Goal: Task Accomplishment & Management: Manage account settings

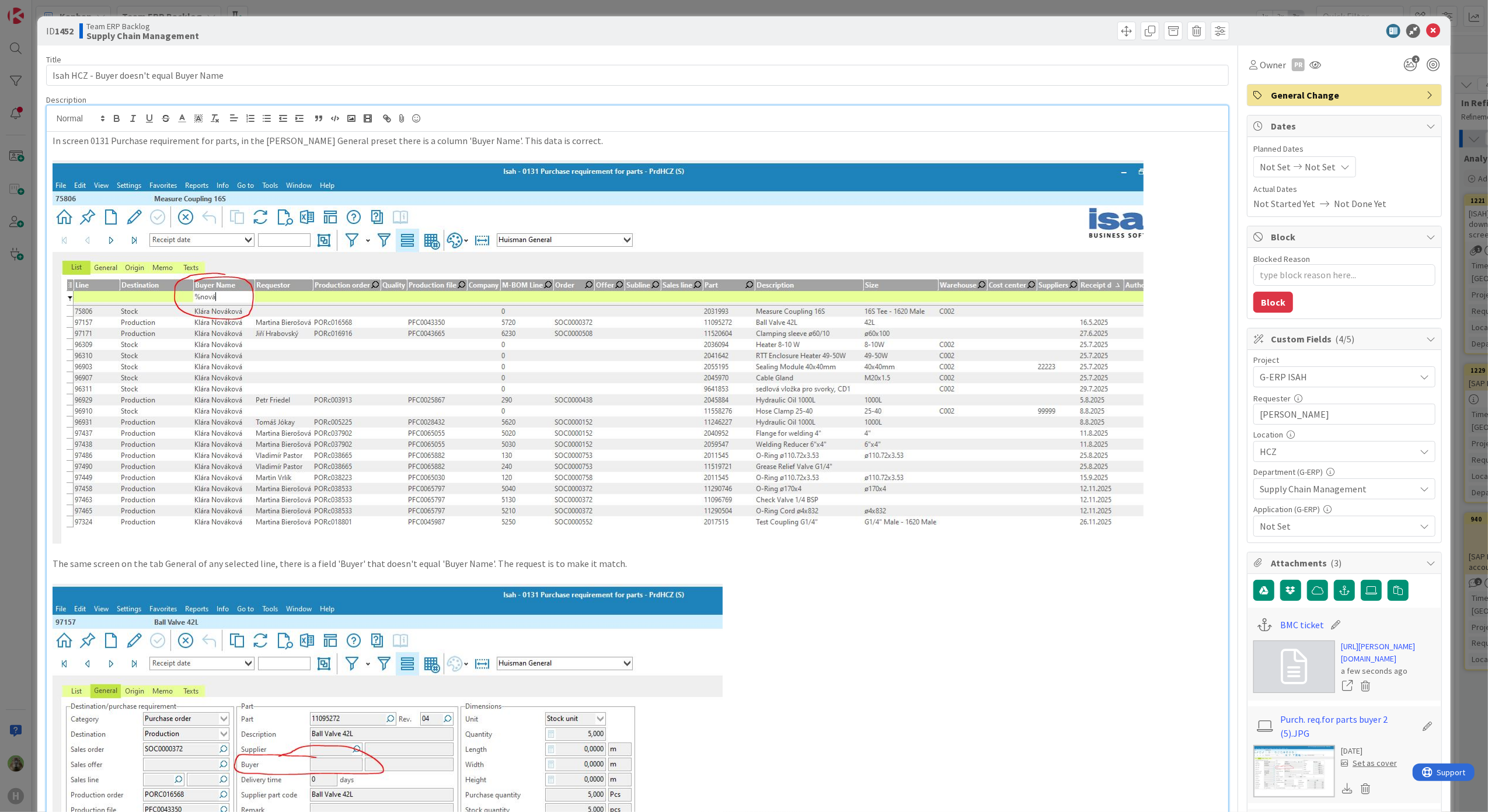
click at [20, 495] on div "ID 1452 Team ERP Backlog Supply Chain Management Title 41 / 128 Isah HCZ - Buye…" at bounding box center [744, 406] width 1488 height 812
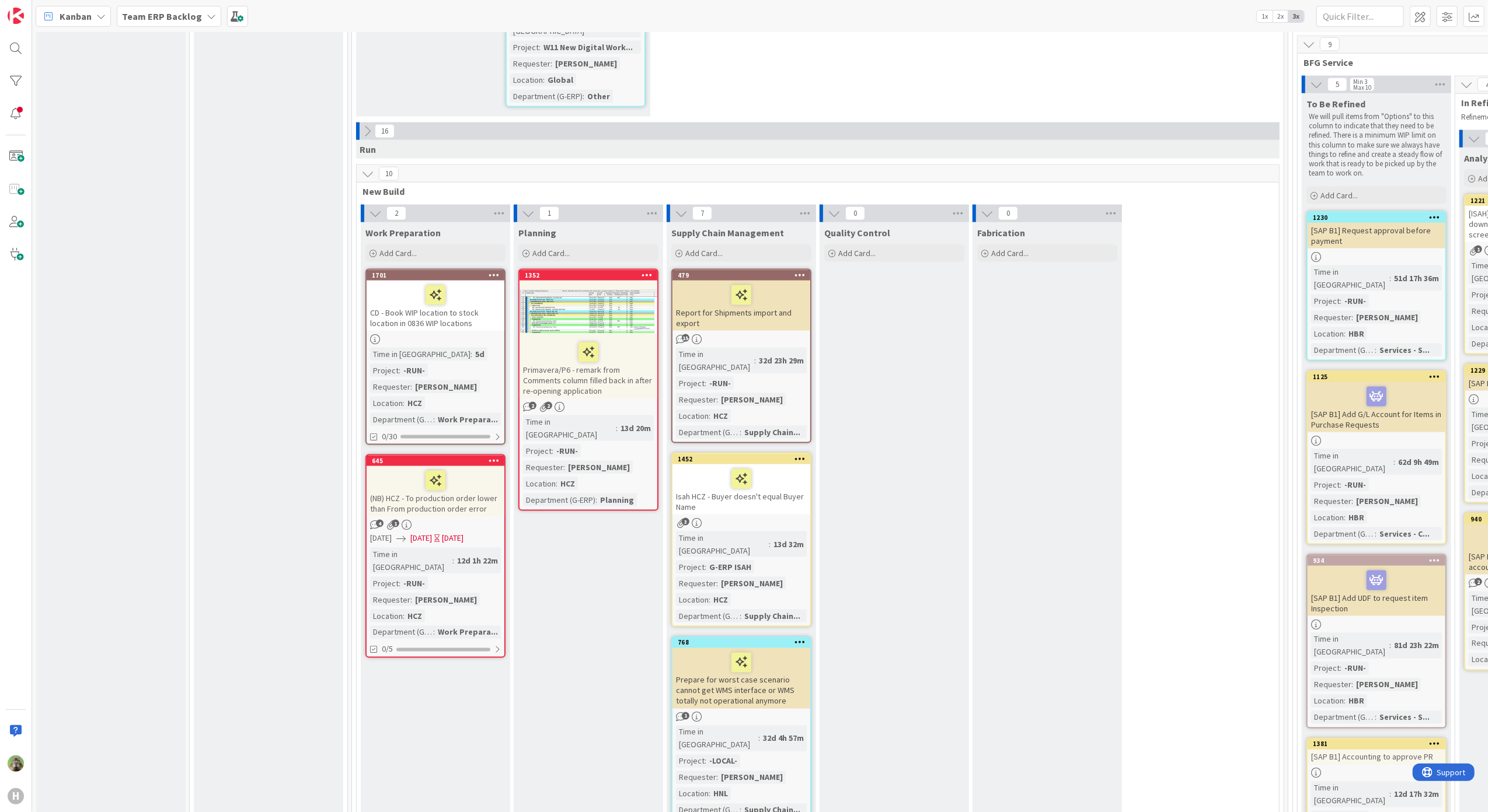
click at [793, 464] on div "Isah HCZ - Buyer doesn't equal Buyer Name" at bounding box center [741, 489] width 138 height 50
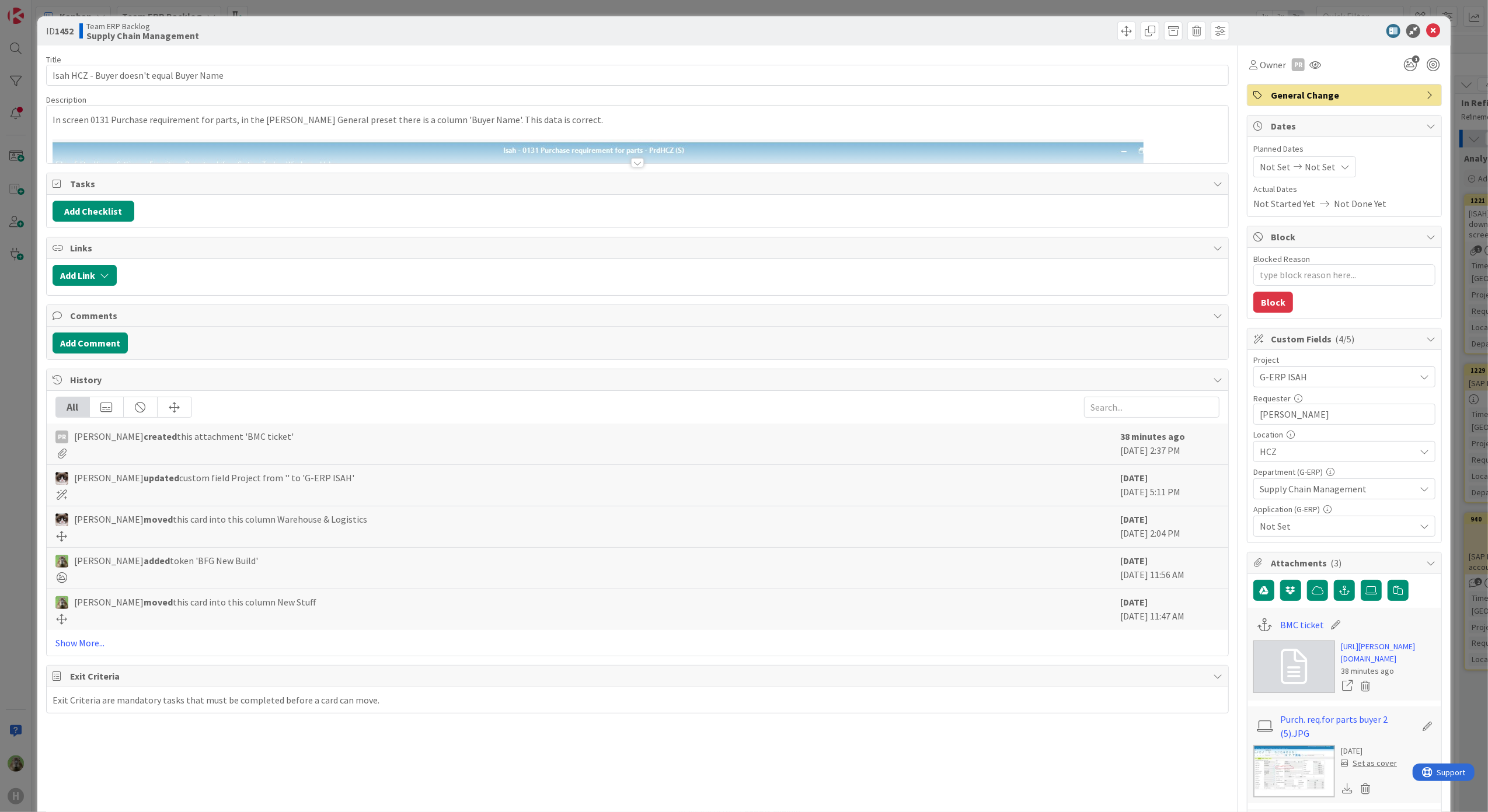
type textarea "x"
click at [110, 348] on button "Add Comment" at bounding box center [90, 343] width 75 height 21
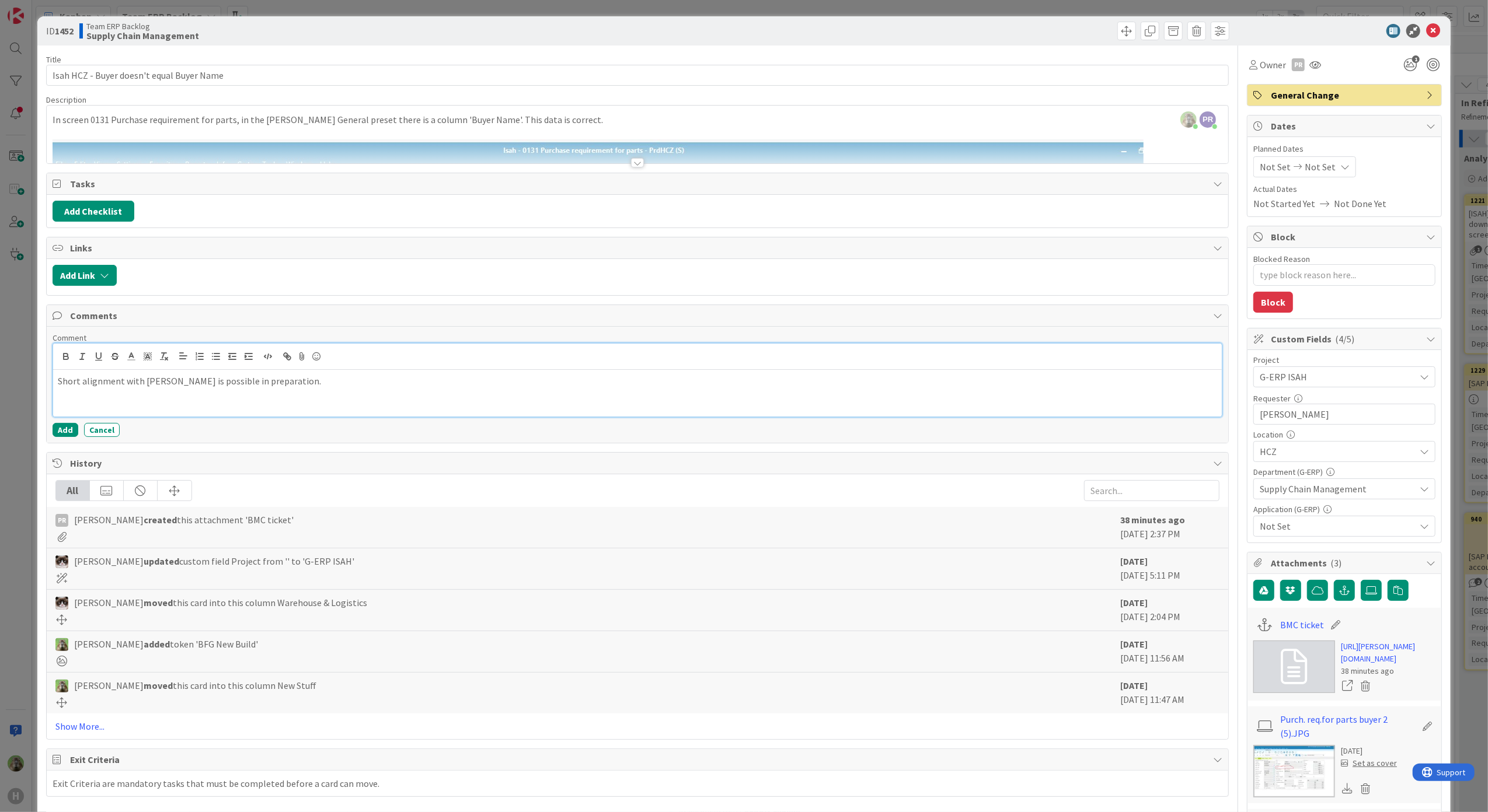
click at [335, 385] on p "Short alignment with [PERSON_NAME] is possible in preparation." at bounding box center [637, 381] width 1160 height 13
click at [269, 386] on p "Short alignment with [PERSON_NAME] is possible in preparation." at bounding box center [637, 381] width 1160 height 13
click at [253, 388] on p "Short alignment with [PERSON_NAME] is possible in preparation." at bounding box center [637, 381] width 1160 height 13
click at [263, 386] on p "Short alignment with [PERSON_NAME] is possible in preparation." at bounding box center [637, 381] width 1160 height 13
click at [53, 75] on input "Isah HCZ - Buyer doesn't equal Buyer Name" at bounding box center [638, 76] width 1183 height 21
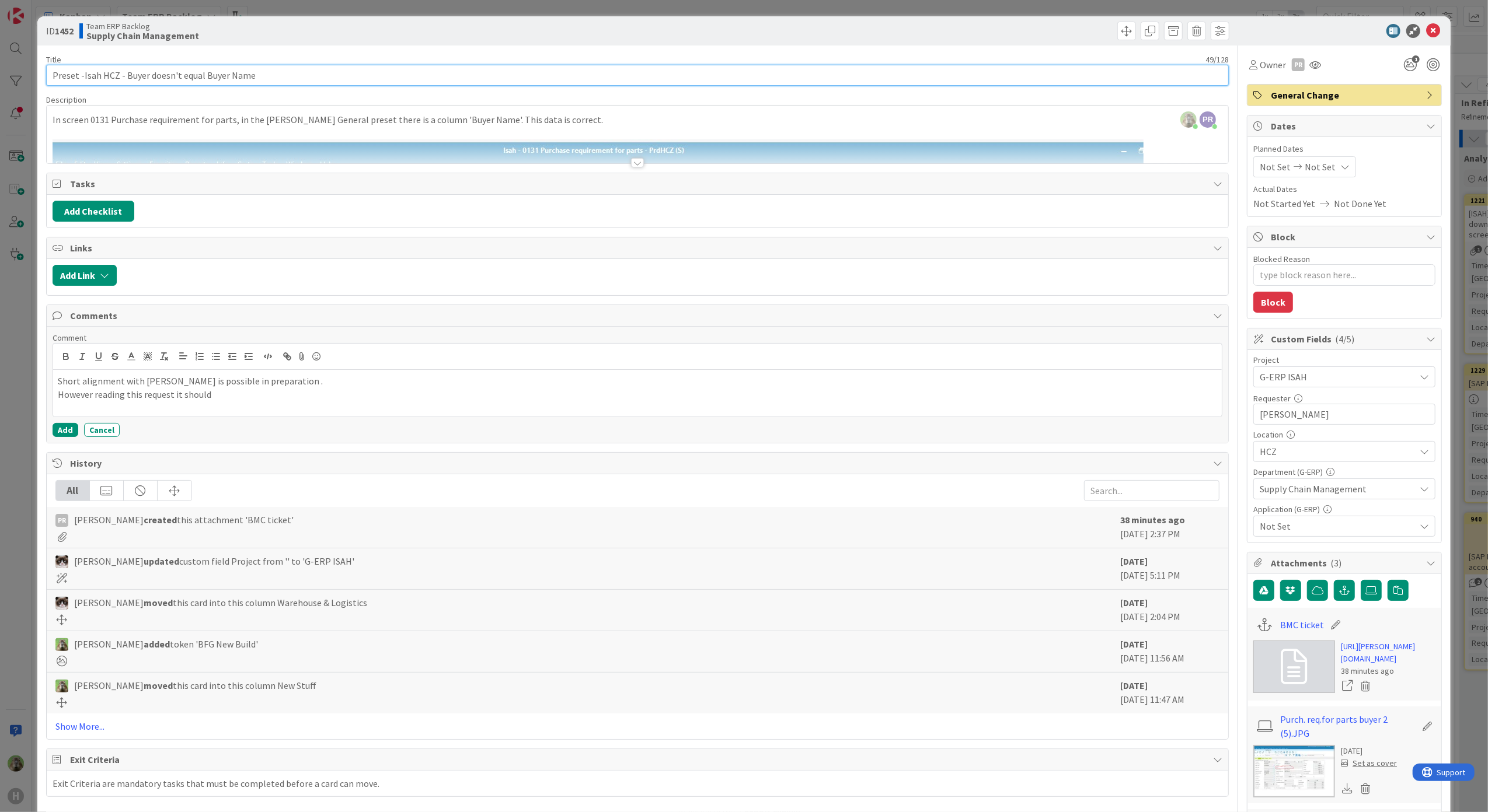
type input "Preset - Isah HCZ - Buyer doesn't equal Buyer Name"
type textarea "x"
type input "Preset - Isah HCZ - Buyer doesn't equal Buyer Name"
click at [631, 161] on div at bounding box center [637, 163] width 13 height 9
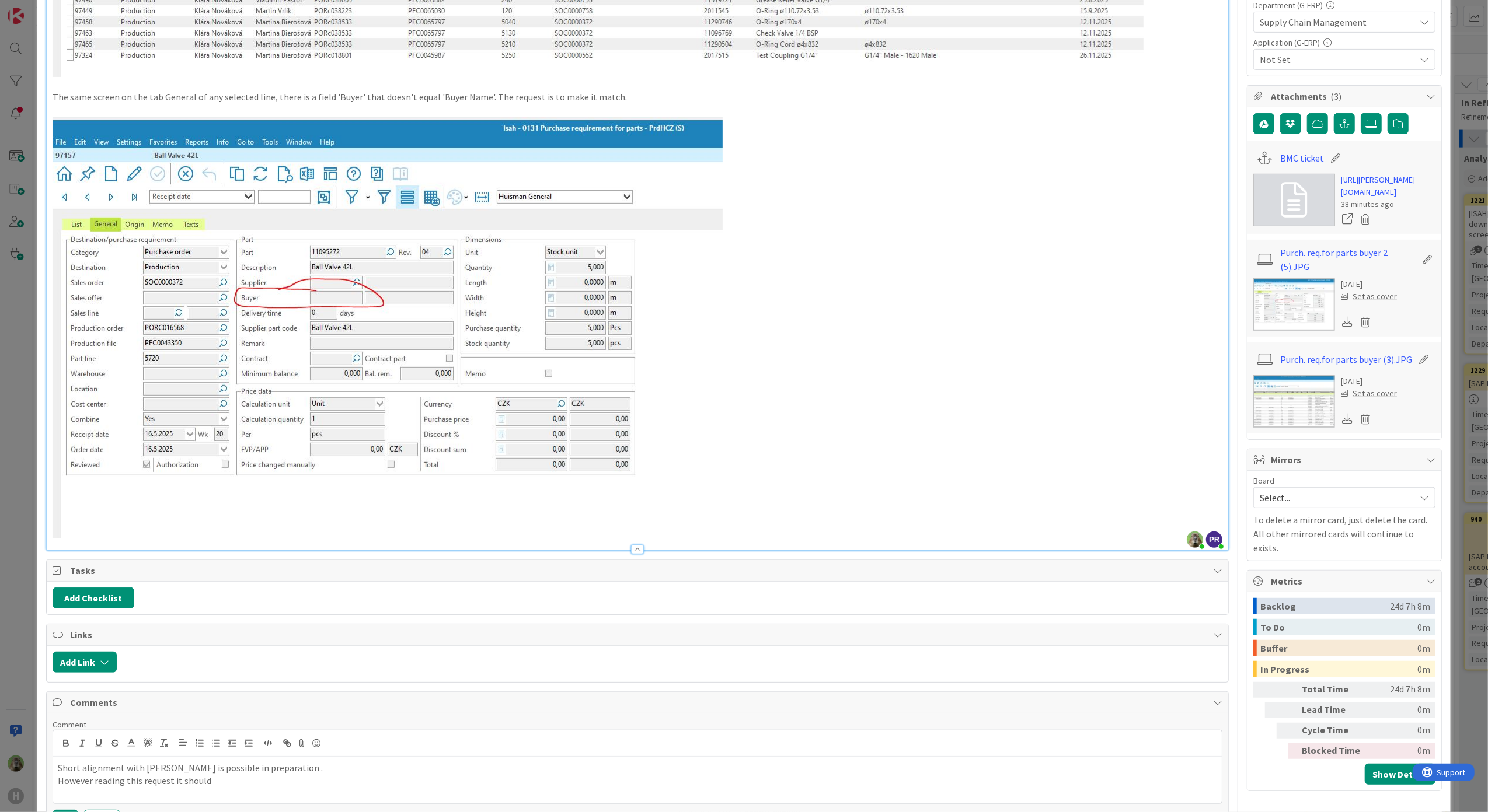
scroll to position [870, 0]
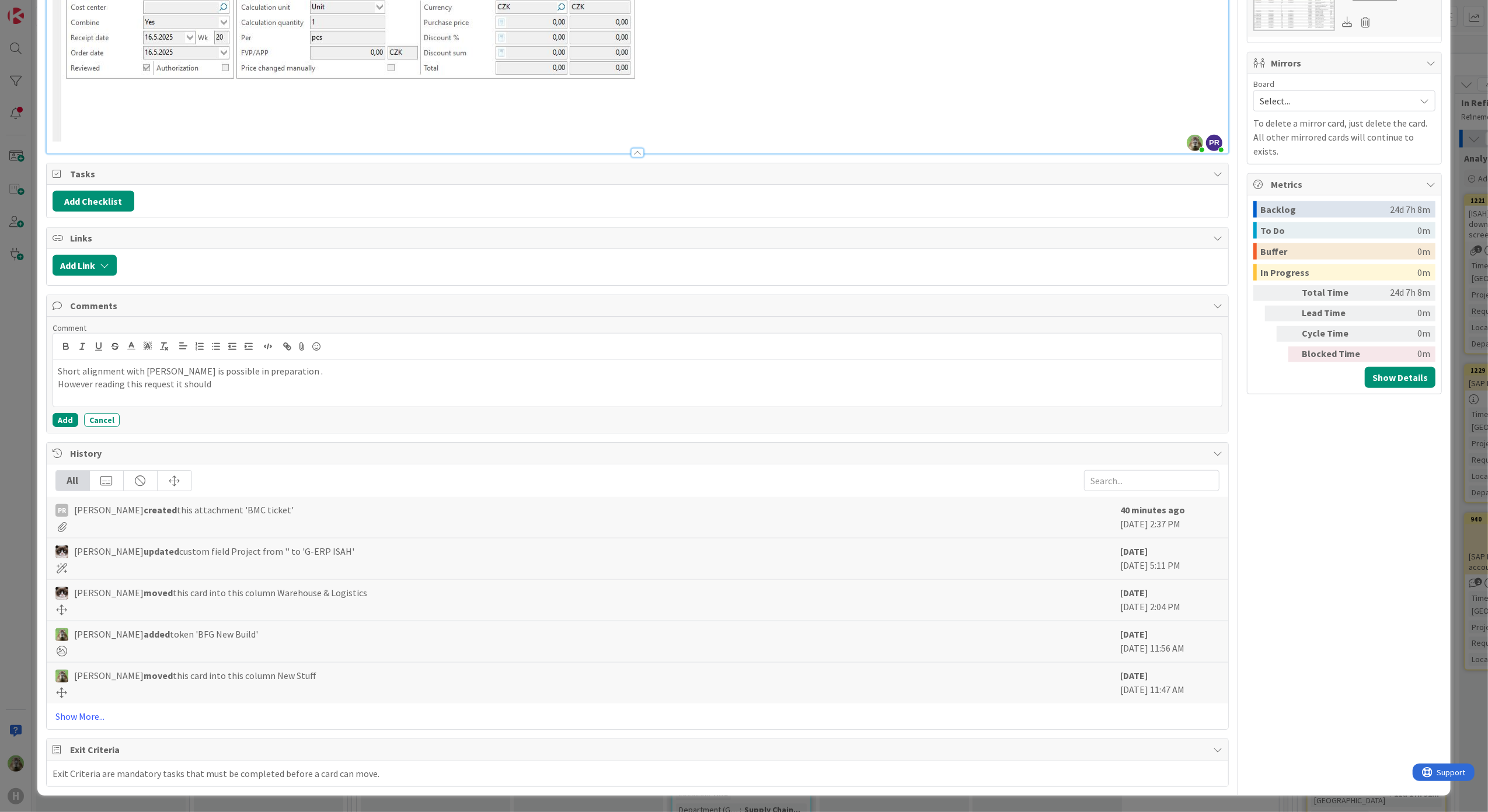
click at [323, 355] on div at bounding box center [638, 347] width 1169 height 26
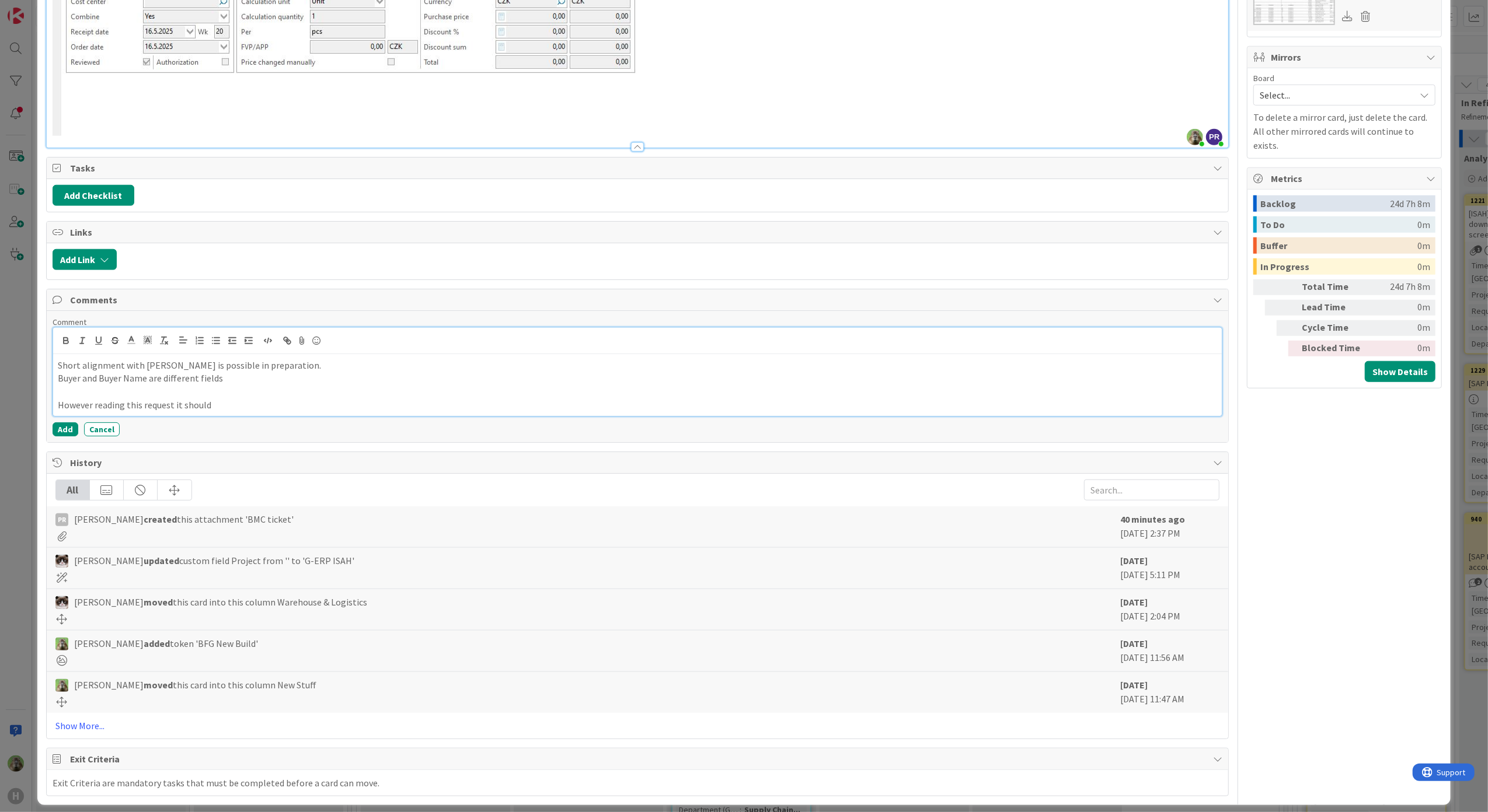
click at [378, 364] on p "Short alignment with Martin is possible in preparation." at bounding box center [637, 365] width 1160 height 13
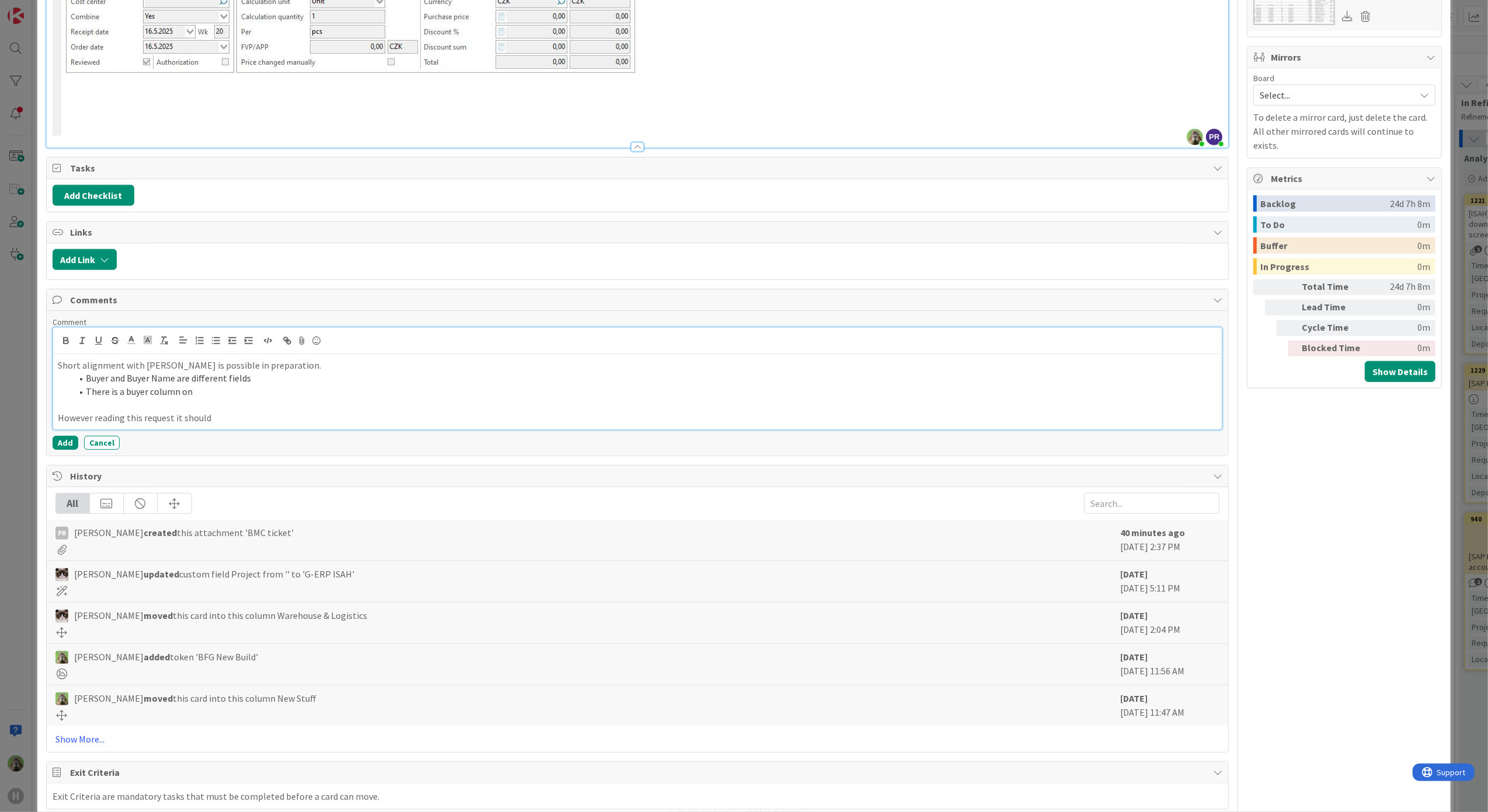
click at [378, 364] on p "Short alignment with Martin is possible in preparation." at bounding box center [637, 365] width 1160 height 13
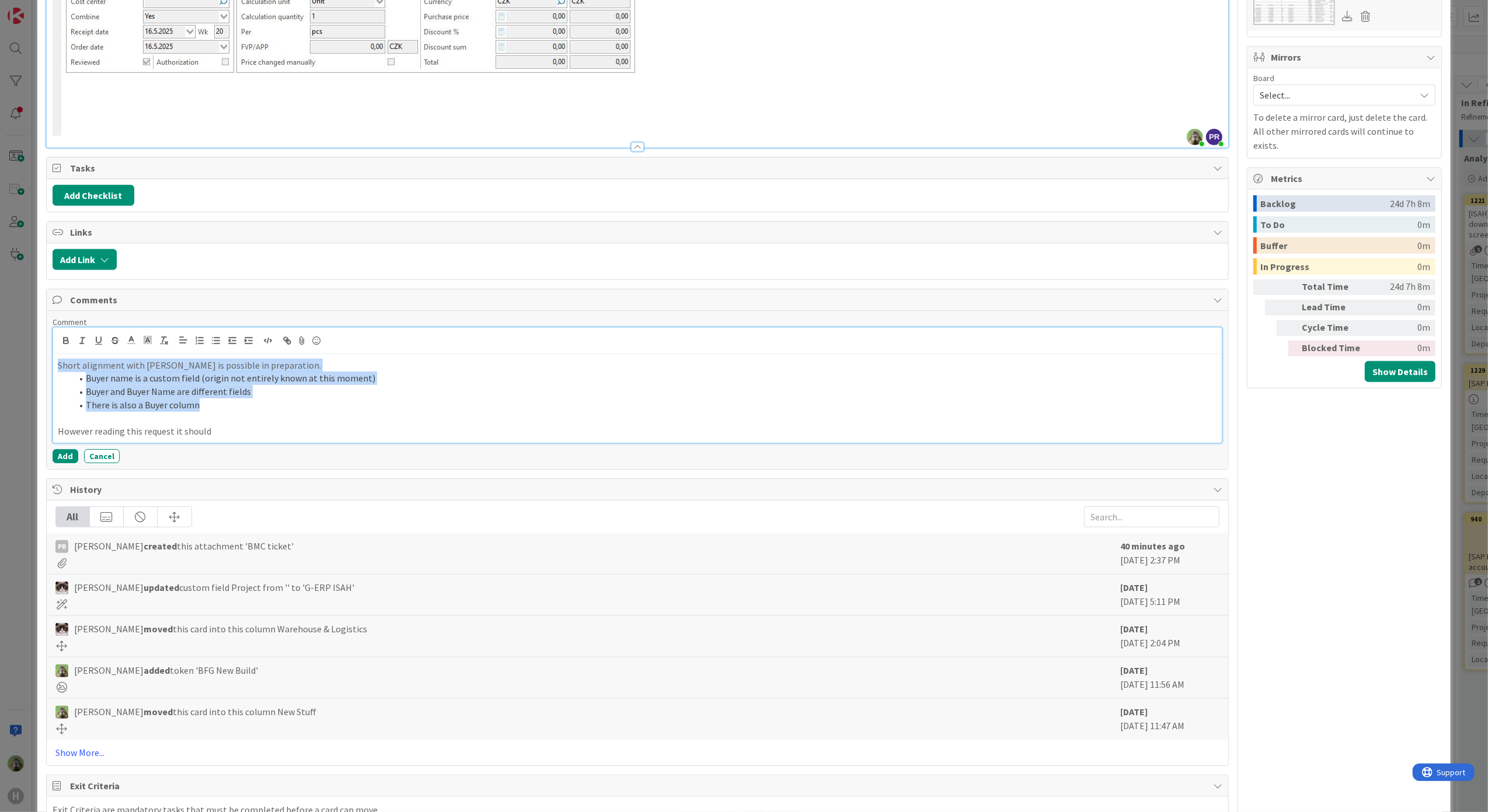
drag, startPoint x: 251, startPoint y: 411, endPoint x: 22, endPoint y: 367, distance: 233.2
click at [22, 367] on div "ID 1452 Team ERP Backlog Supply Chain Management Title 50 / 128 Preset - Isah H…" at bounding box center [744, 406] width 1488 height 812
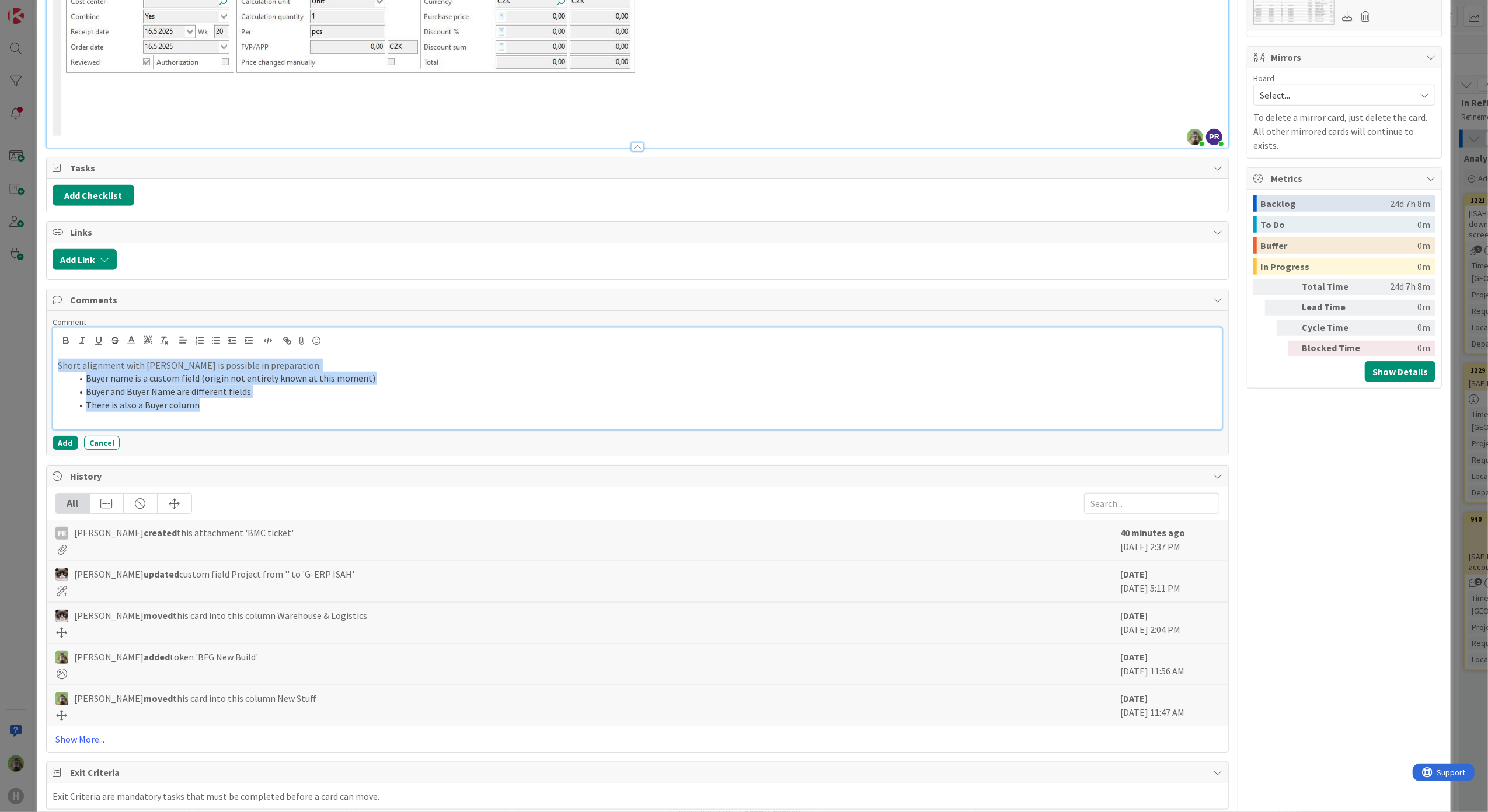
drag, startPoint x: 229, startPoint y: 408, endPoint x: -29, endPoint y: 338, distance: 267.3
click at [0, 338] on html "H Kanban Team ERP Backlog 1x 2x 3x 5 INFO This column contains information card…" at bounding box center [744, 406] width 1488 height 812
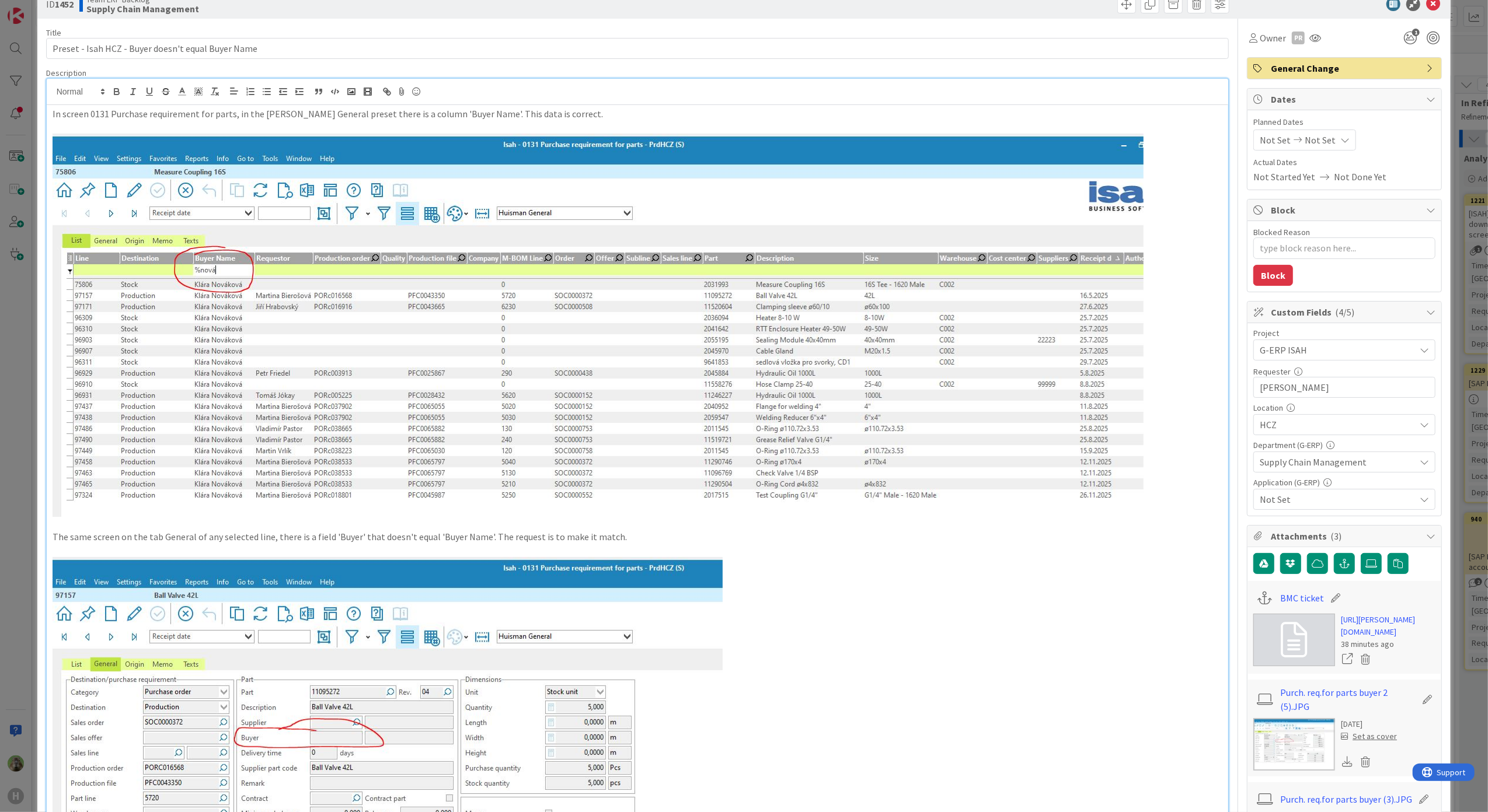
scroll to position [0, 0]
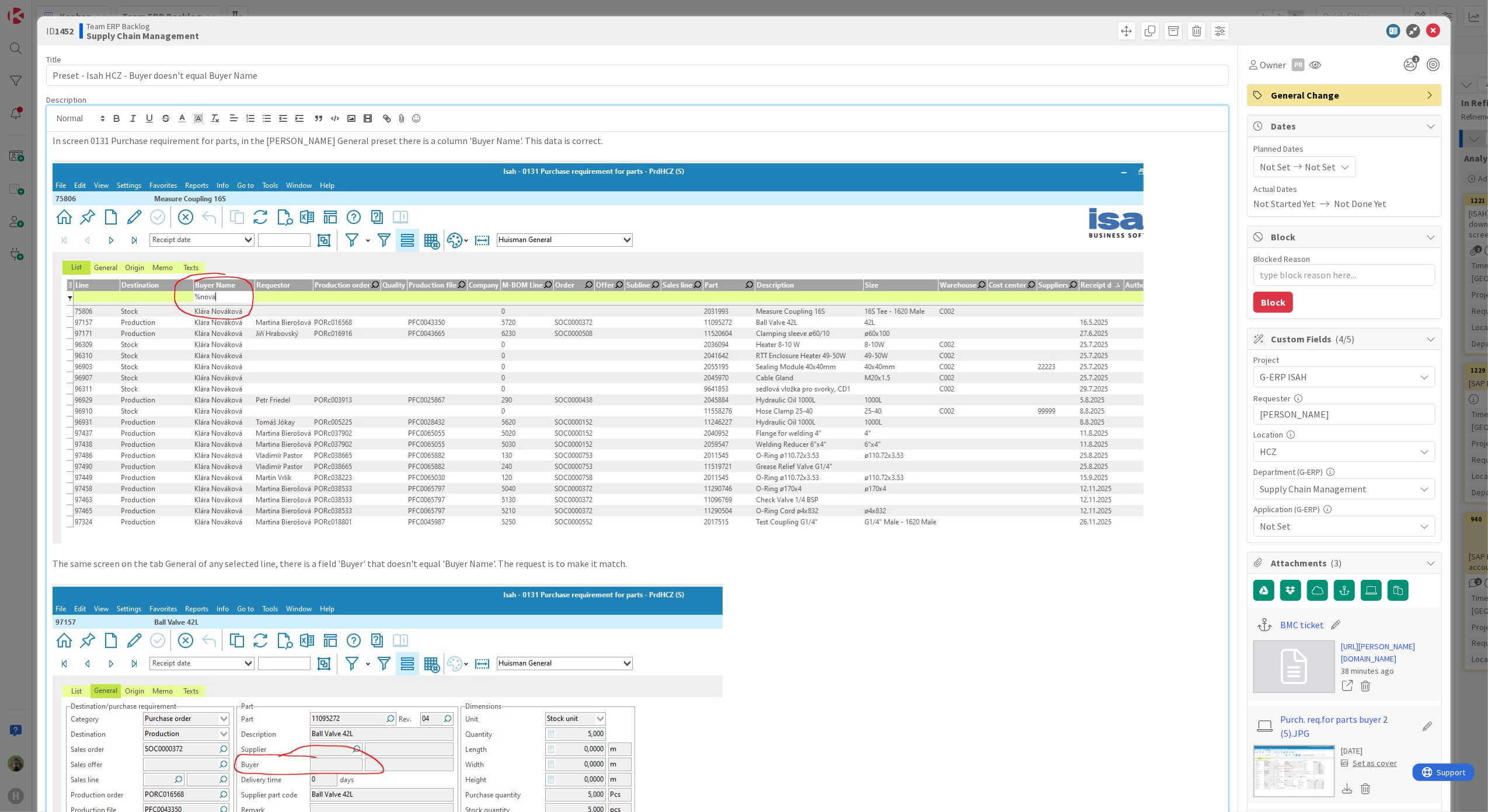
click at [585, 143] on p "In screen 0131 Purchase requirement for parts, in the Huisman General preset th…" at bounding box center [638, 141] width 1170 height 13
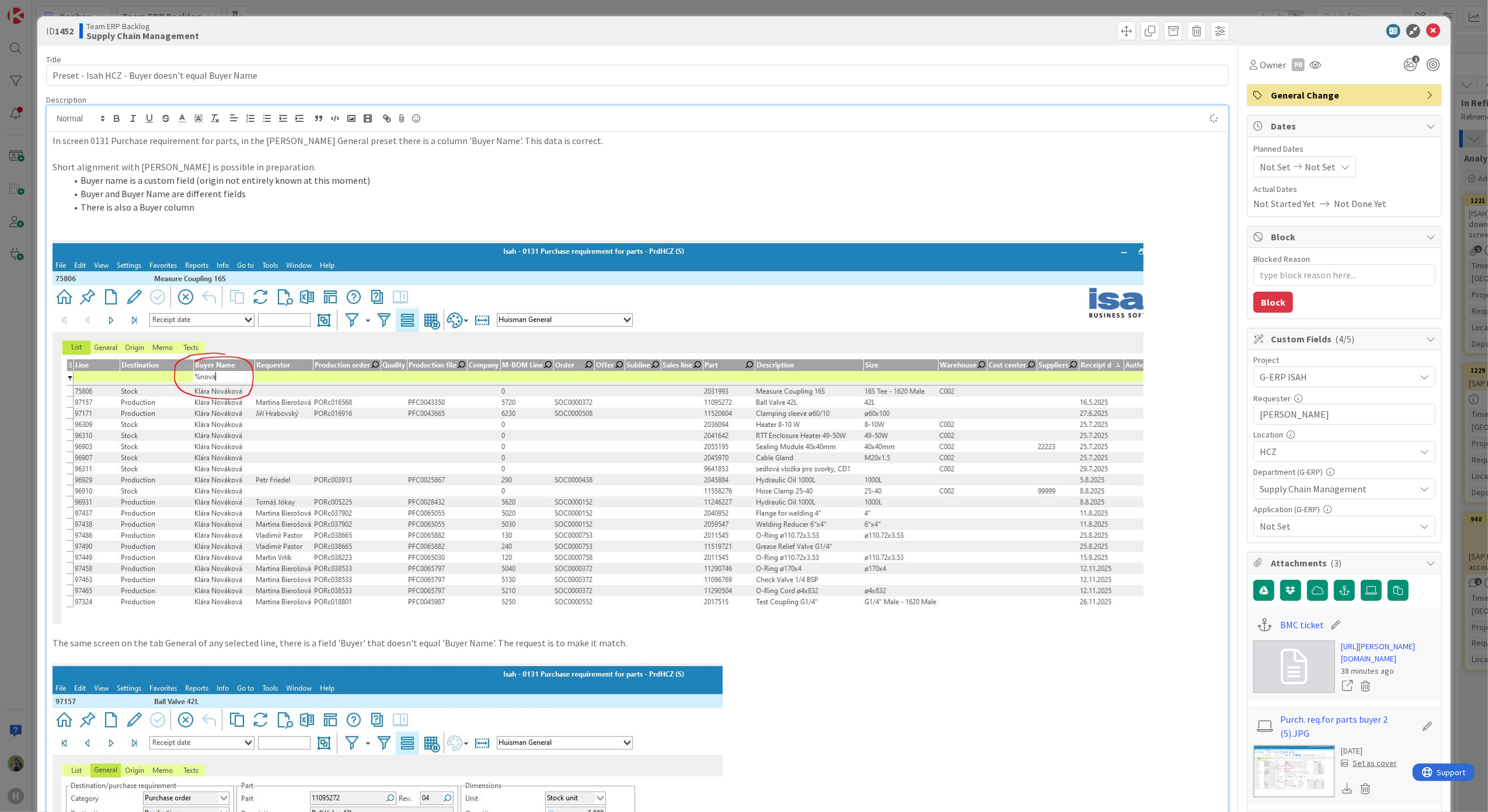
type textarea "x"
drag, startPoint x: 264, startPoint y: 163, endPoint x: 136, endPoint y: 166, distance: 128.0
click at [136, 166] on p "Short alignment with Martin is possible in preparation." at bounding box center [638, 167] width 1170 height 13
click at [248, 211] on li "There is also a Buyer column" at bounding box center [644, 207] width 1156 height 13
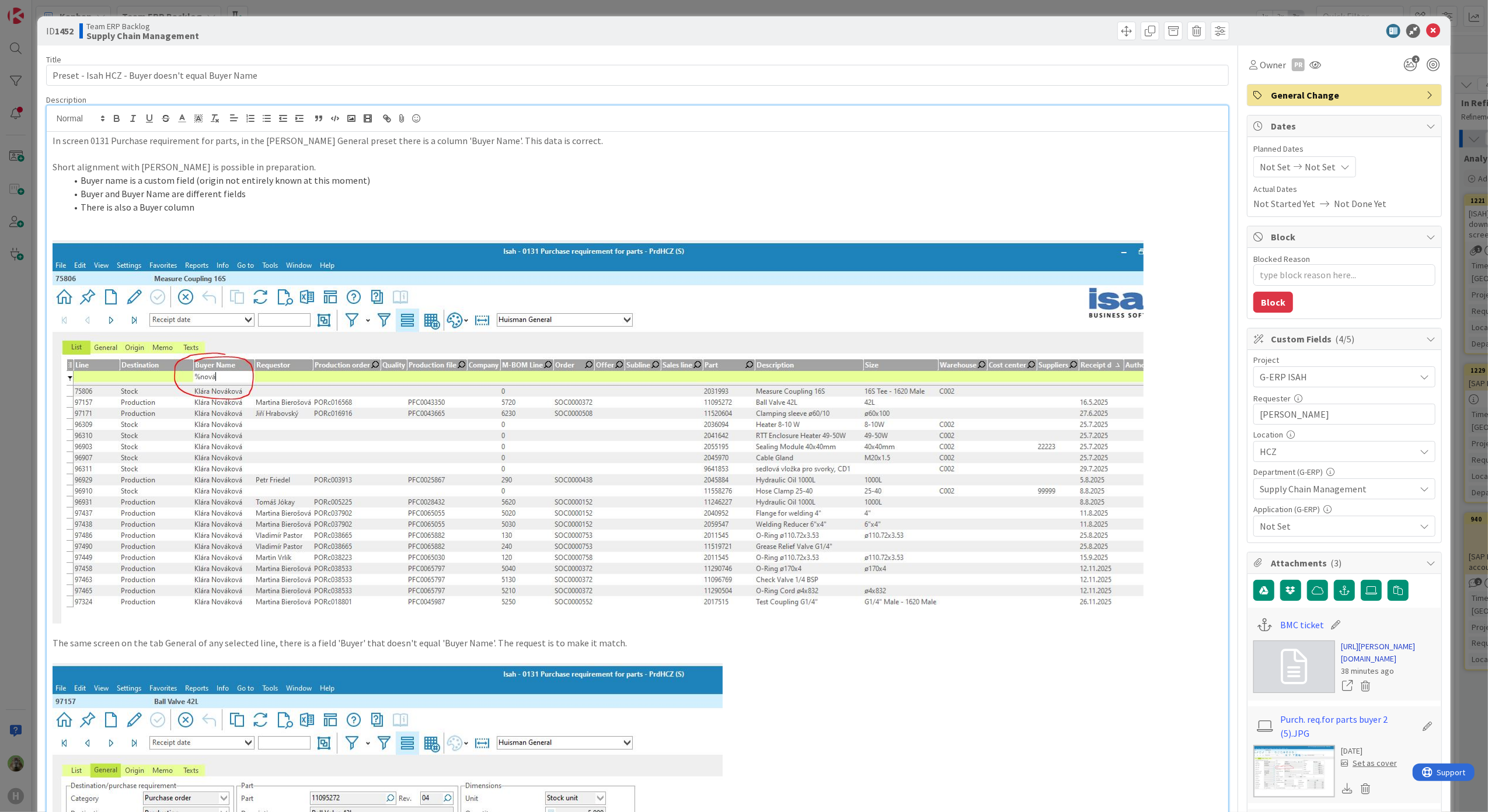
click at [1387, 665] on link "https://huisman-smartit.onbmc.com/smartit/app/#/incident/AGGF4KX6HRENQASZL6XKSZ…" at bounding box center [1387, 653] width 94 height 24
click at [214, 208] on li "There is also a Buyer column" at bounding box center [644, 207] width 1156 height 13
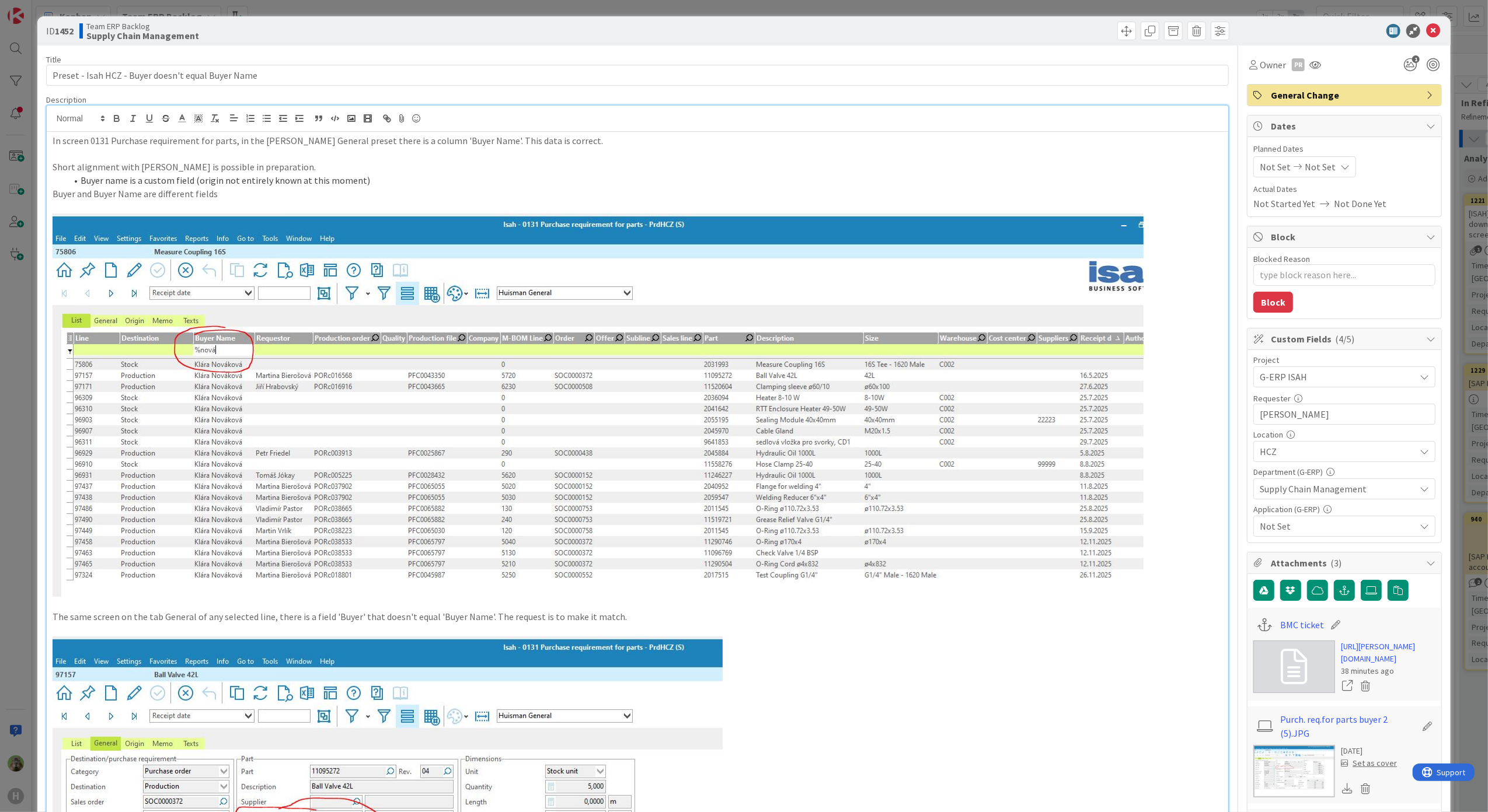
click at [401, 185] on li "Buyer name is a custom field (origin not entirely known at this moment)" at bounding box center [644, 180] width 1156 height 13
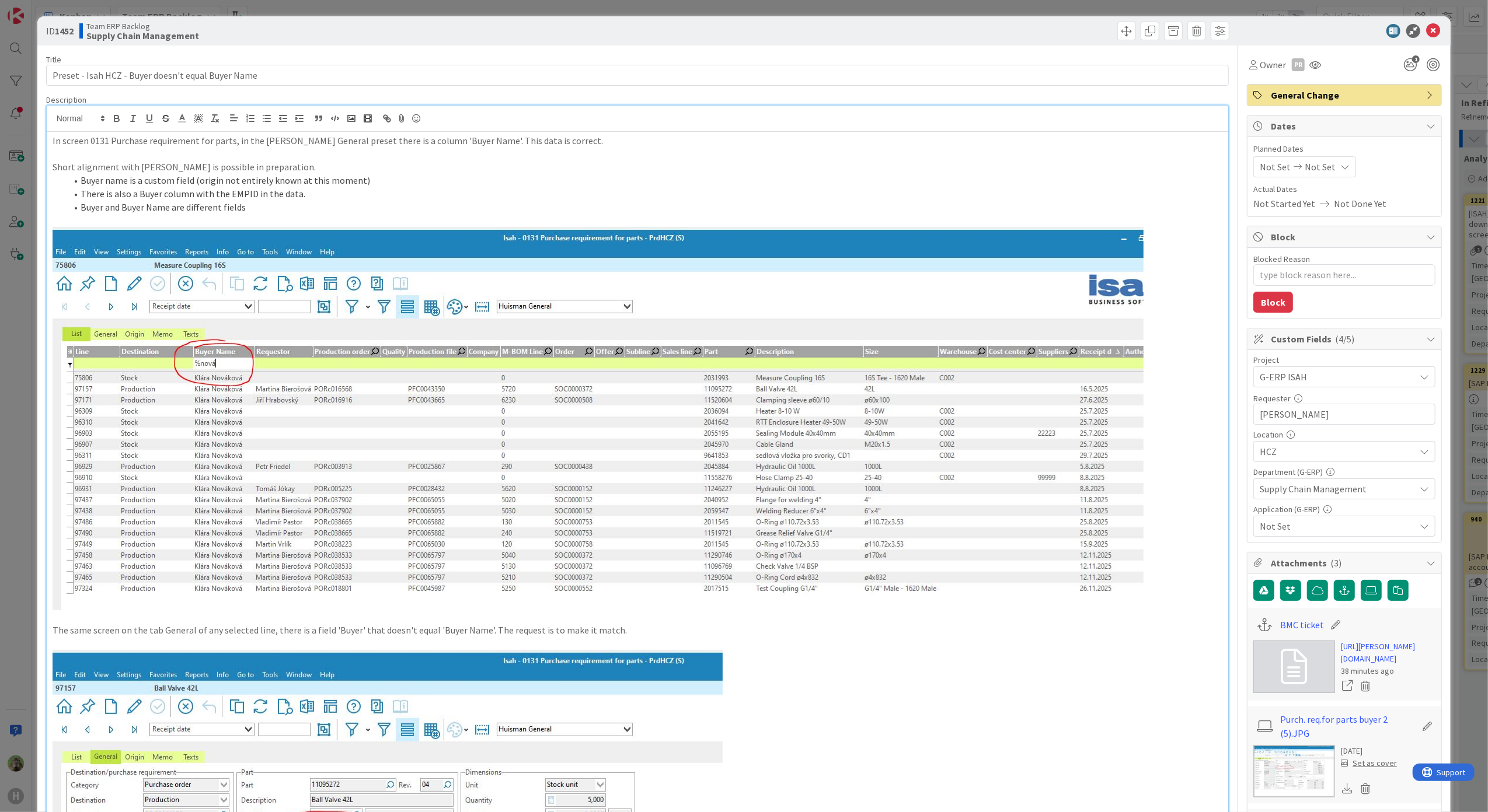
click at [306, 213] on li "Buyer and Buyer Name are different fields" at bounding box center [644, 207] width 1156 height 13
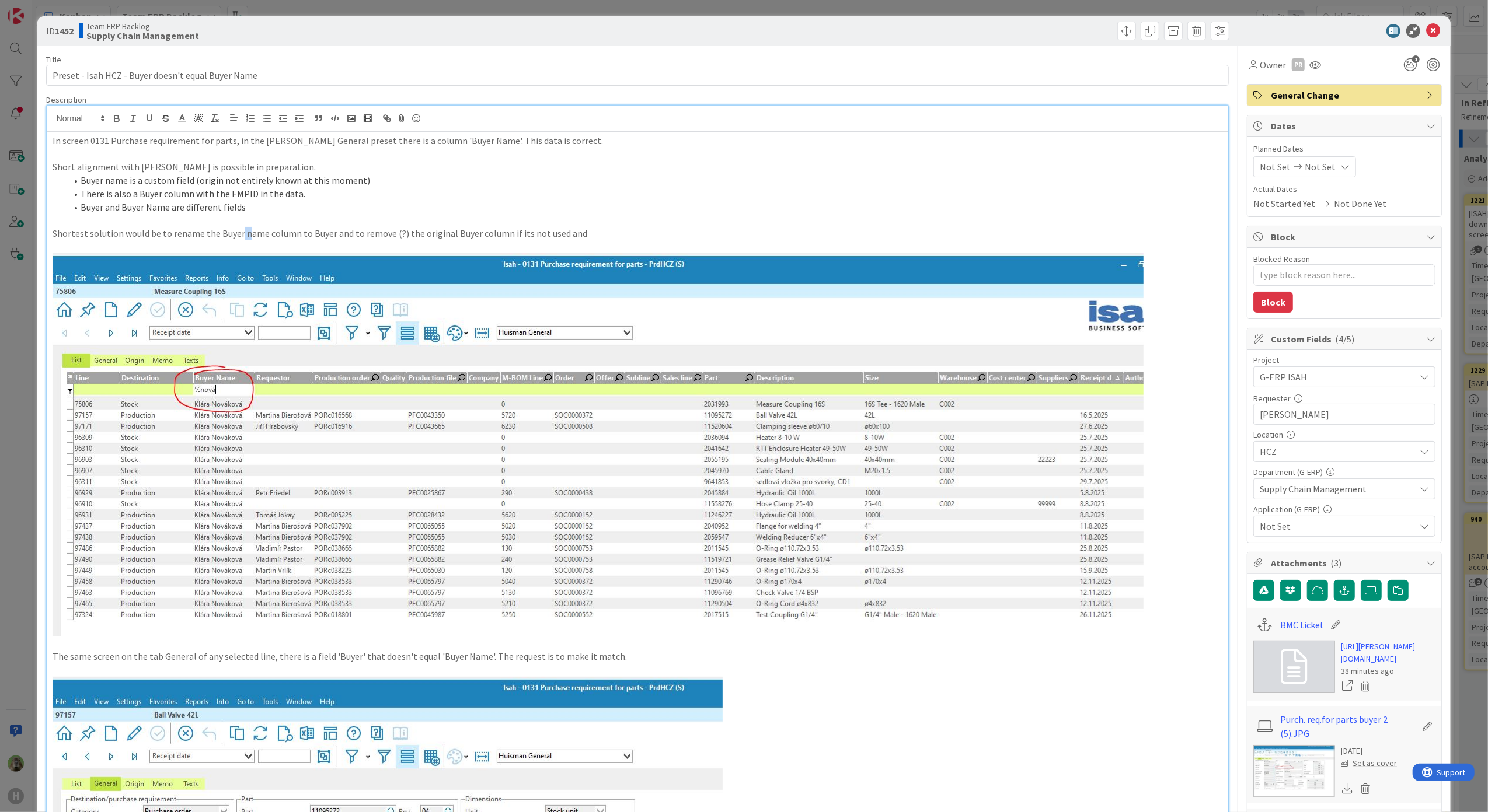
click at [239, 234] on p "Shortest solution would be to rename the Buyer name column to Buyer and to remo…" at bounding box center [638, 233] width 1170 height 13
click at [605, 239] on p "Shortest solution would be to rename the Buyer Name column to Buyer and to remo…" at bounding box center [638, 233] width 1170 height 13
click at [478, 180] on li "Buyer name is a custom field (origin not entirely known at this moment)" at bounding box center [644, 180] width 1156 height 13
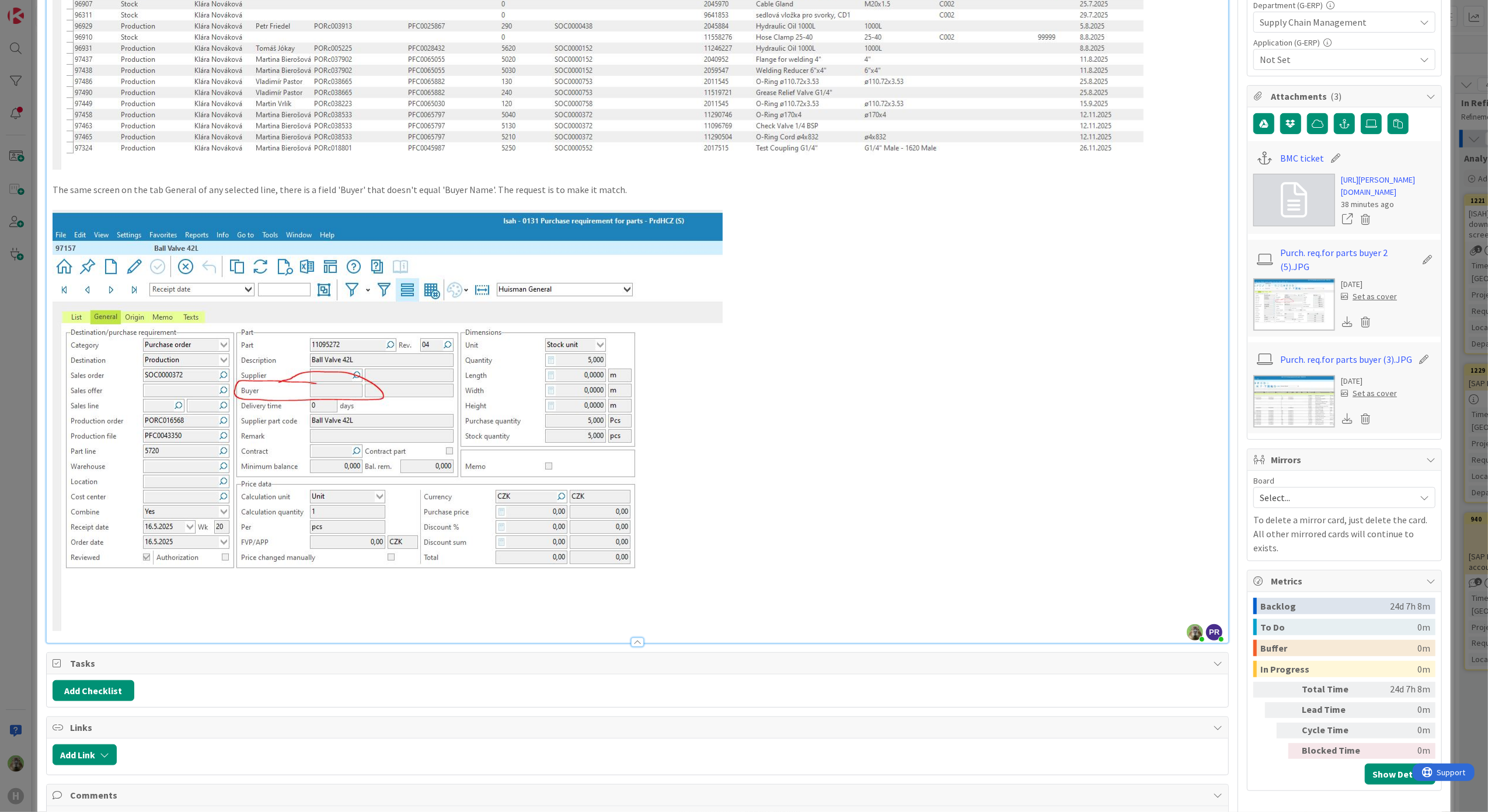
scroll to position [856, 0]
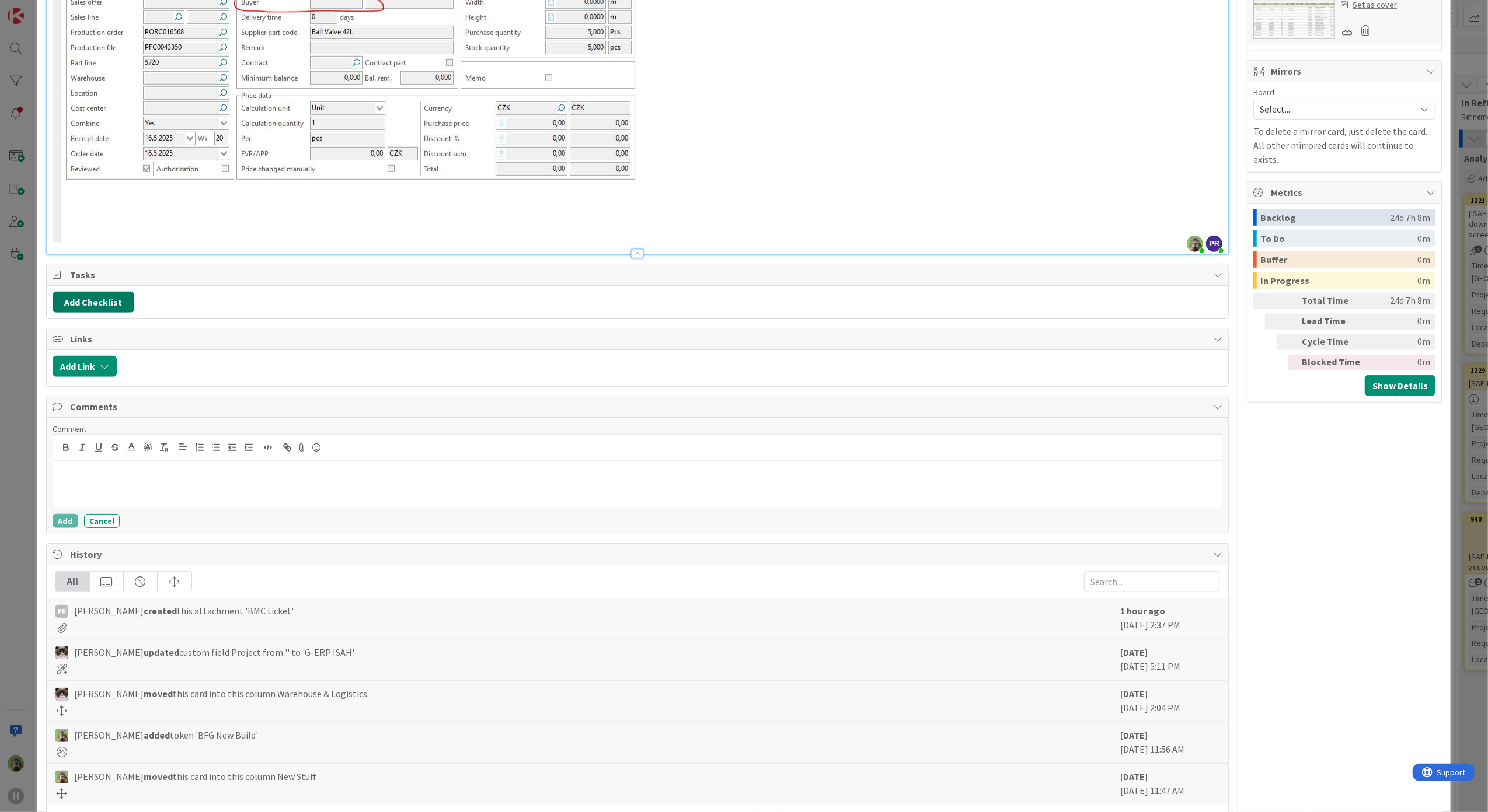
click at [110, 307] on button "Add Checklist" at bounding box center [93, 303] width 82 height 21
click at [57, 391] on div "Add Checklist Checklist Name (needed before adding tasks) 0 / 64 Add Load templ…" at bounding box center [149, 367] width 193 height 106
click at [84, 391] on button "Add" at bounding box center [73, 385] width 31 height 21
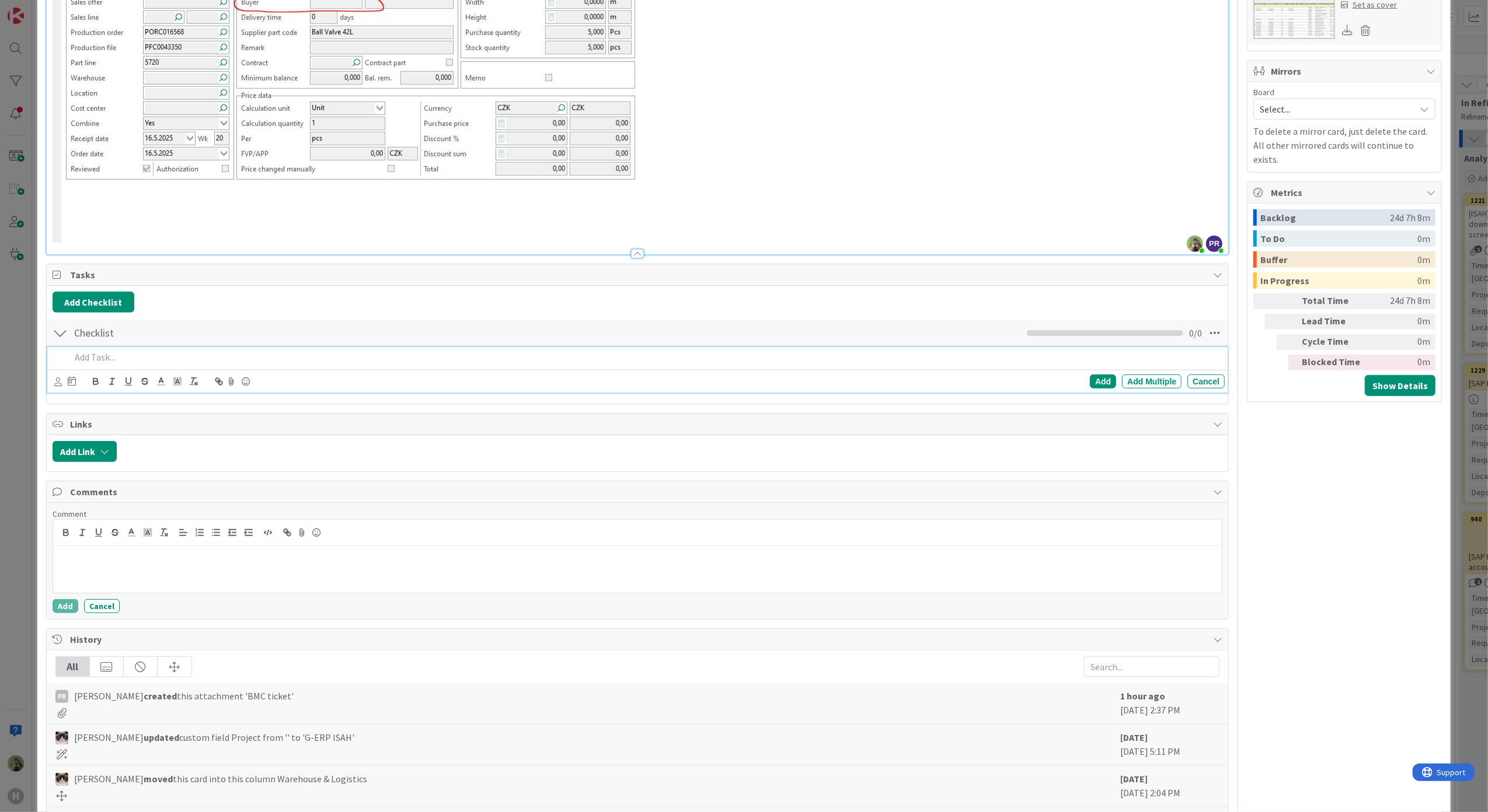
type textarea "x"
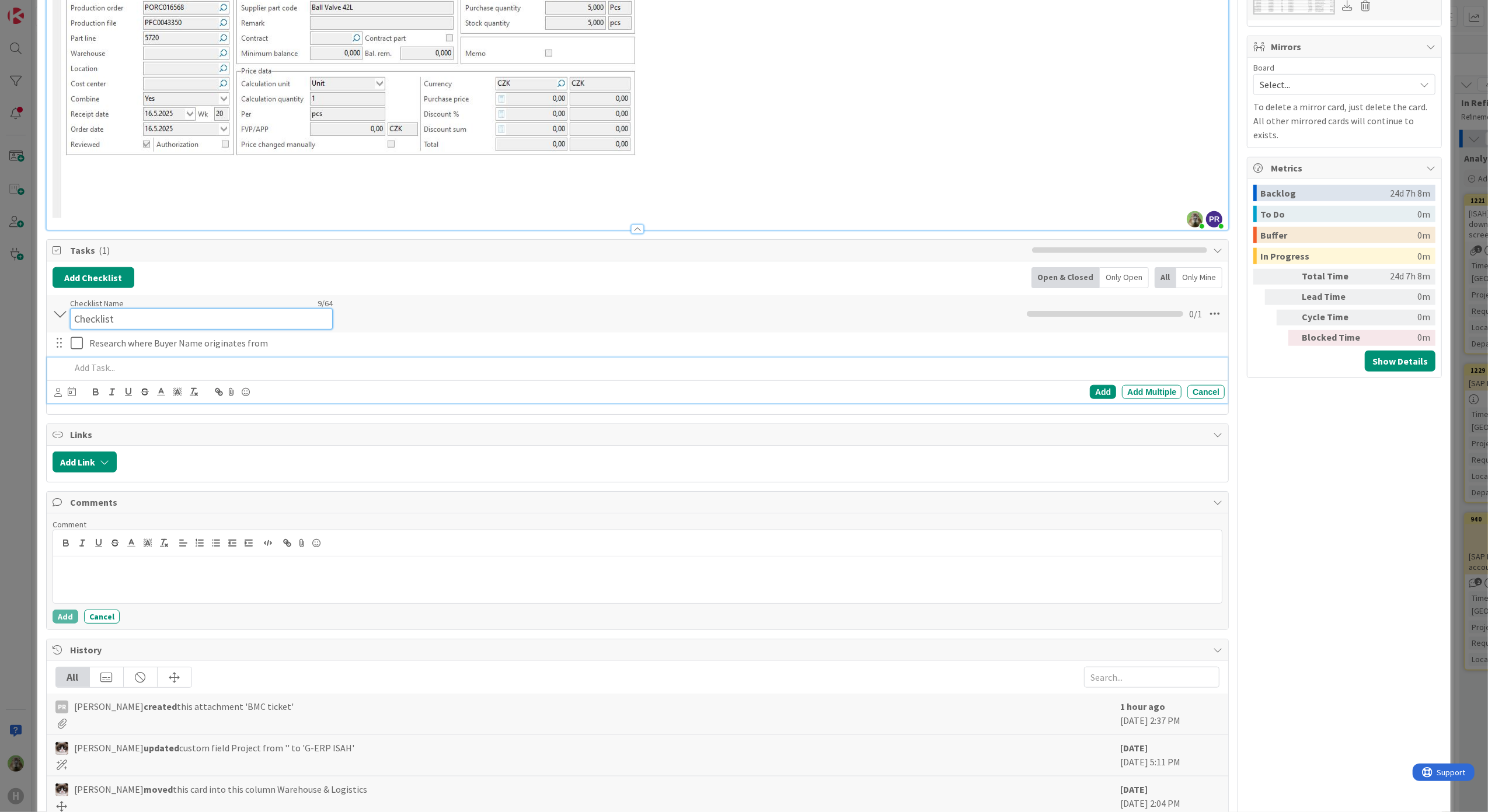
scroll to position [891, 0]
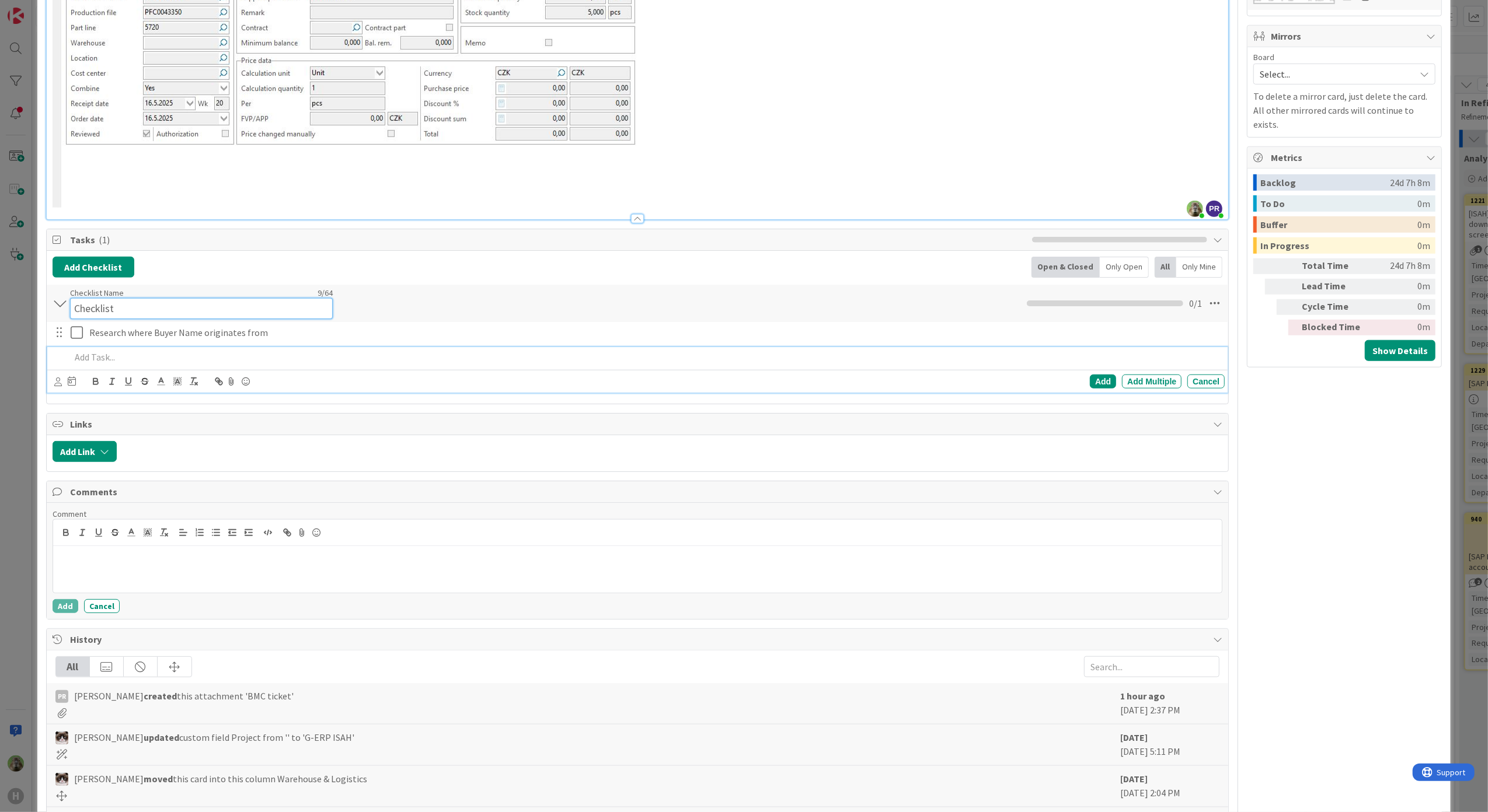
click at [210, 321] on div "Checklist Checklist Name 9 / 64 Checklist 0 / 1" at bounding box center [638, 304] width 1182 height 38
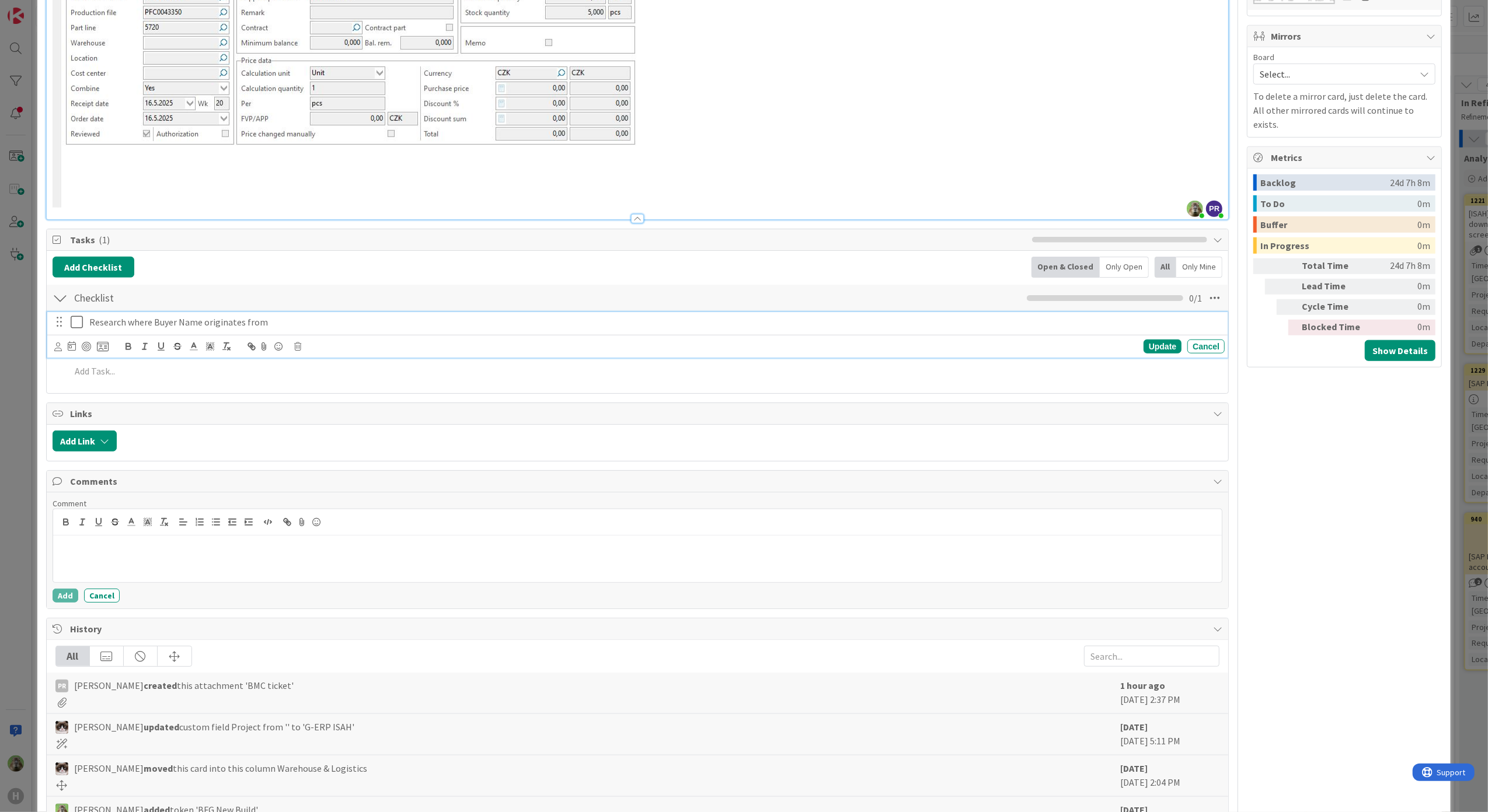
click at [213, 336] on div "Research where Buyer Name originates from Update Cancel" at bounding box center [638, 335] width 1181 height 46
click at [96, 274] on button "Add Checklist" at bounding box center [93, 268] width 82 height 21
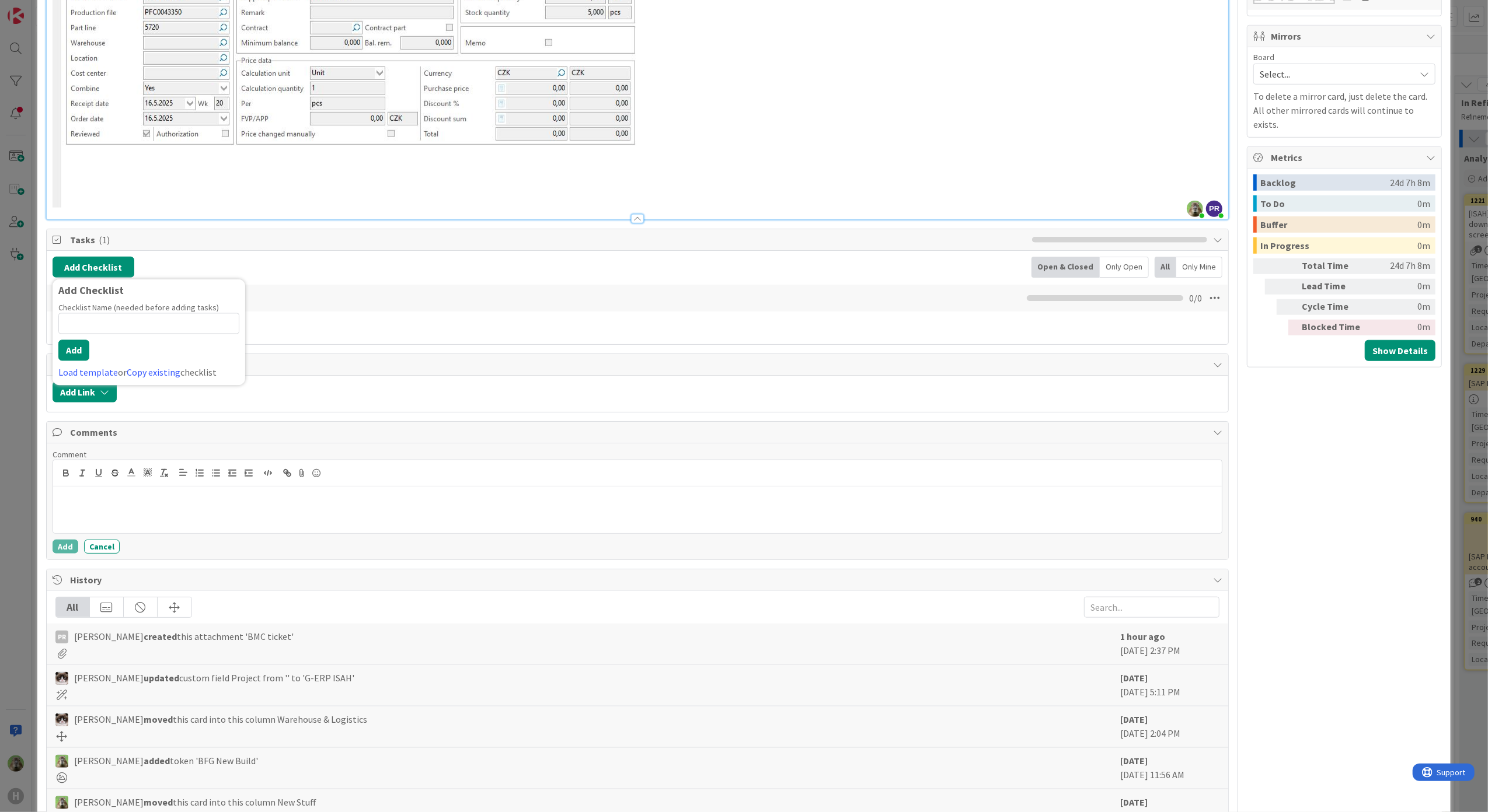
type textarea "x"
click at [169, 374] on link "Copy existing" at bounding box center [154, 372] width 54 height 12
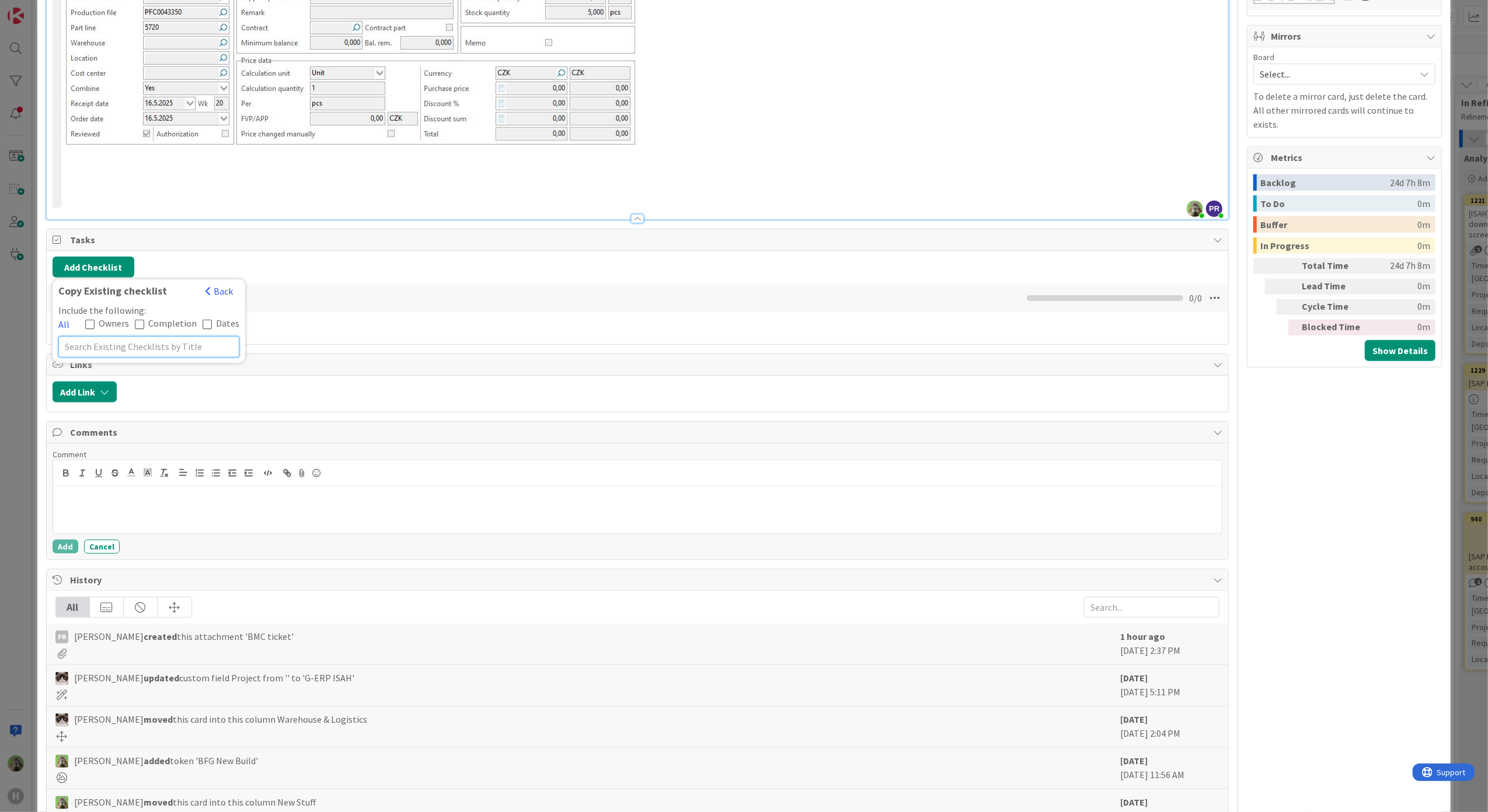
click at [141, 339] on input "text" at bounding box center [148, 347] width 181 height 21
type input "prod"
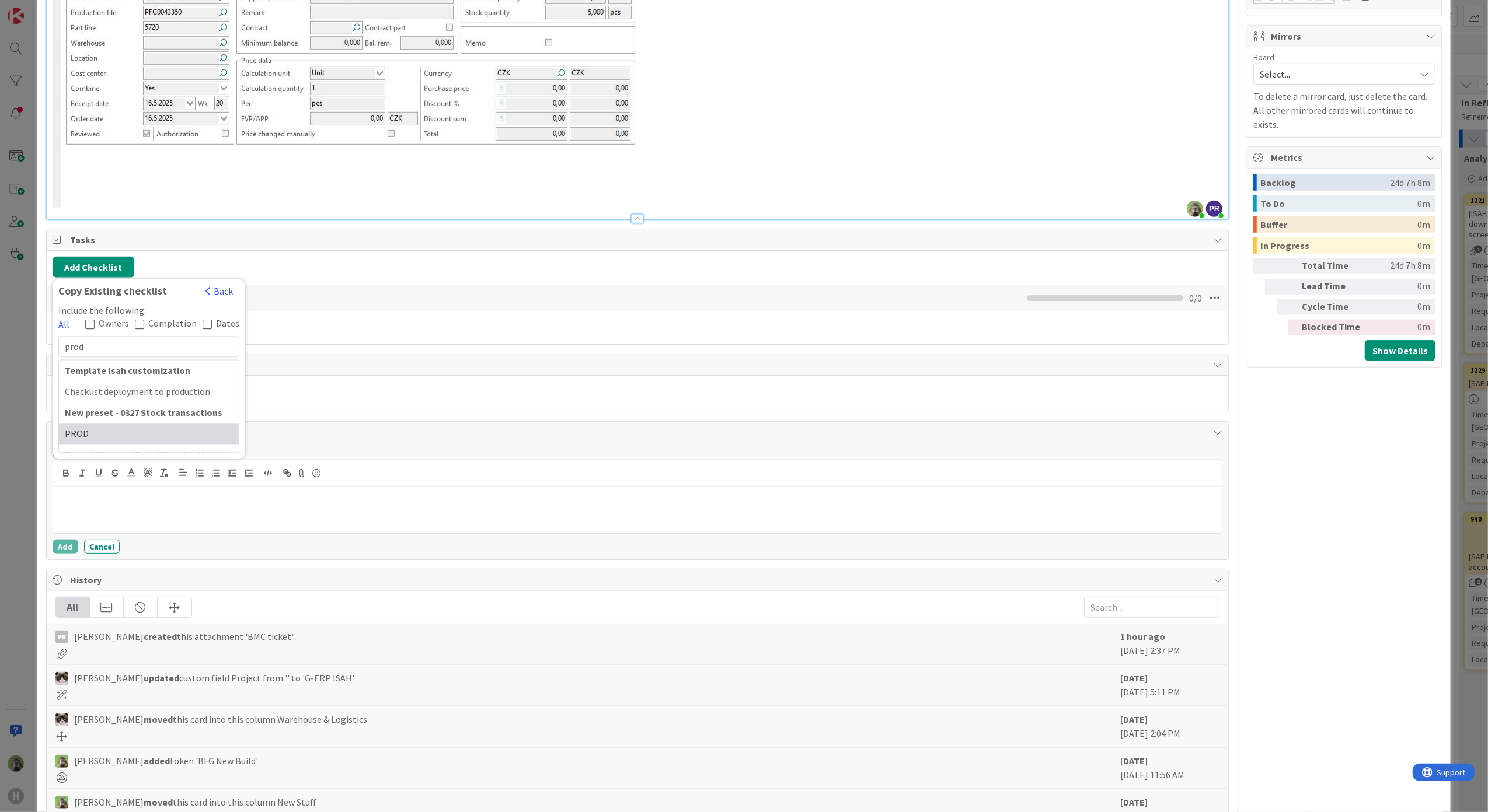
click at [150, 443] on div "PROD" at bounding box center [149, 434] width 180 height 21
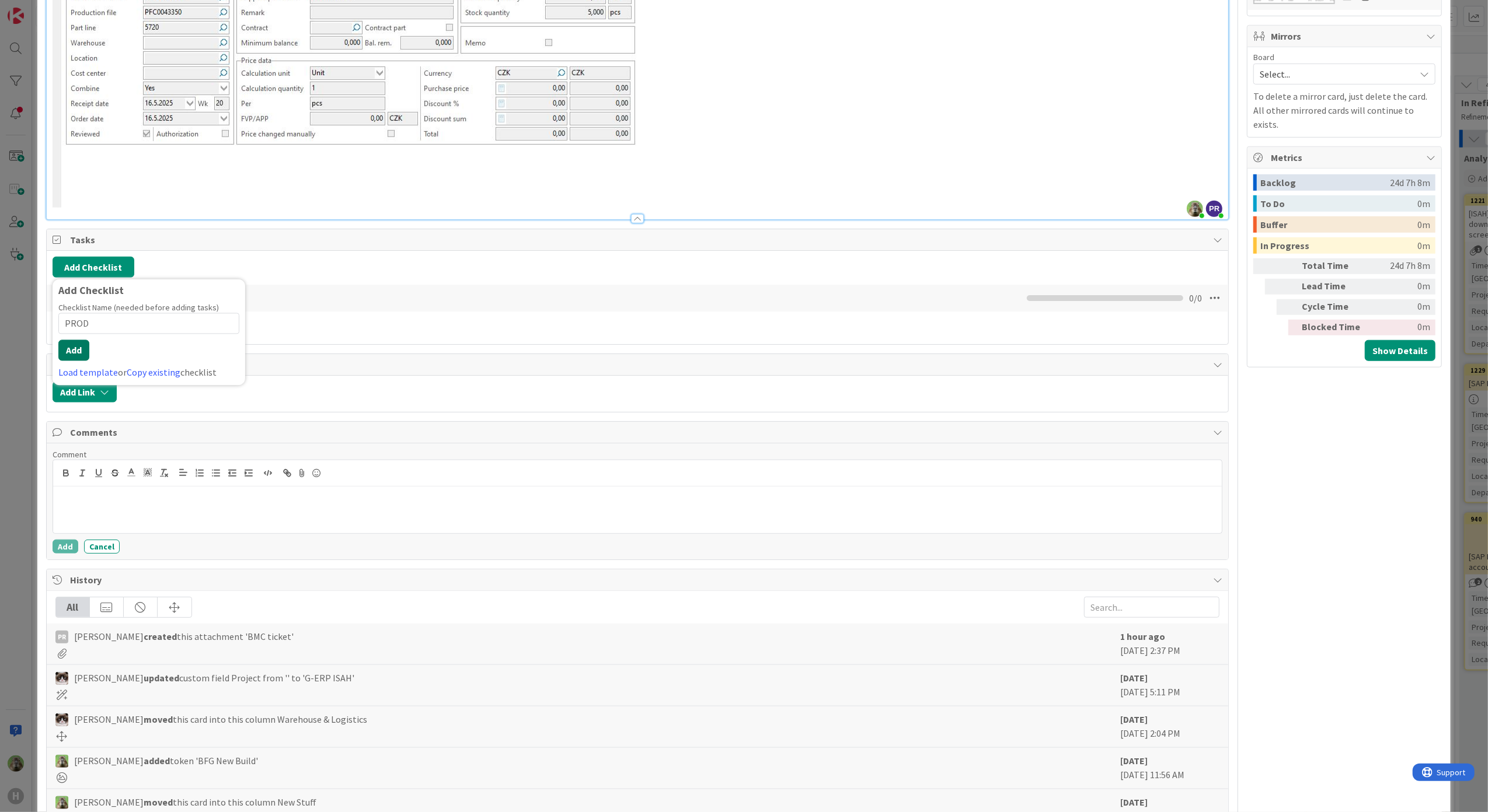
click at [79, 353] on button "Add" at bounding box center [73, 350] width 31 height 21
type textarea "x"
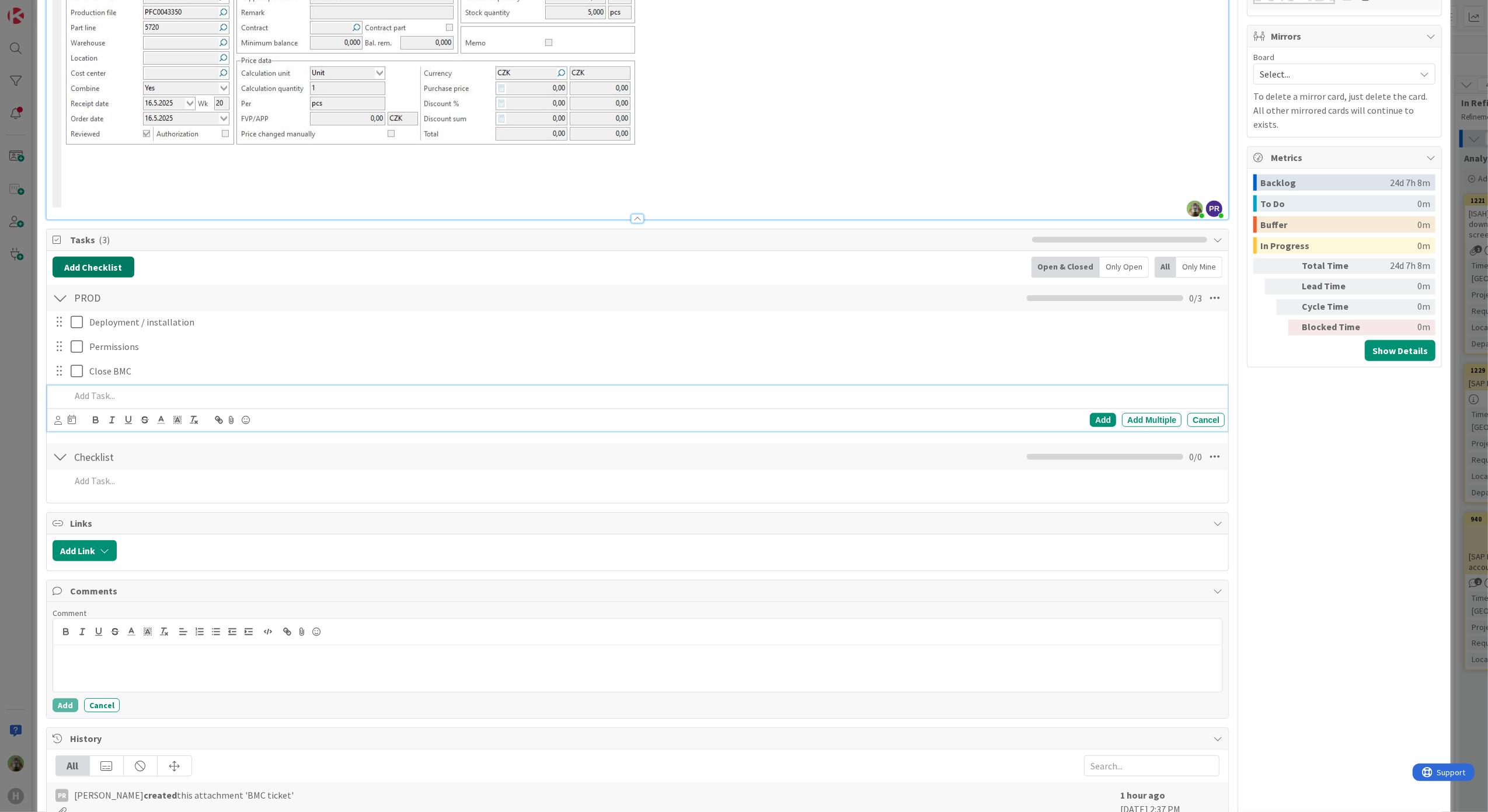
click at [94, 266] on button "Add Checklist" at bounding box center [93, 268] width 82 height 21
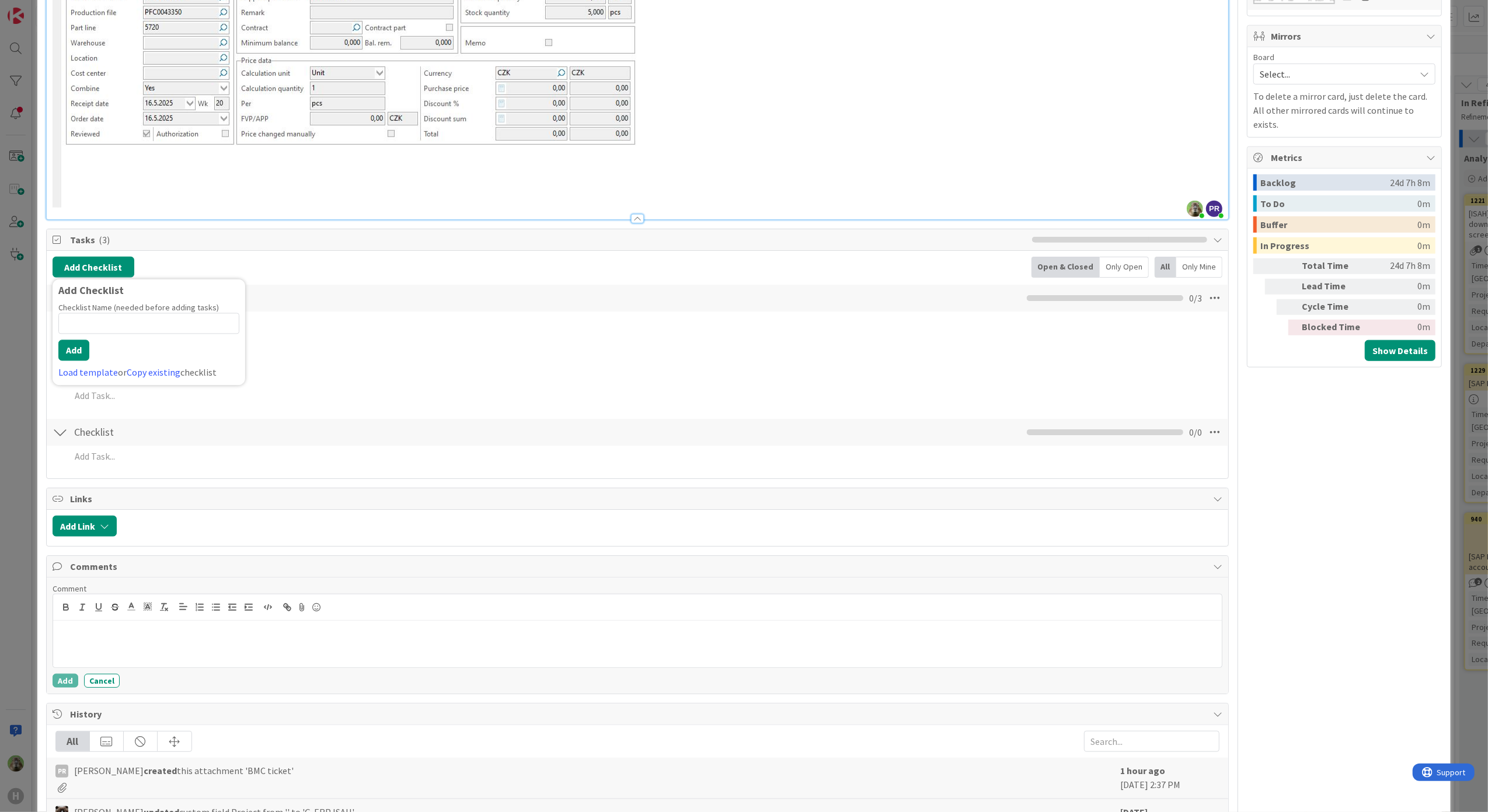
click at [145, 379] on div "Load template or Copy existing checklist" at bounding box center [148, 372] width 181 height 14
click at [148, 374] on link "Copy existing" at bounding box center [154, 372] width 54 height 12
click at [140, 356] on input "text" at bounding box center [148, 347] width 181 height 21
click at [188, 351] on input "text" at bounding box center [148, 347] width 181 height 21
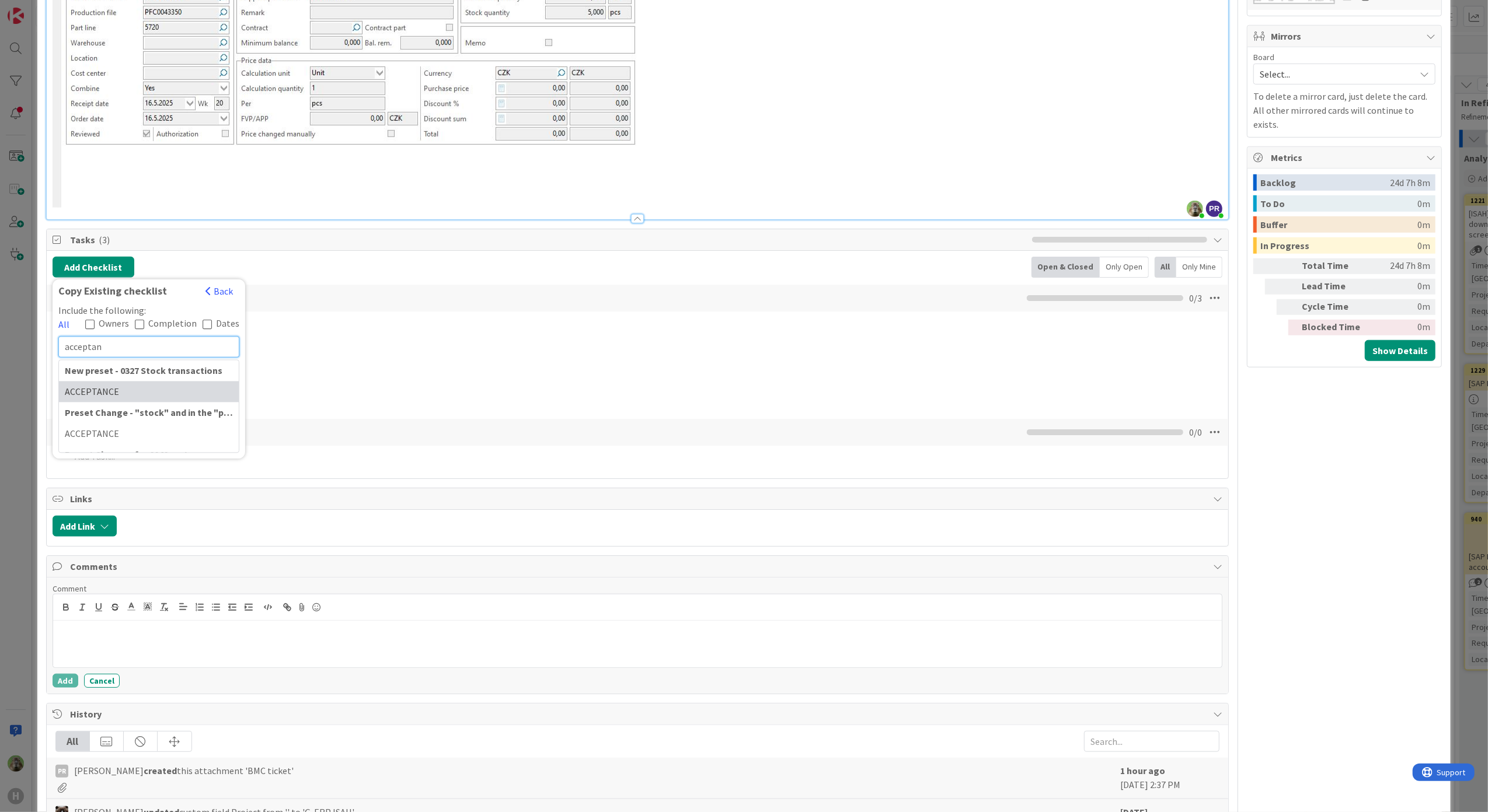
type input "acceptan"
click at [175, 392] on div "ACCEPTANCE" at bounding box center [149, 392] width 180 height 21
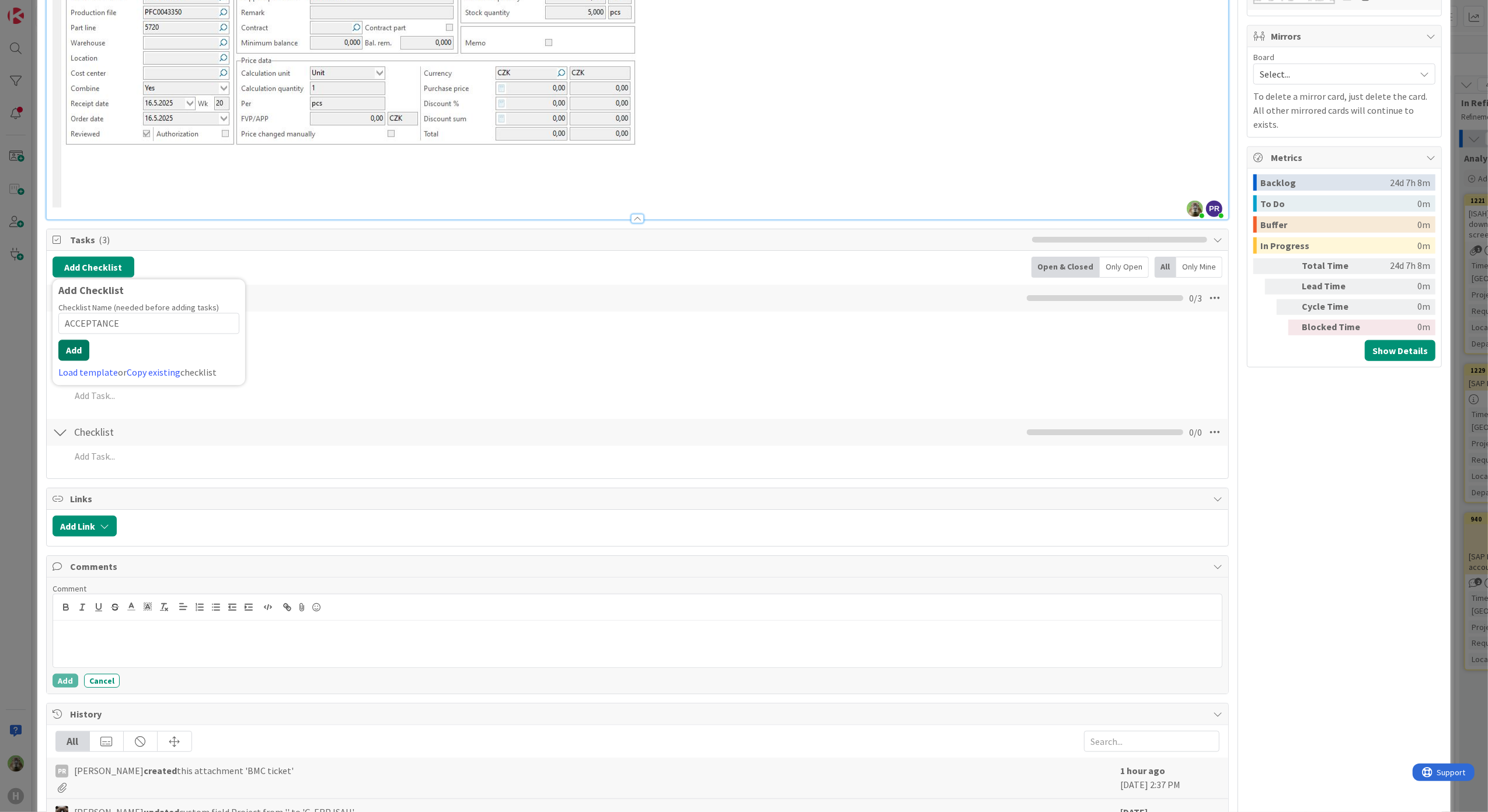
click at [69, 348] on button "Add" at bounding box center [73, 350] width 31 height 21
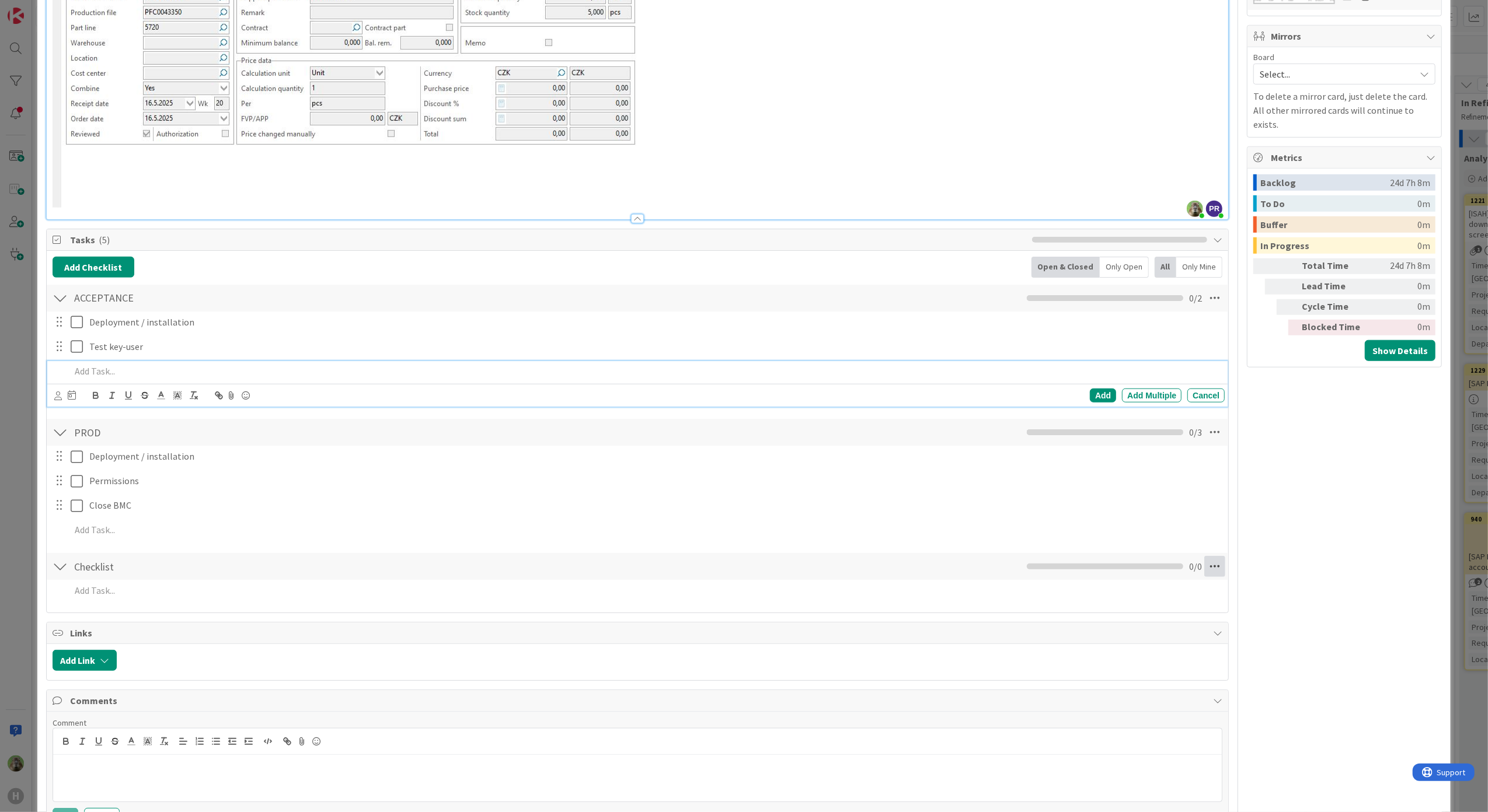
click at [1204, 570] on icon at bounding box center [1215, 567] width 21 height 21
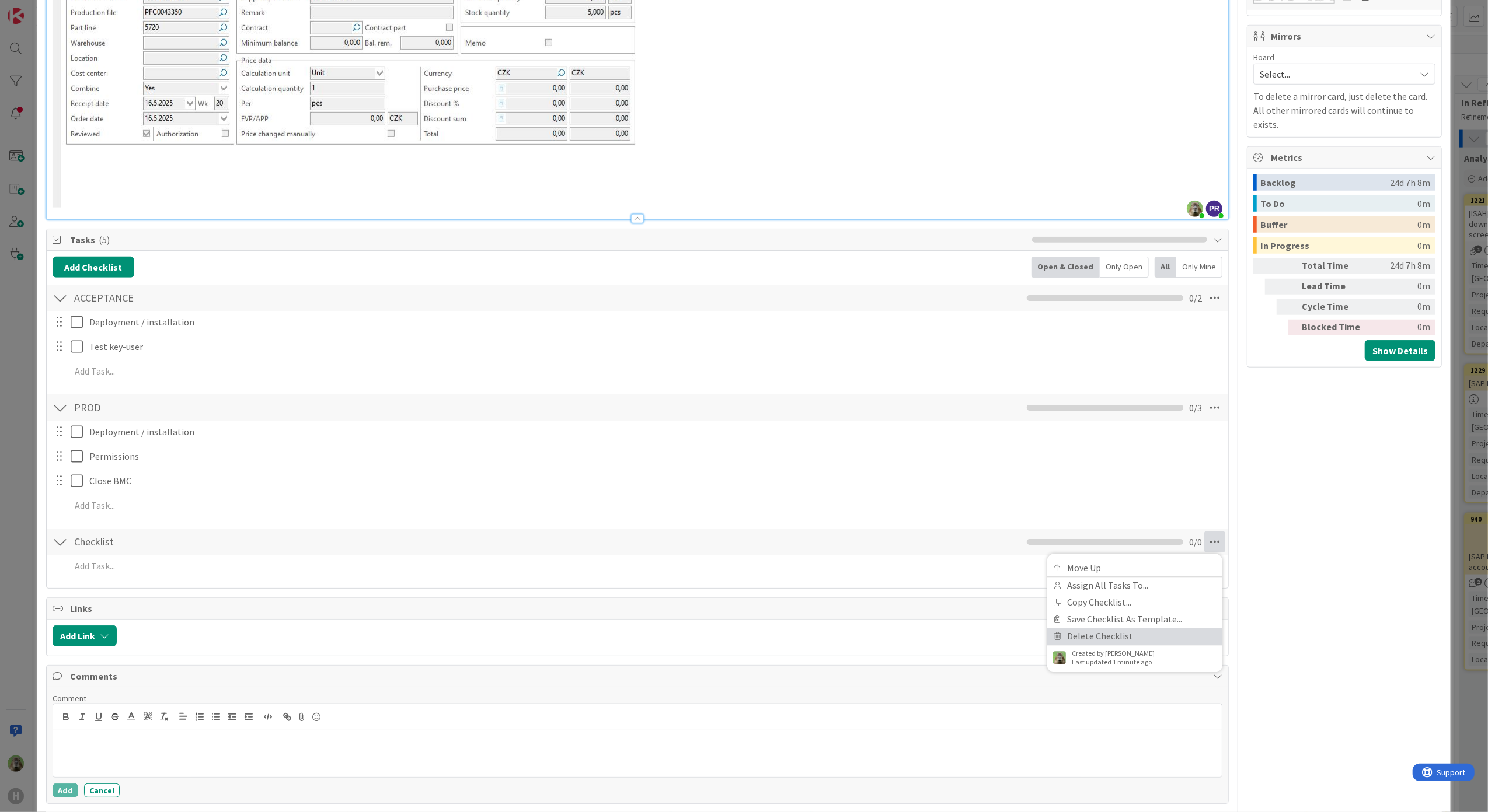
click at [1084, 635] on link "Delete Checklist" at bounding box center [1135, 636] width 175 height 17
click at [1058, 596] on button "Delete" at bounding box center [1080, 598] width 44 height 21
type textarea "x"
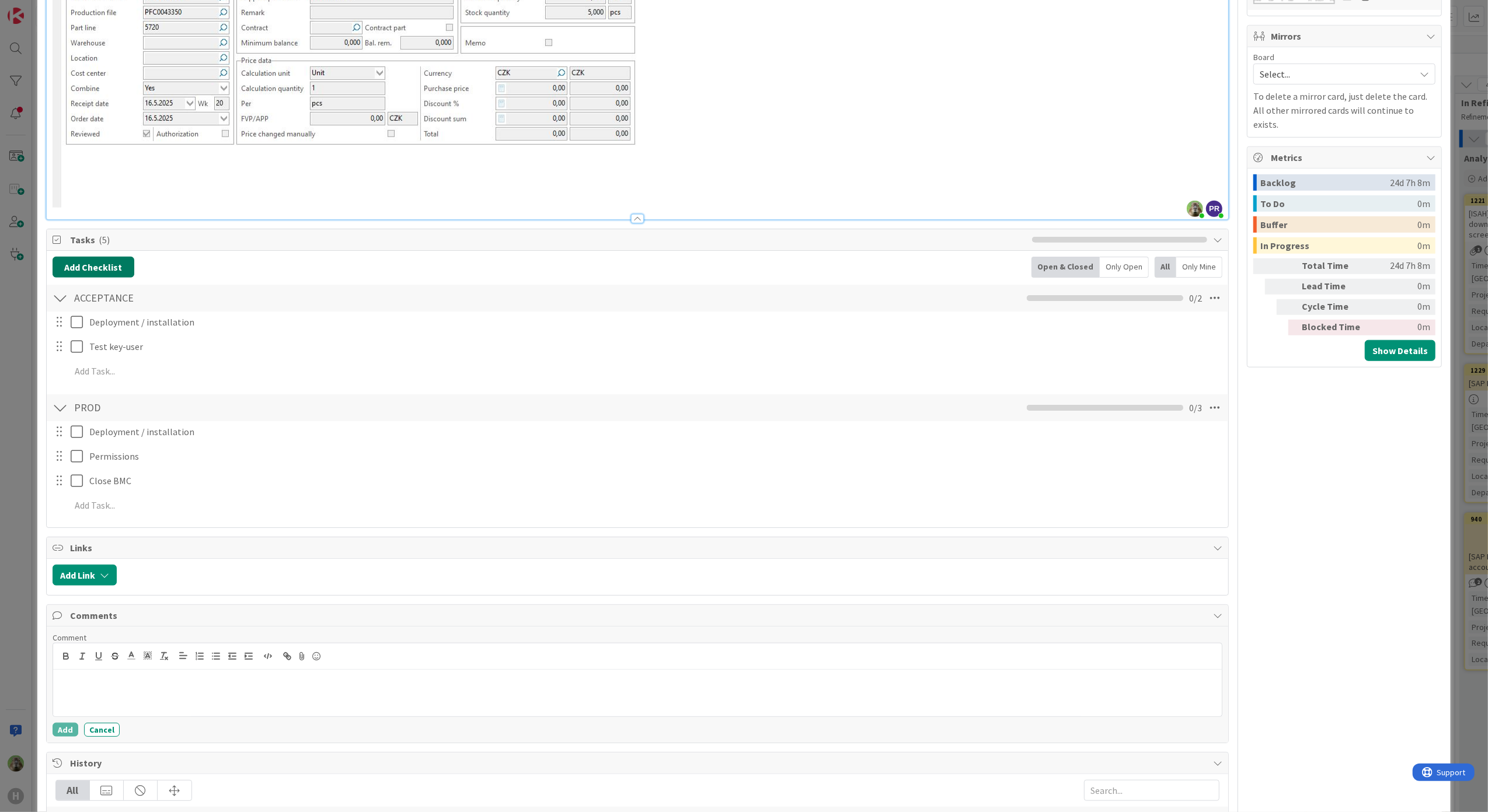
click at [88, 276] on button "Add Checklist" at bounding box center [93, 268] width 82 height 21
click at [148, 376] on link "Copy existing" at bounding box center [154, 372] width 54 height 12
click at [158, 349] on input "text" at bounding box center [148, 347] width 181 height 21
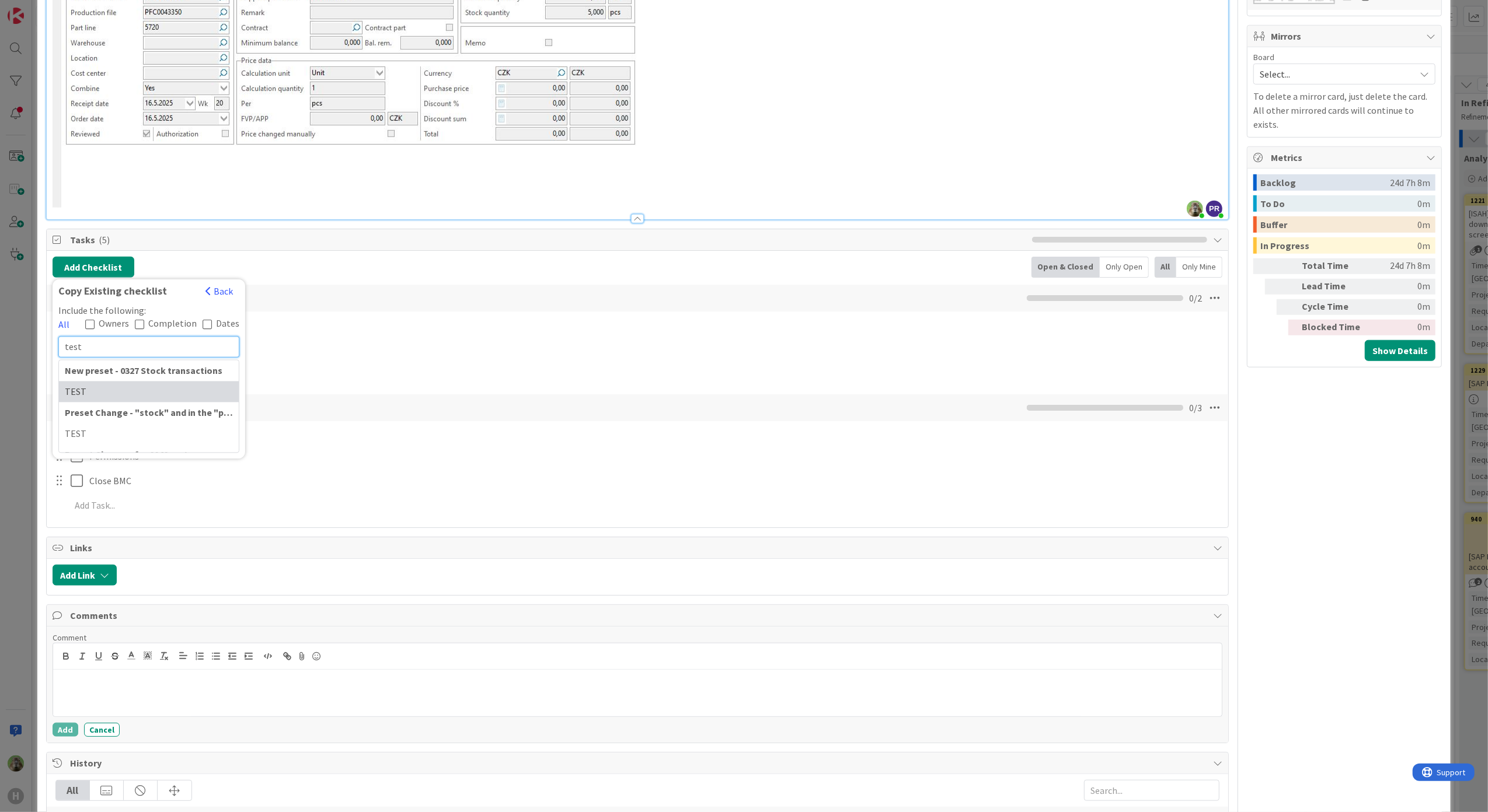
type input "test"
click at [133, 396] on div "TEST" at bounding box center [149, 392] width 180 height 21
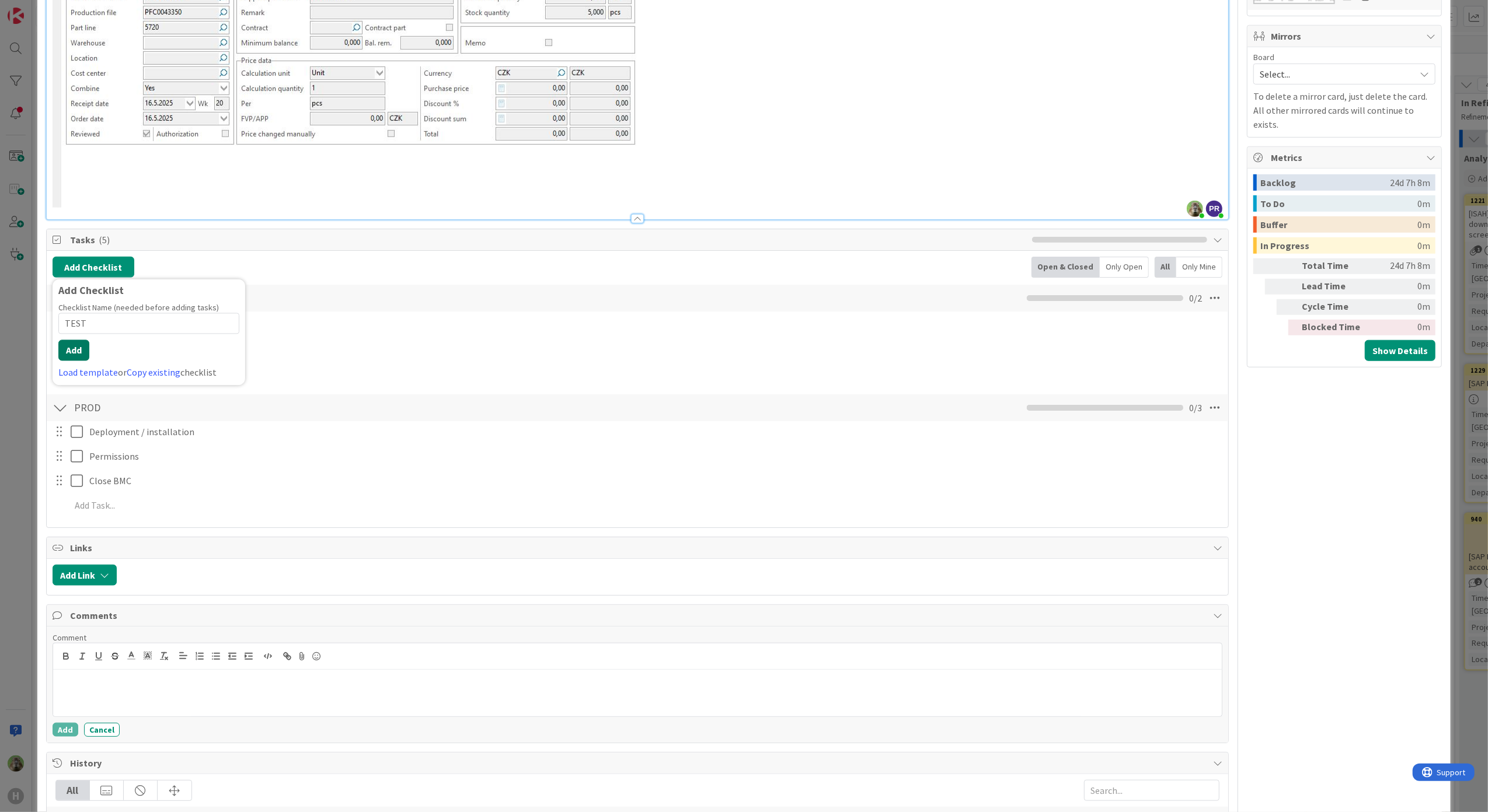
click at [71, 355] on button "Add" at bounding box center [73, 350] width 31 height 21
type textarea "x"
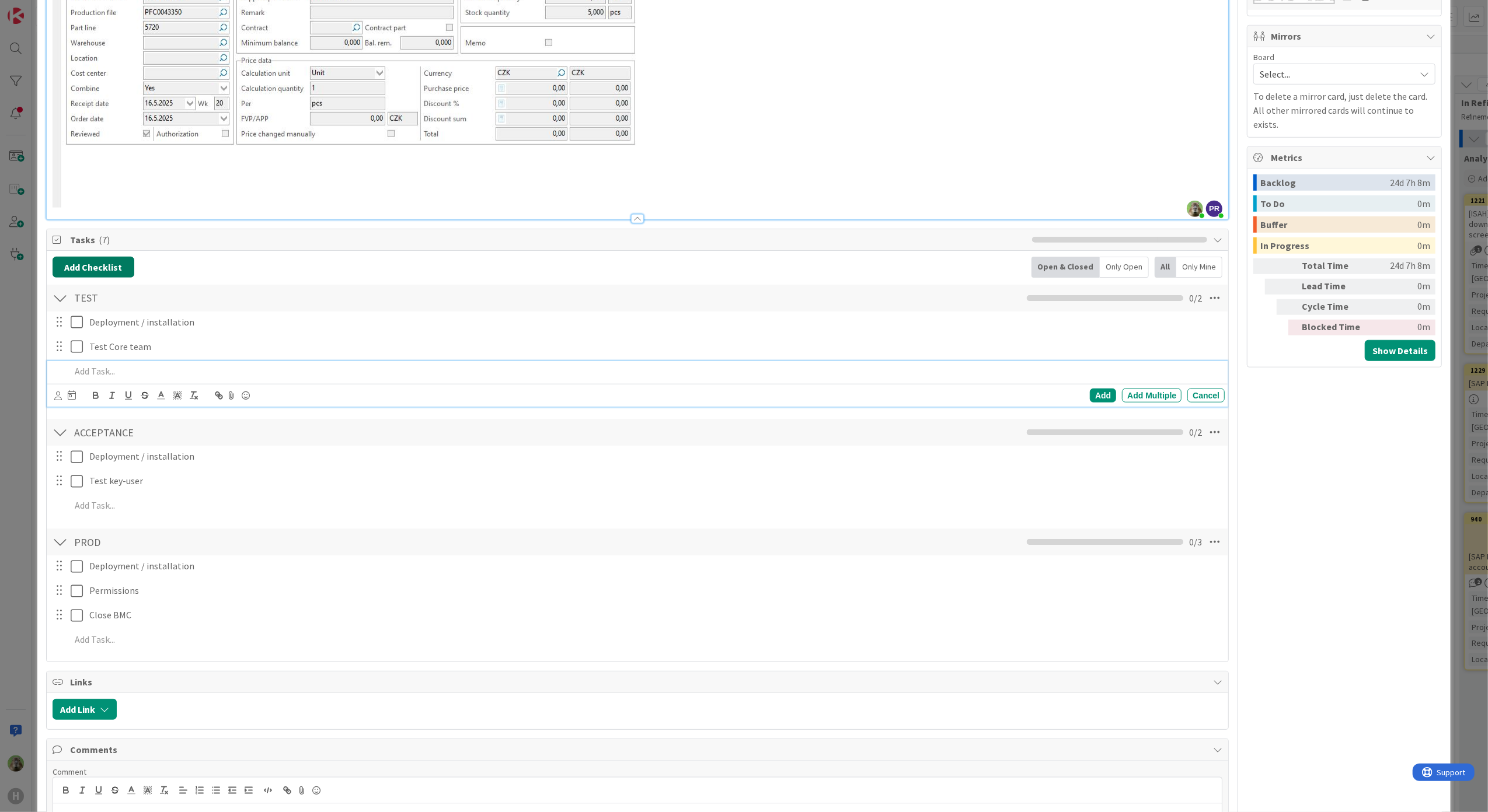
click at [110, 263] on button "Add Checklist" at bounding box center [93, 268] width 82 height 21
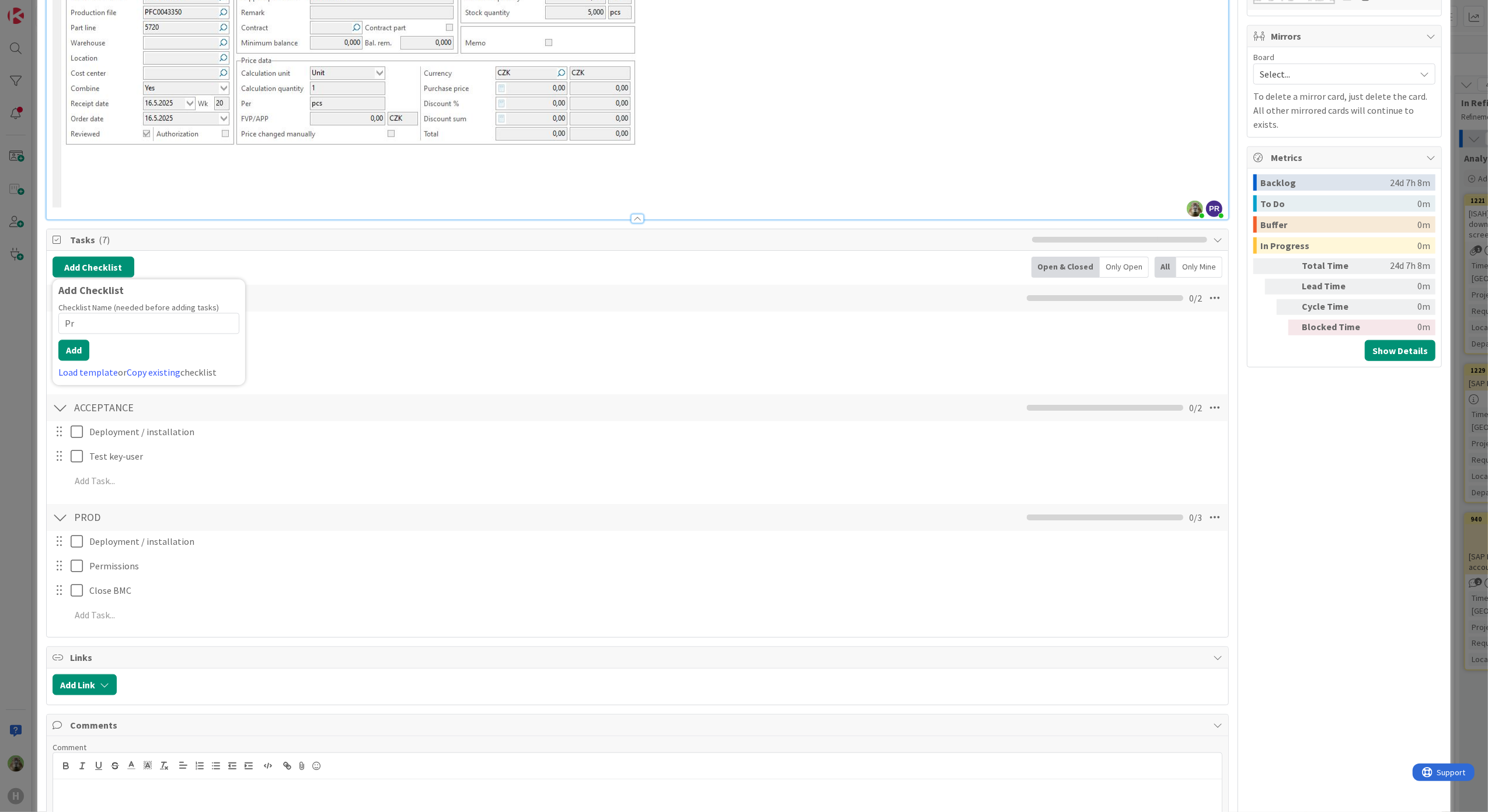
type input "P"
click at [156, 378] on link "Copy existing" at bounding box center [154, 372] width 54 height 12
click at [153, 357] on input "text" at bounding box center [148, 347] width 181 height 21
click at [176, 356] on input "text" at bounding box center [148, 347] width 181 height 21
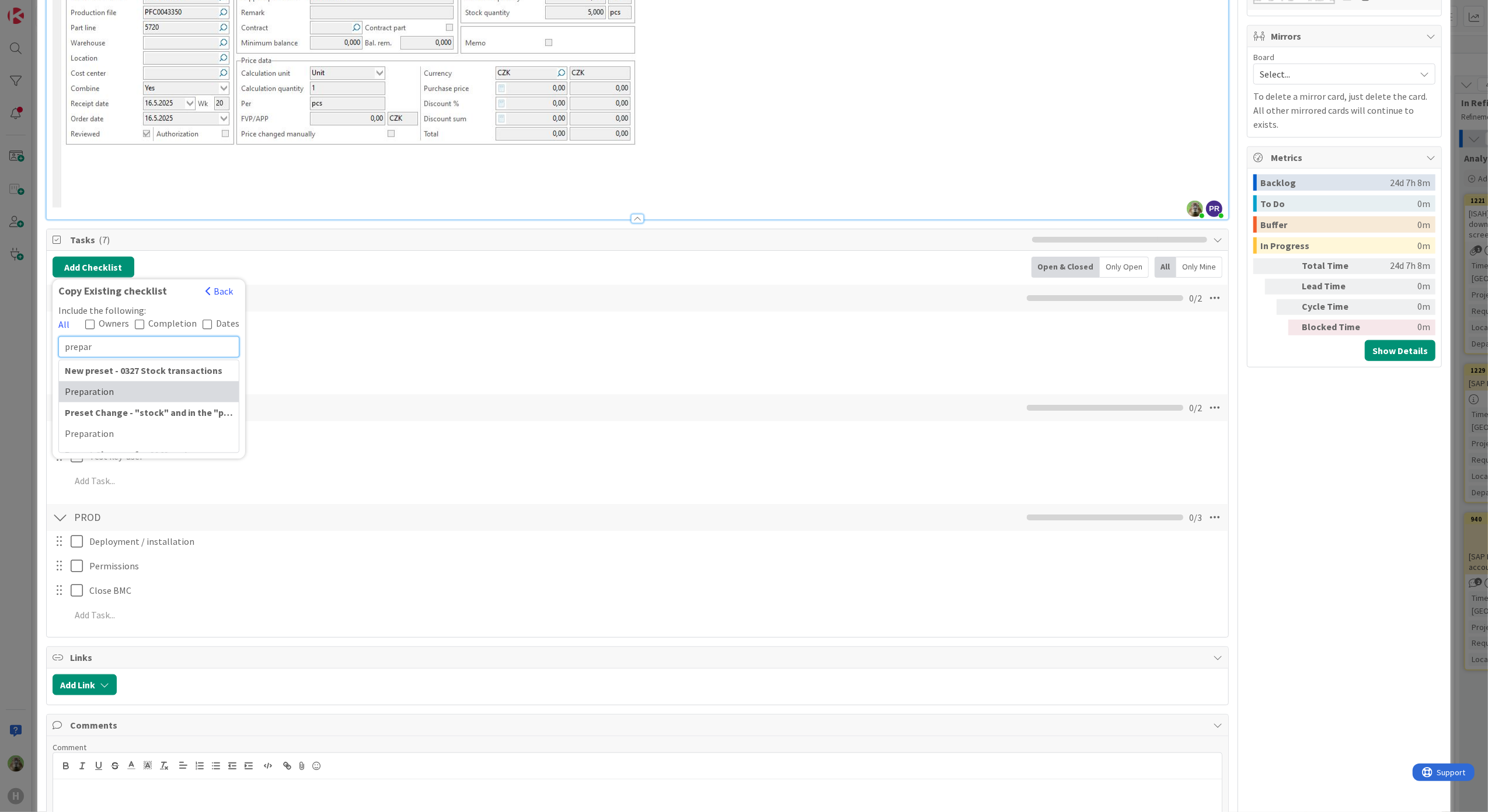
type input "prepar"
click at [187, 395] on div "Preparation" at bounding box center [149, 392] width 180 height 21
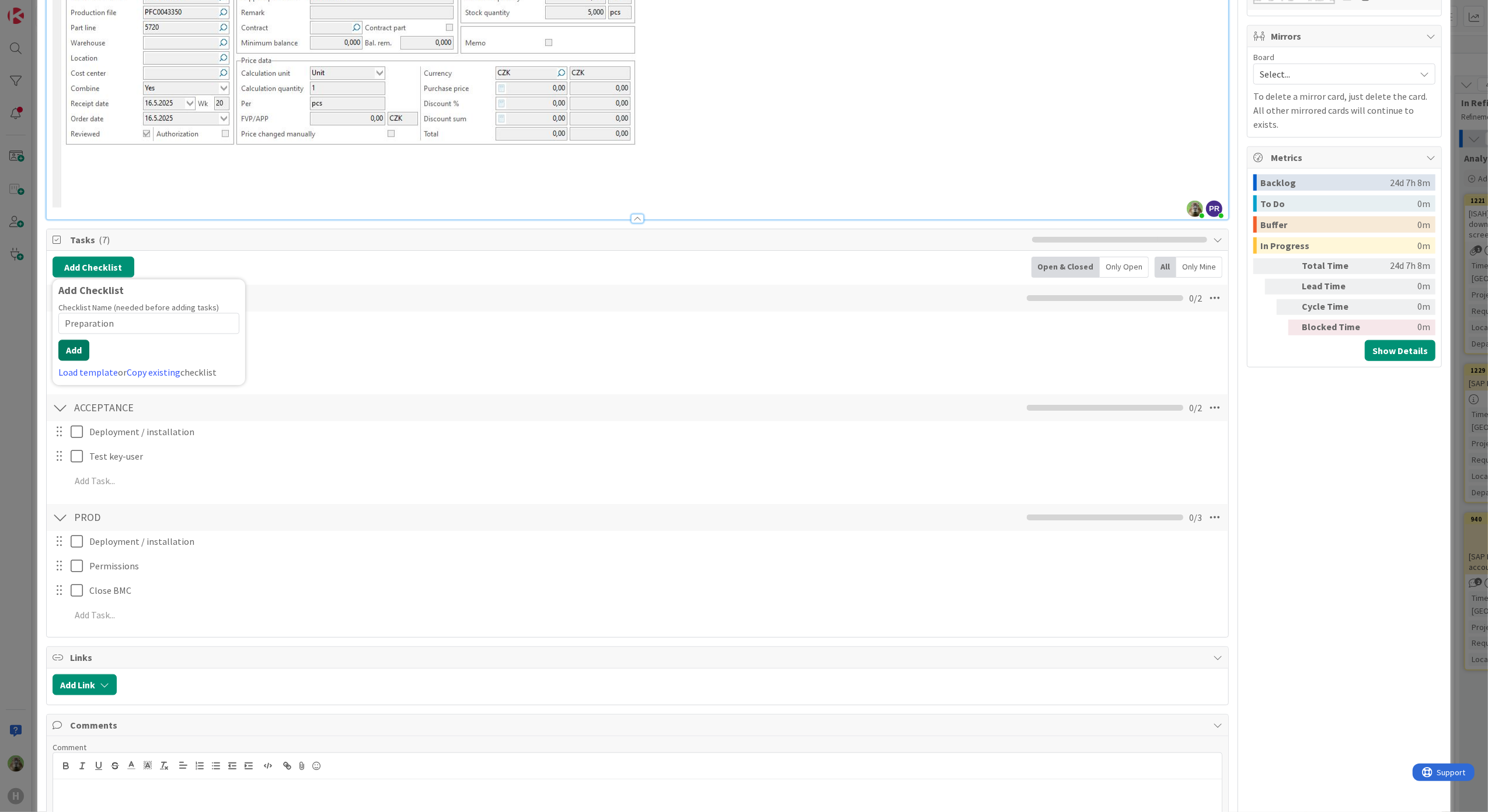
click at [73, 356] on button "Add" at bounding box center [73, 350] width 31 height 21
click at [122, 268] on button "Add Checklist" at bounding box center [93, 268] width 82 height 21
click at [138, 378] on link "Copy existing" at bounding box center [154, 372] width 54 height 12
click at [154, 349] on input "text" at bounding box center [148, 347] width 181 height 21
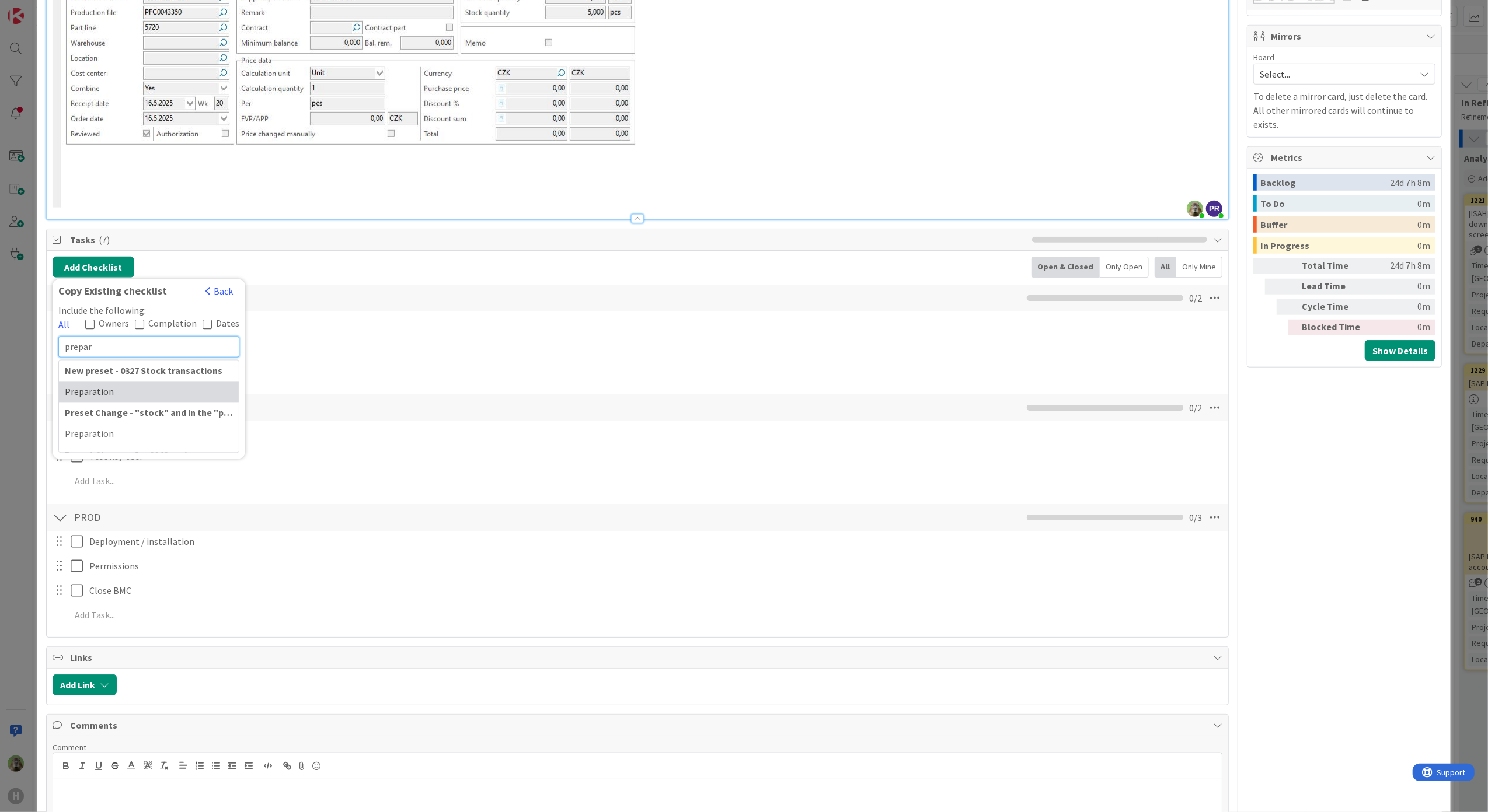
type input "prepar"
click at [132, 397] on div "Preparation" at bounding box center [149, 392] width 180 height 21
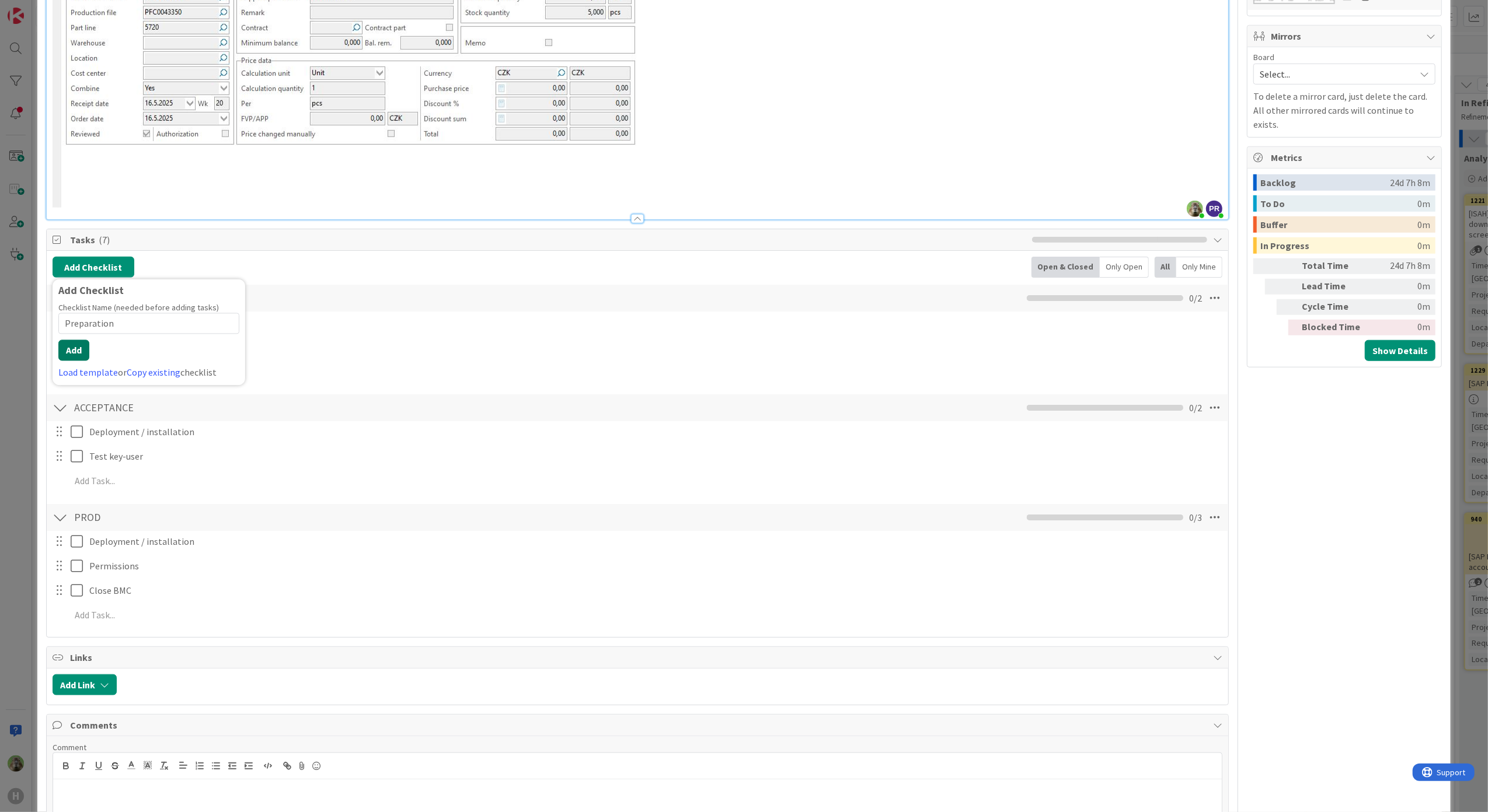
click at [81, 350] on button "Add" at bounding box center [73, 350] width 31 height 21
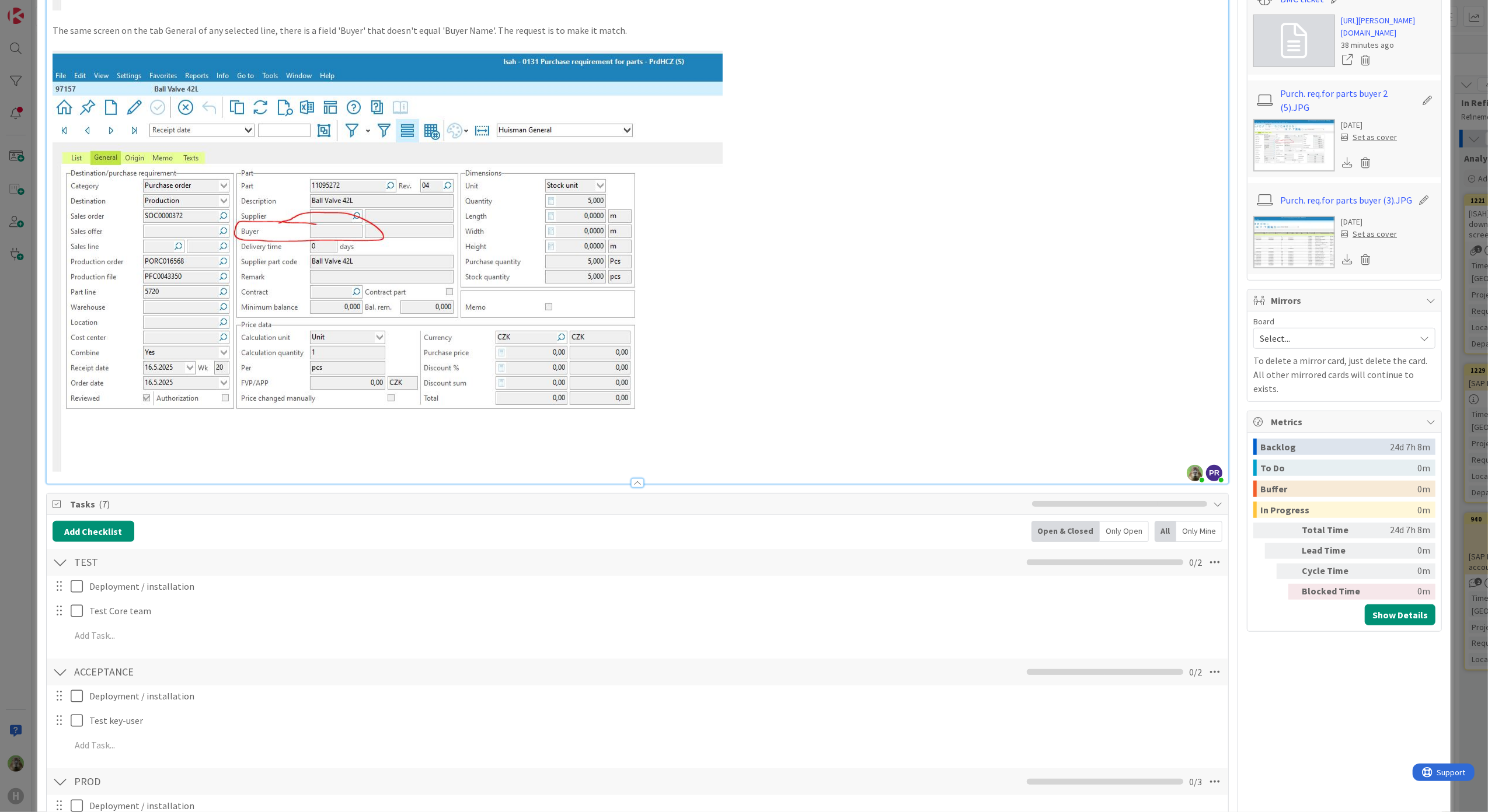
scroll to position [579, 0]
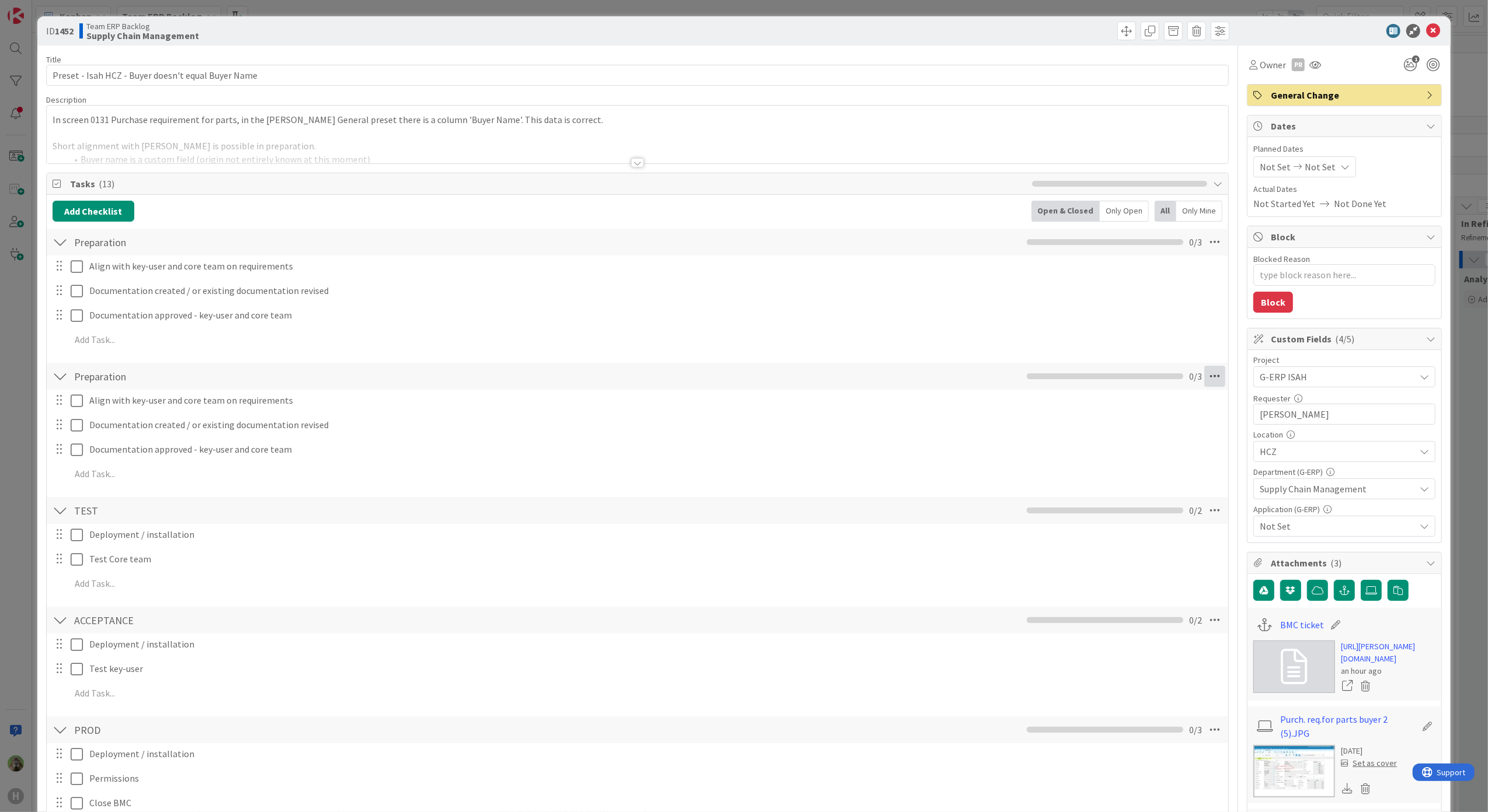
click at [1204, 376] on icon at bounding box center [1215, 376] width 21 height 21
click at [1075, 503] on link "Delete Checklist" at bounding box center [1135, 504] width 175 height 17
click at [1067, 433] on button "Delete" at bounding box center [1080, 433] width 44 height 21
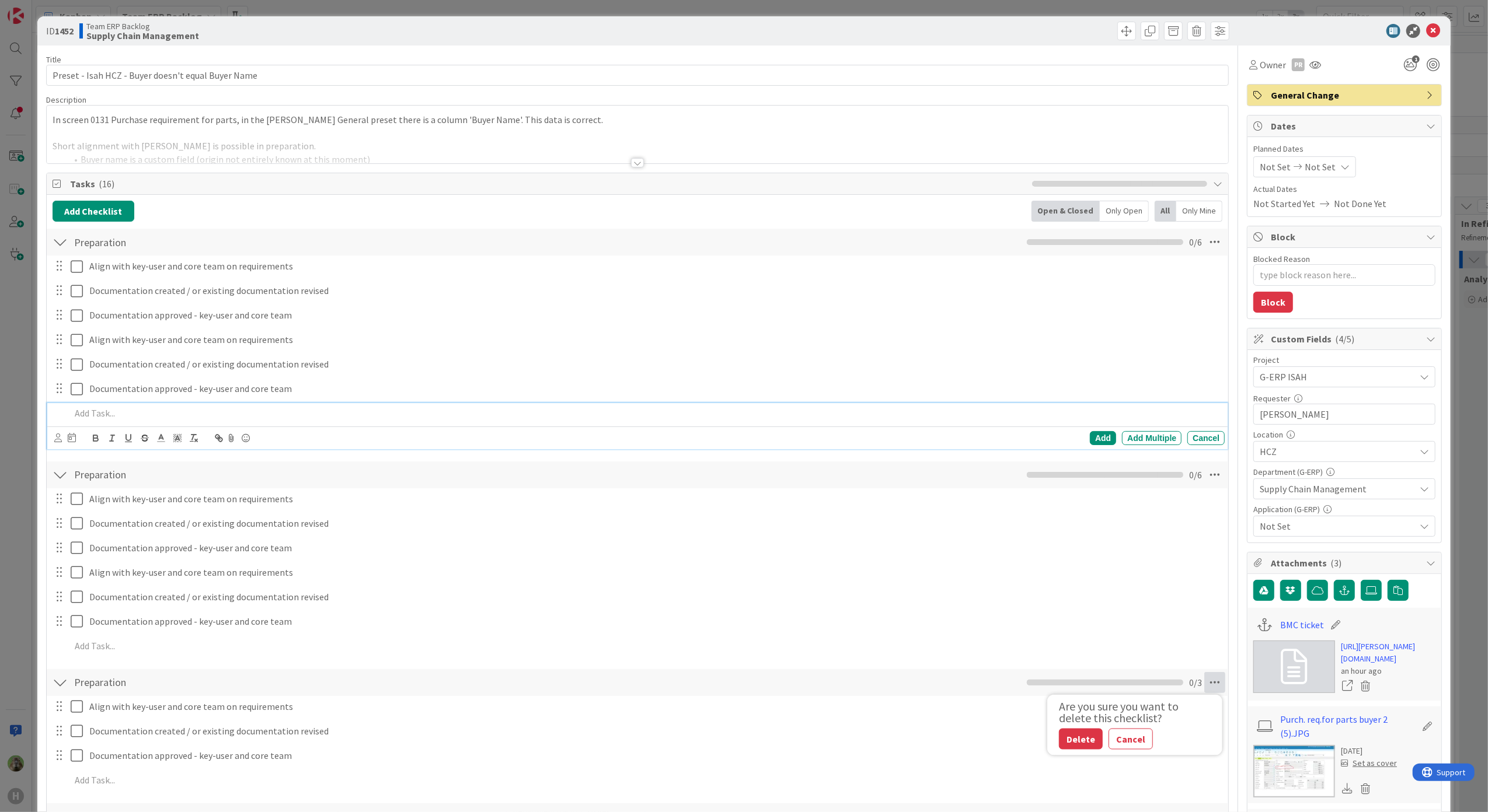
type textarea "x"
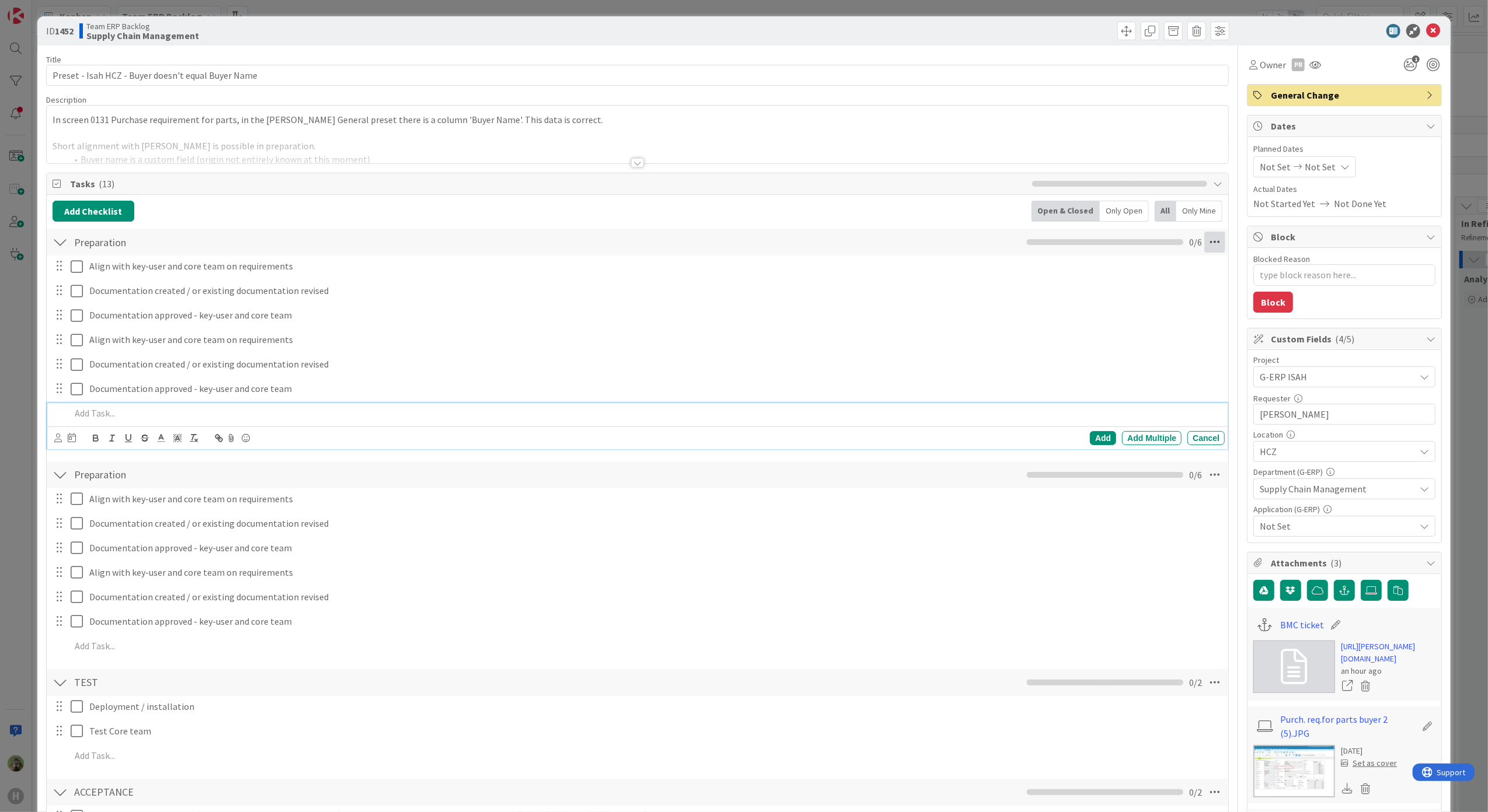
click at [1212, 239] on icon at bounding box center [1215, 243] width 21 height 21
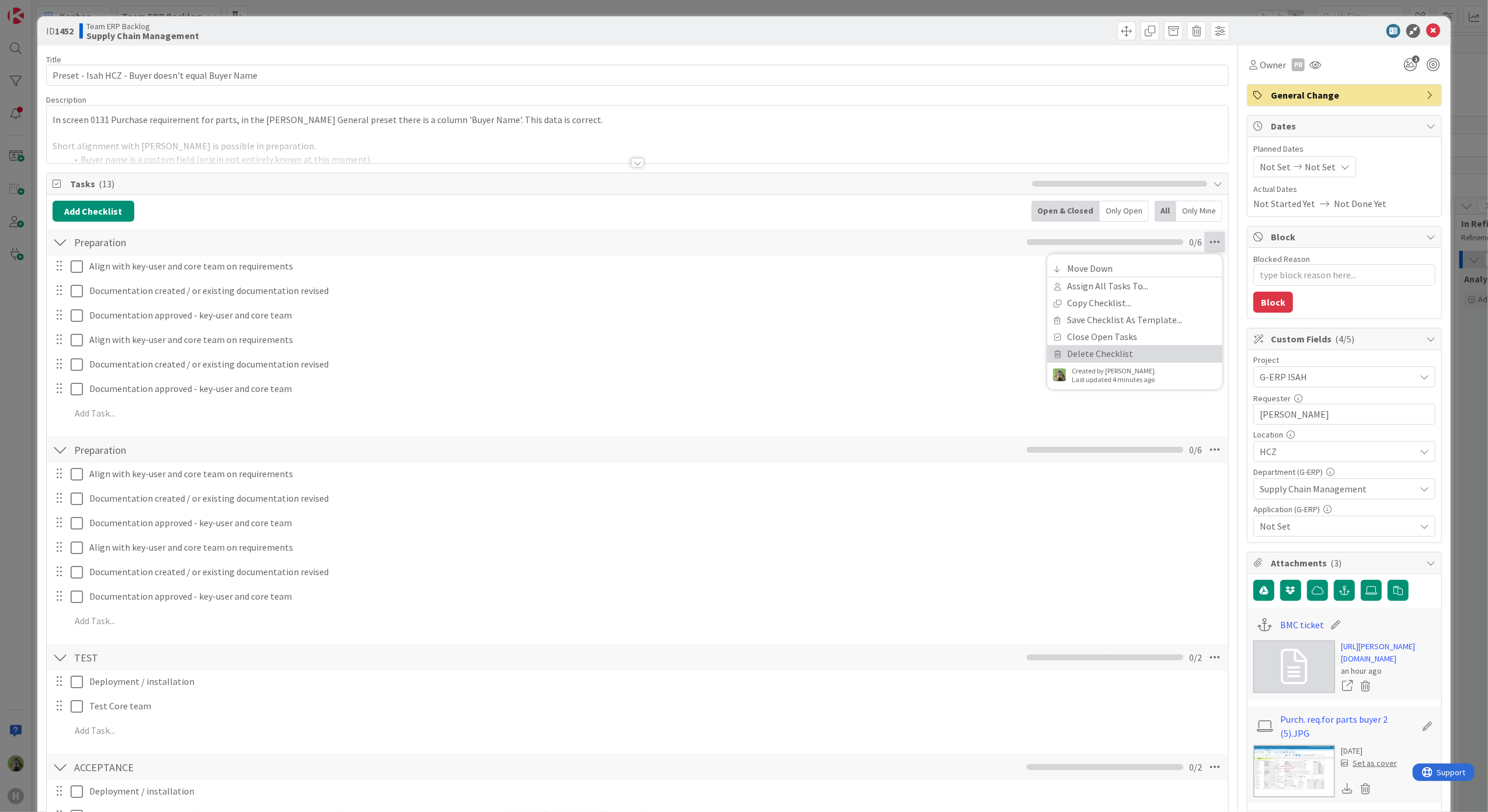
click at [1093, 354] on link "Delete Checklist" at bounding box center [1135, 354] width 175 height 17
click at [1082, 296] on button "Delete" at bounding box center [1080, 299] width 44 height 21
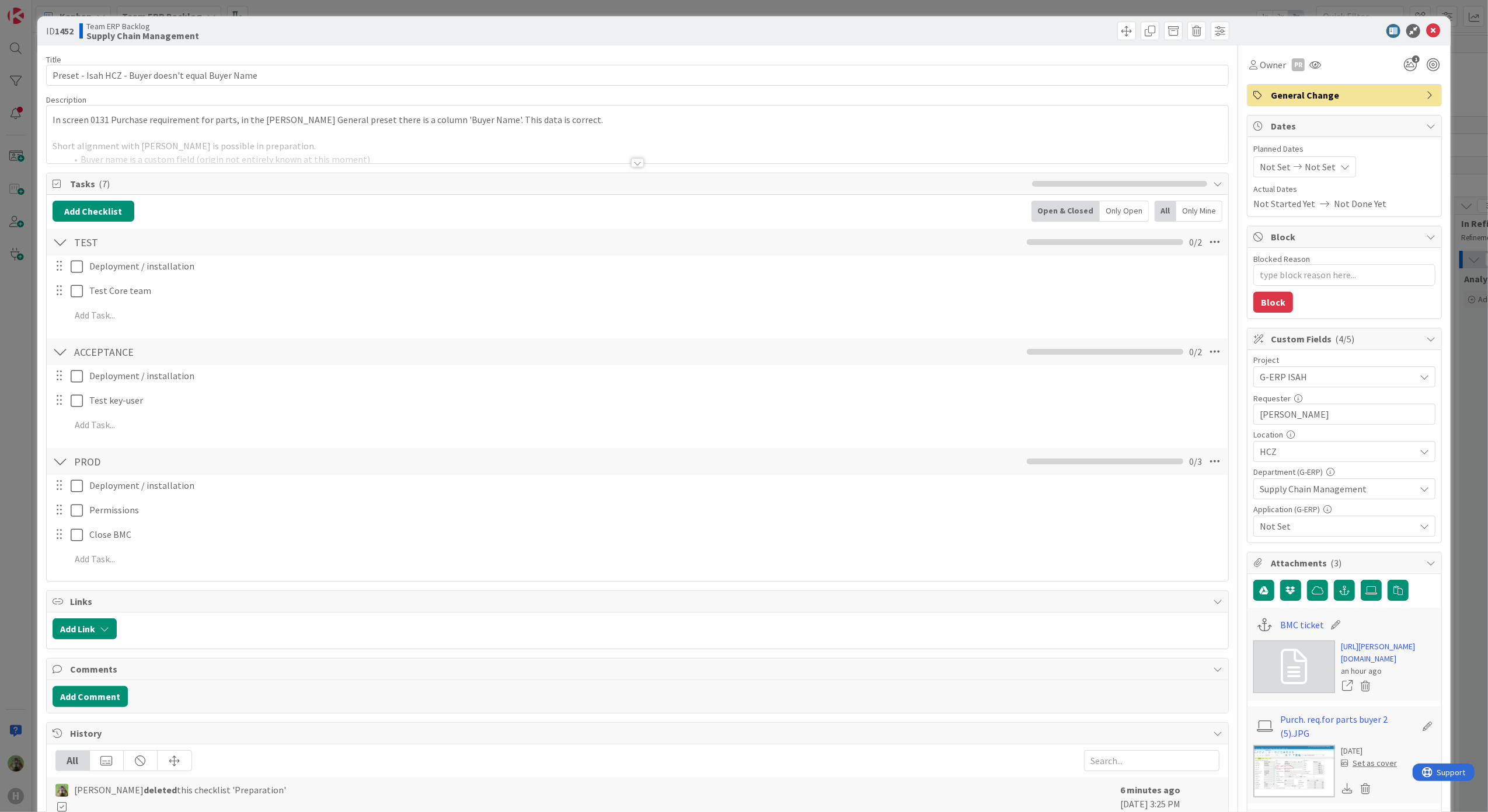
type textarea "x"
click at [101, 208] on button "Add Checklist" at bounding box center [93, 211] width 82 height 21
click at [155, 313] on link "Copy existing" at bounding box center [154, 317] width 54 height 12
click at [169, 300] on input "text" at bounding box center [148, 308] width 181 height 21
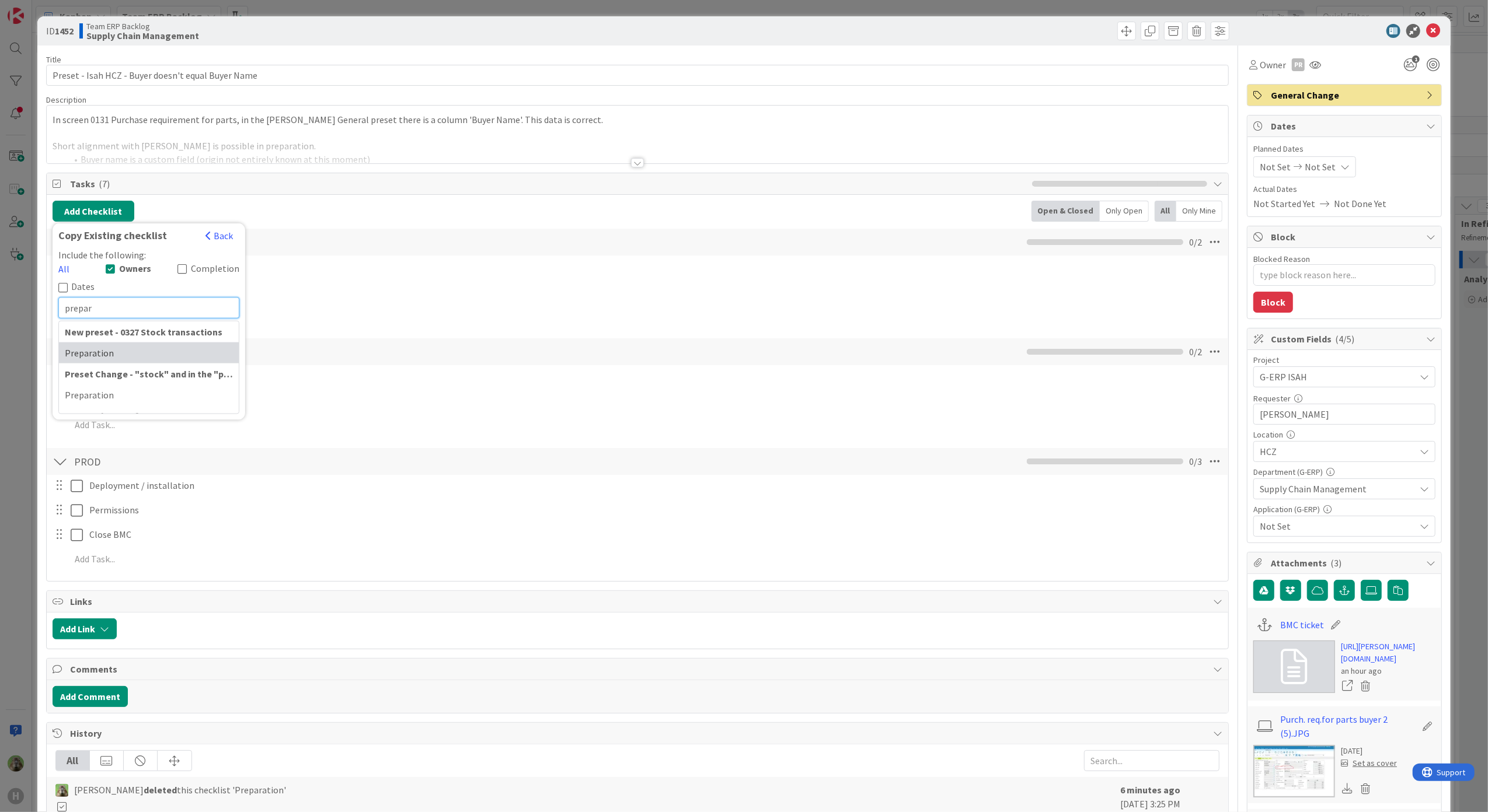
type input "prepar"
click at [171, 342] on div "Preparation" at bounding box center [149, 353] width 180 height 21
click at [78, 298] on button "Add" at bounding box center [73, 295] width 31 height 21
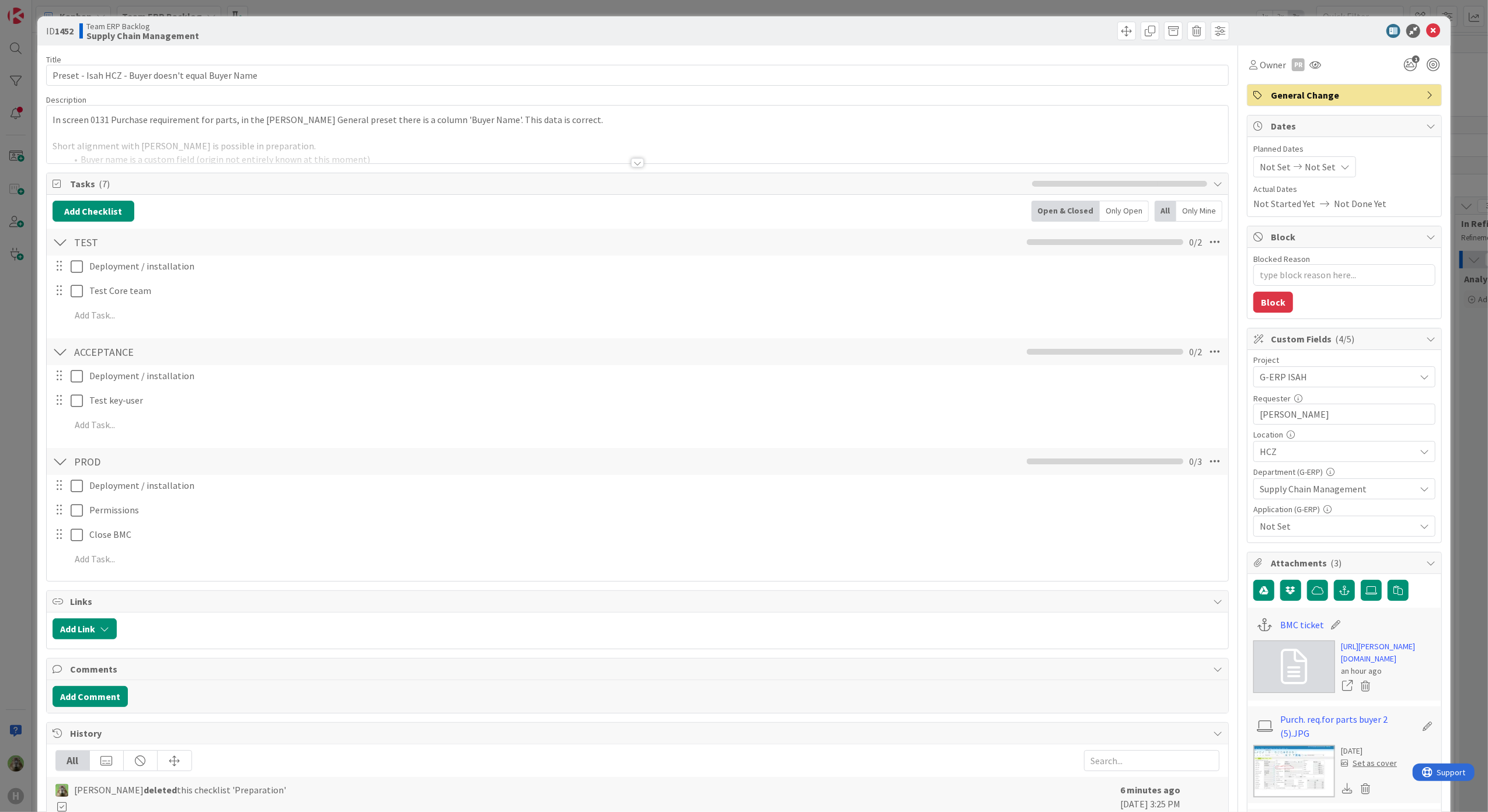
type textarea "x"
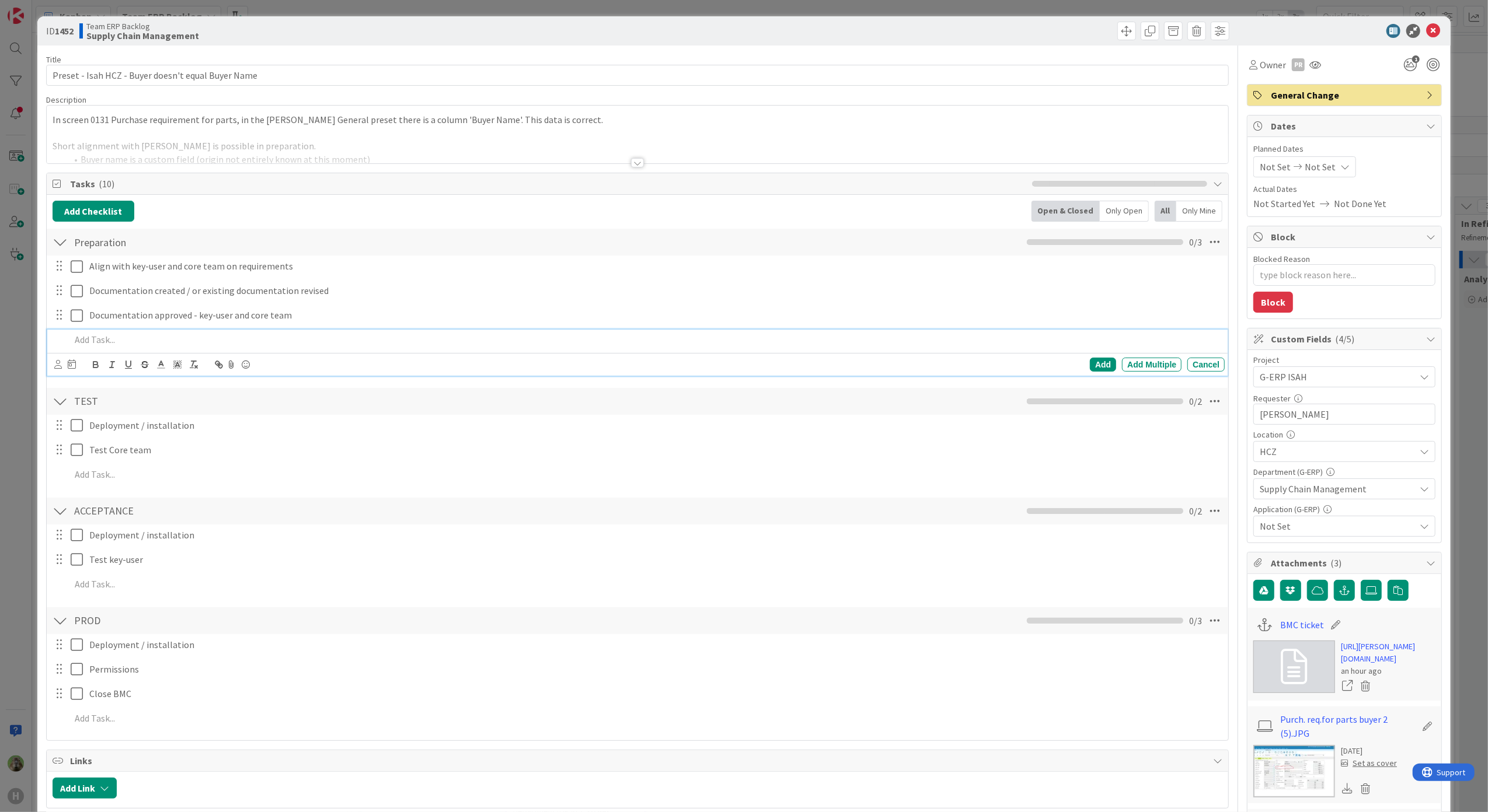
click at [126, 338] on p at bounding box center [645, 339] width 1150 height 13
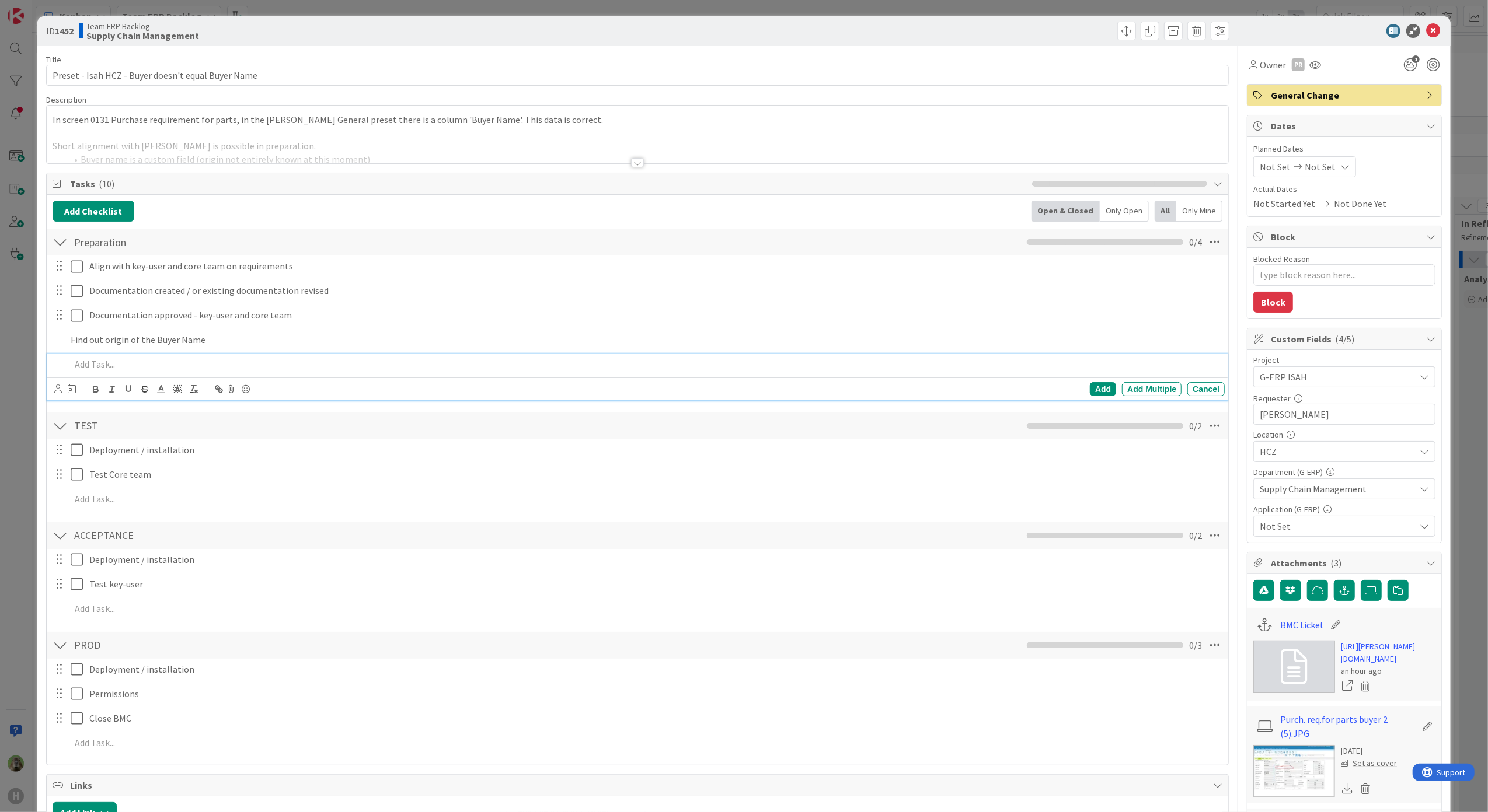
type textarea "x"
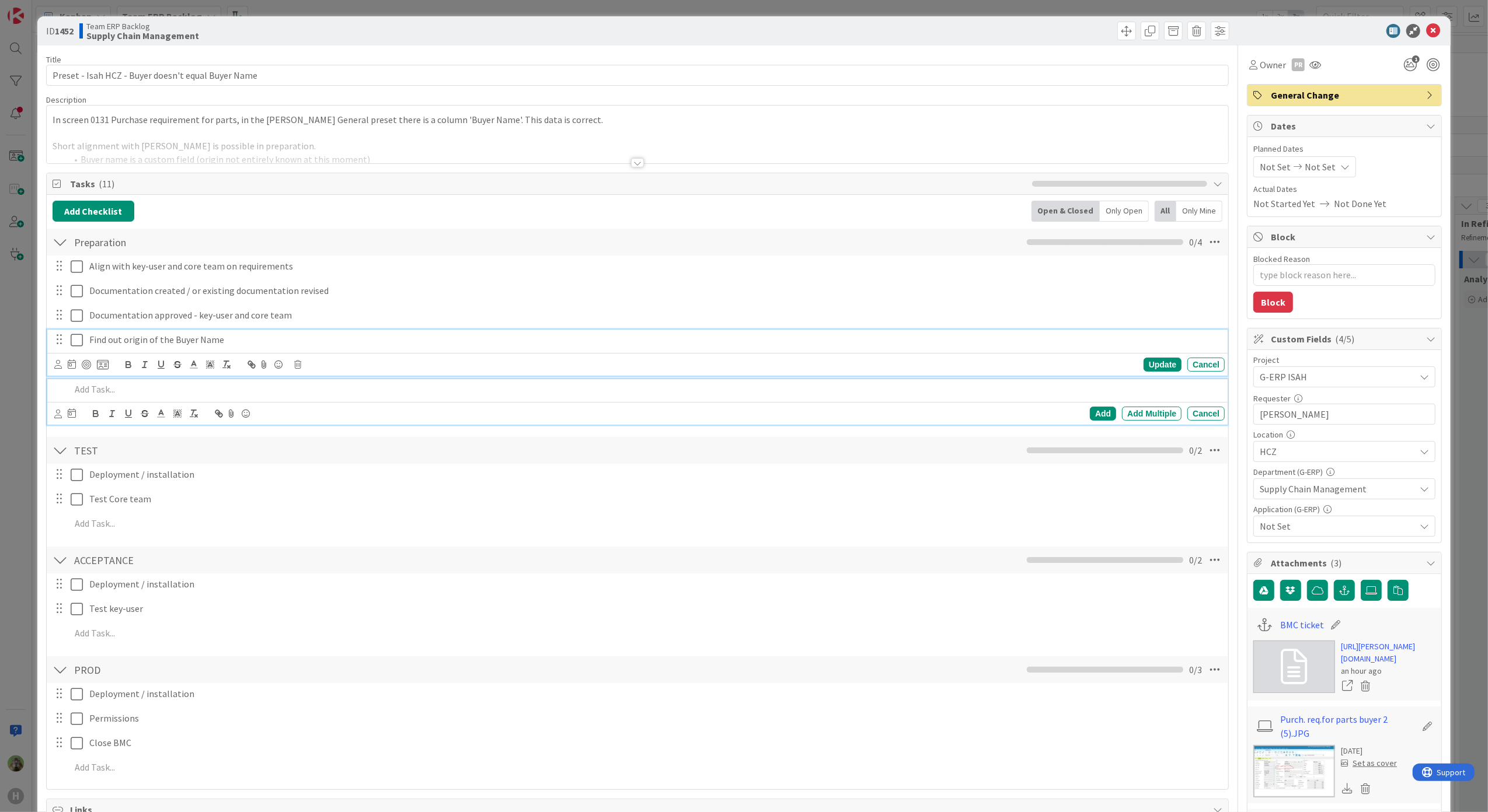
click at [185, 342] on p "Find out origin of the Buyer Name" at bounding box center [655, 339] width 1130 height 13
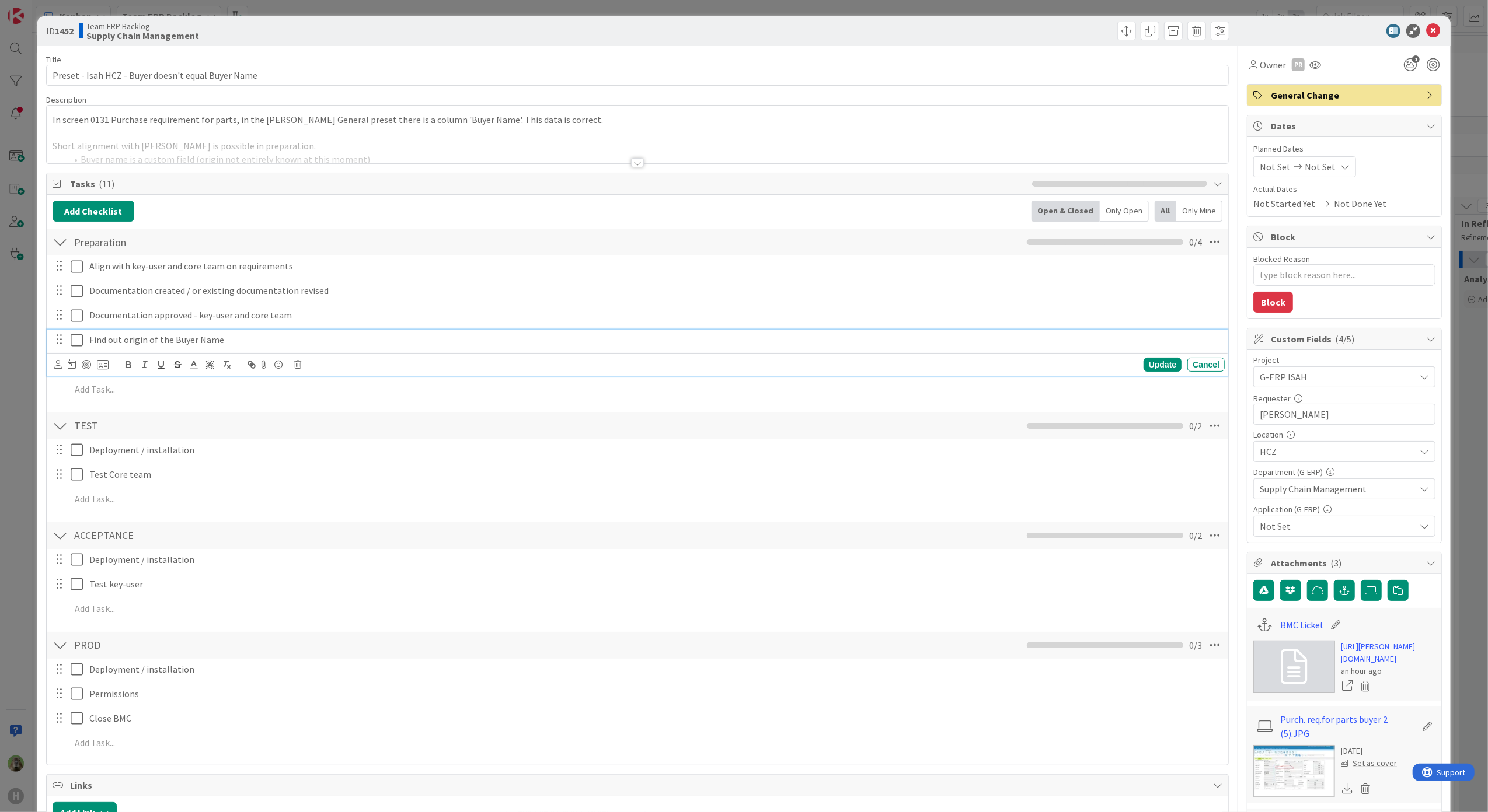
click at [128, 346] on p "Find out origin of the Buyer Name" at bounding box center [655, 339] width 1130 height 13
click at [1144, 365] on div "Update" at bounding box center [1162, 364] width 38 height 14
click at [259, 268] on p "Find out the origin of the Buyer Name" at bounding box center [655, 266] width 1130 height 13
click at [488, 131] on p at bounding box center [638, 133] width 1170 height 13
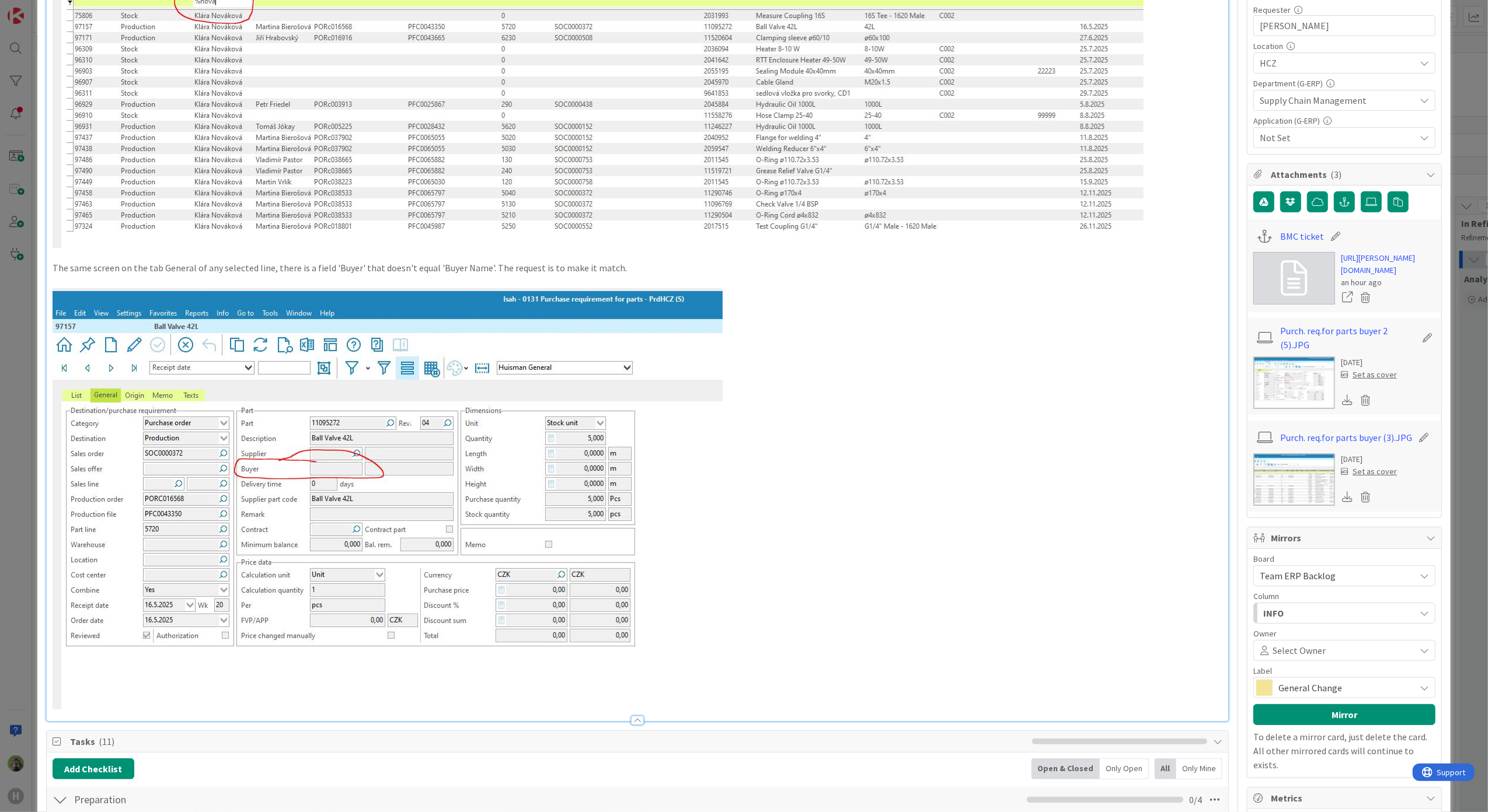
scroll to position [700, 0]
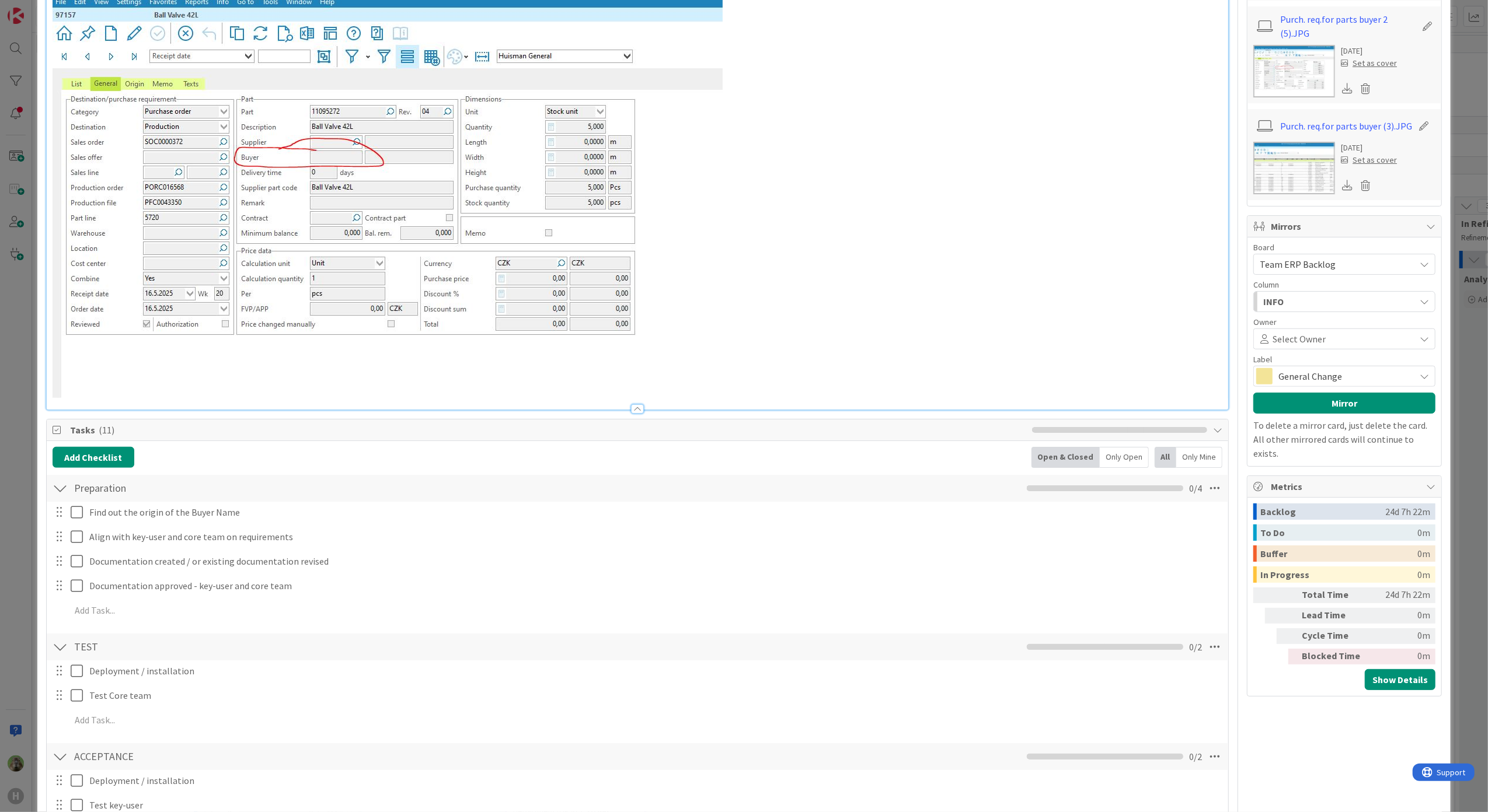
click at [1160, 500] on div "Preparation Checklist Name 11 / 64 Preparation 0 / 4" at bounding box center [638, 488] width 1182 height 27
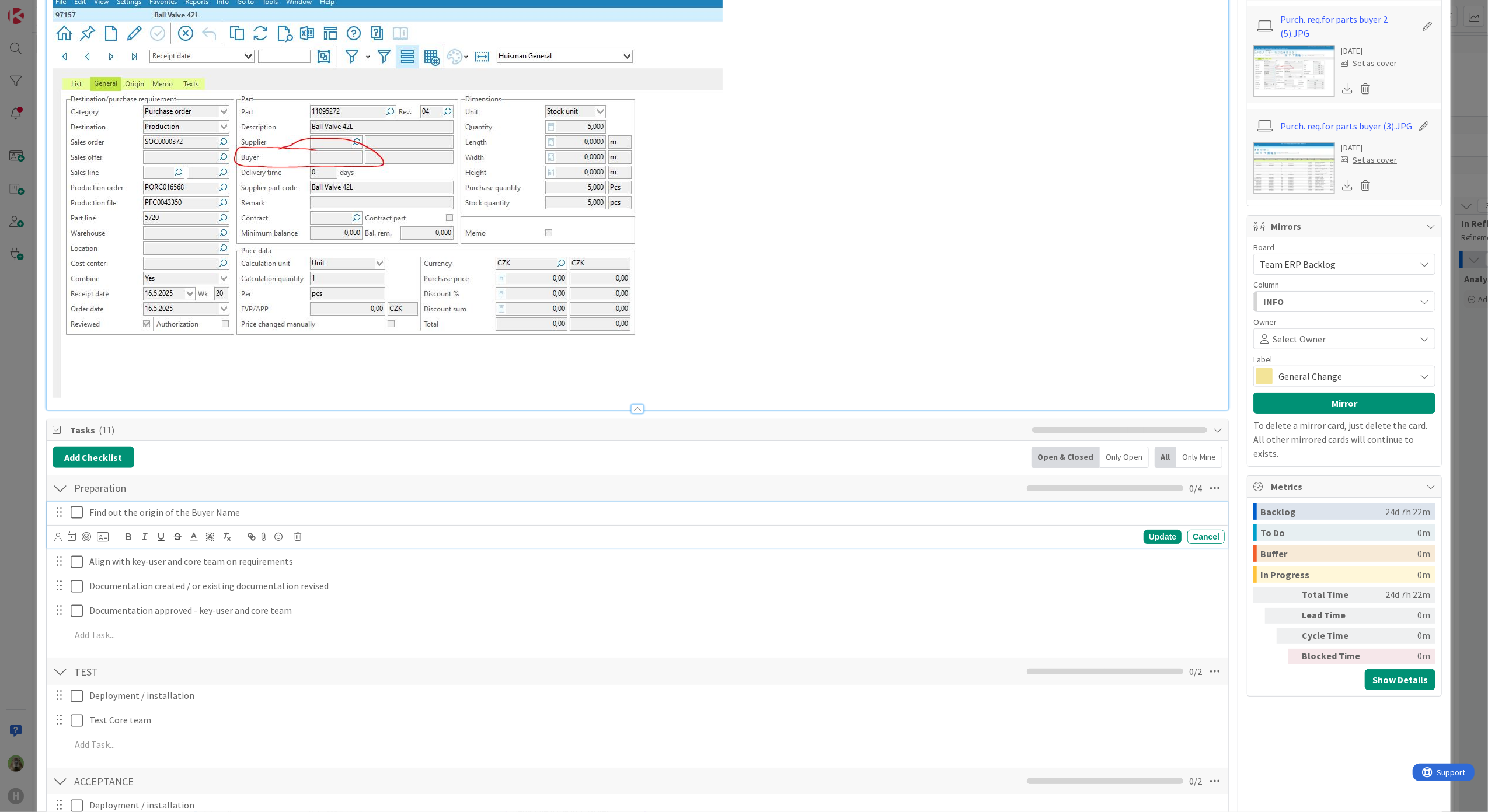
click at [1140, 514] on p "Find out the origin of the Buyer Name" at bounding box center [655, 512] width 1130 height 13
click at [291, 538] on div "Update Cancel" at bounding box center [640, 537] width 1171 height 16
click at [301, 534] on icon at bounding box center [297, 536] width 7 height 8
click at [328, 597] on div "Delete" at bounding box center [327, 586] width 43 height 21
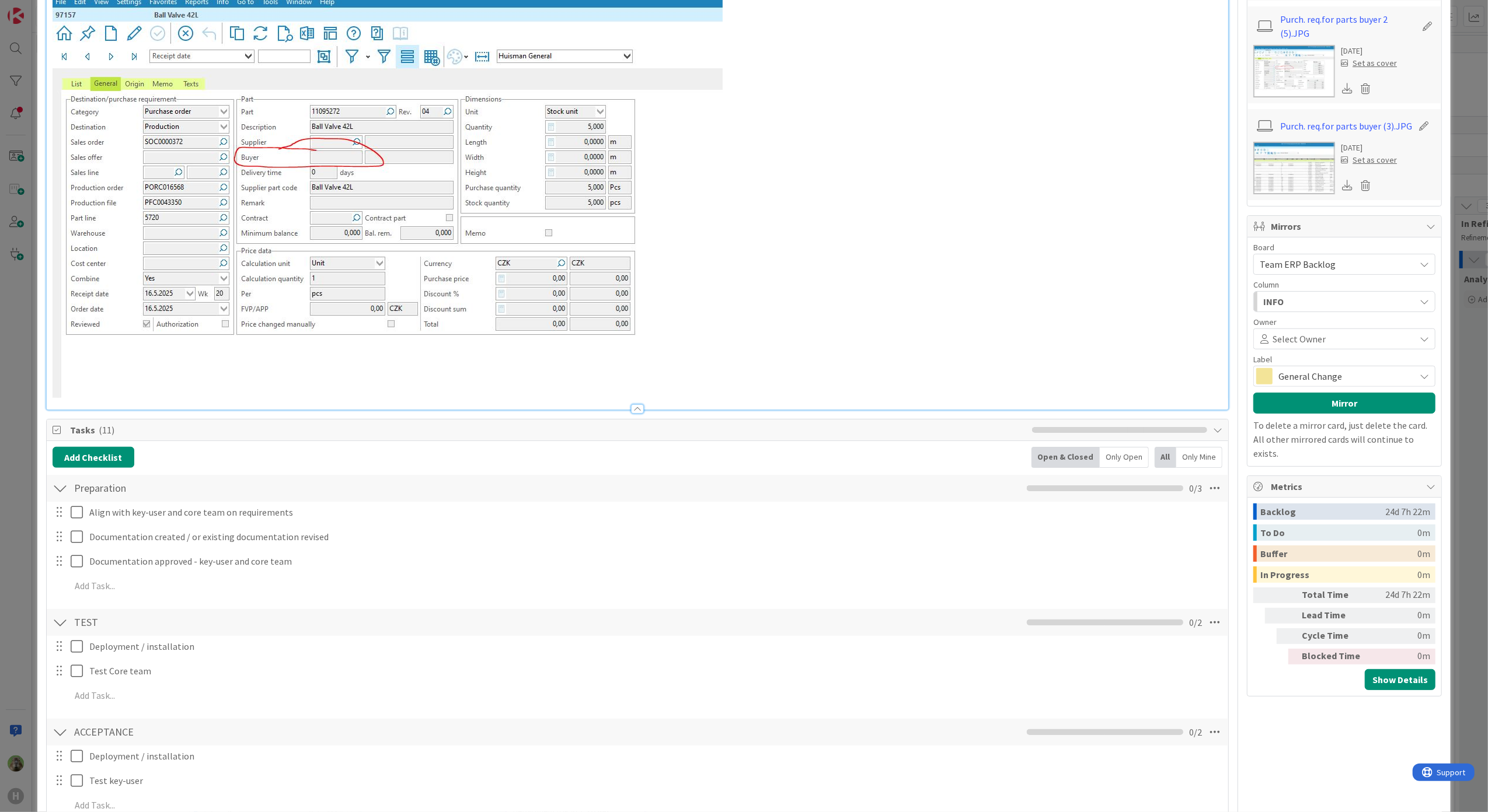
type textarea "x"
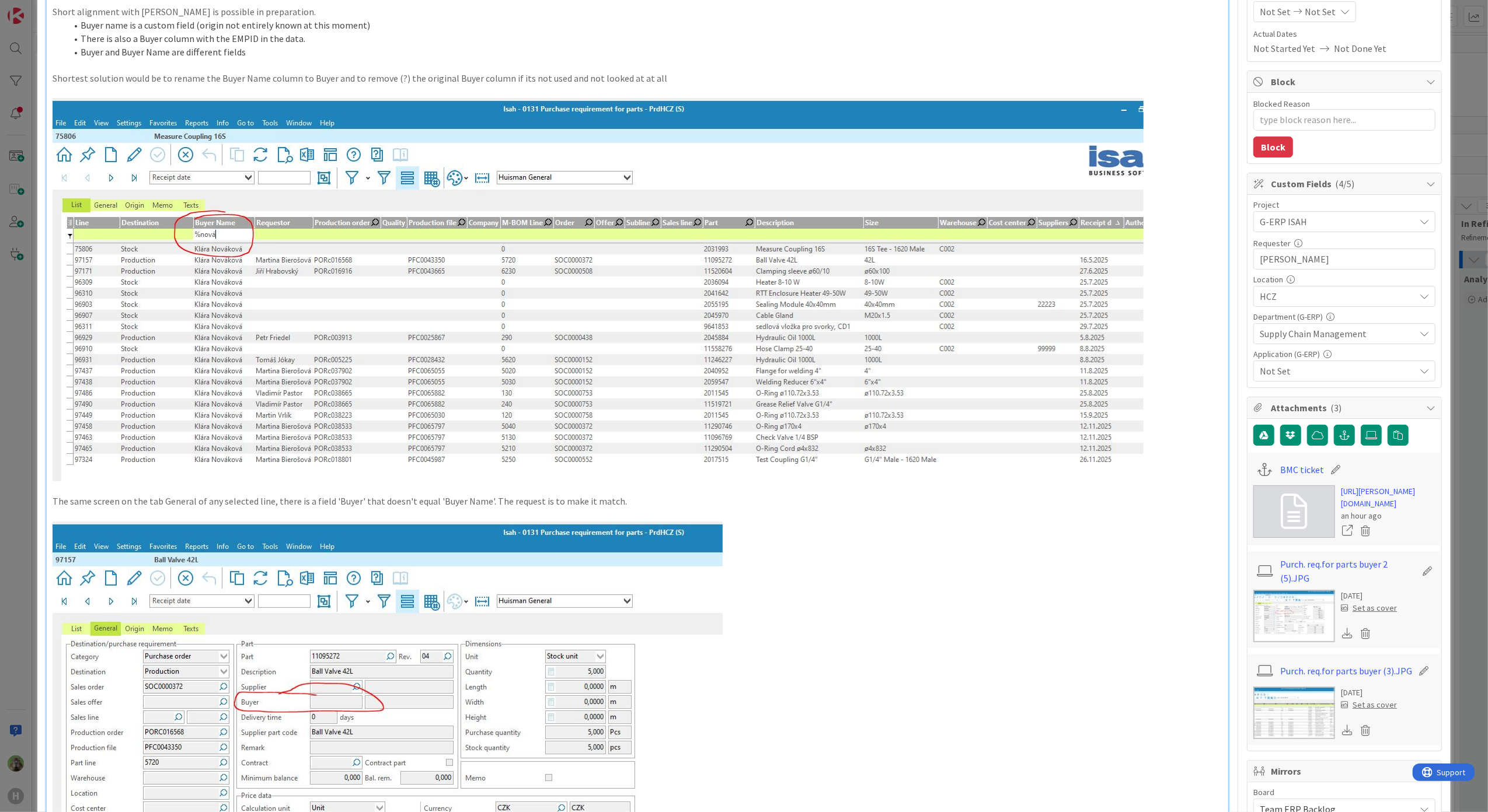
scroll to position [0, 0]
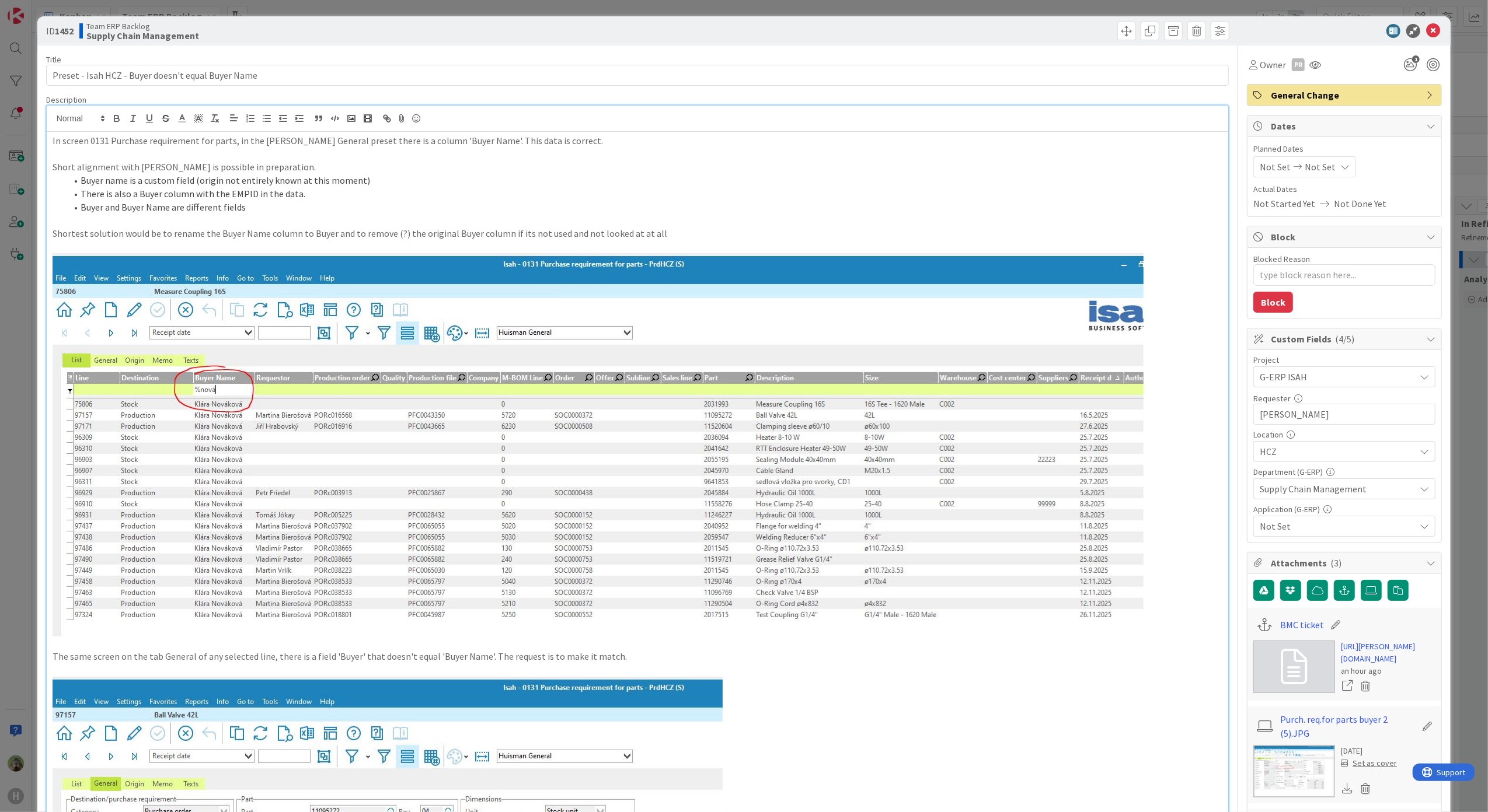
click at [613, 662] on p "The same screen on the tab General of any selected line, there is a field 'Buye…" at bounding box center [638, 656] width 1170 height 13
drag, startPoint x: 168, startPoint y: 166, endPoint x: 269, endPoint y: 164, distance: 101.0
click at [269, 164] on p "Short alignment with Martin is possible in preparation." at bounding box center [638, 167] width 1170 height 13
drag, startPoint x: 313, startPoint y: 196, endPoint x: 323, endPoint y: 191, distance: 11.2
click at [322, 191] on li "There is also a Buyer column with the EMPID in the data." at bounding box center [644, 194] width 1156 height 13
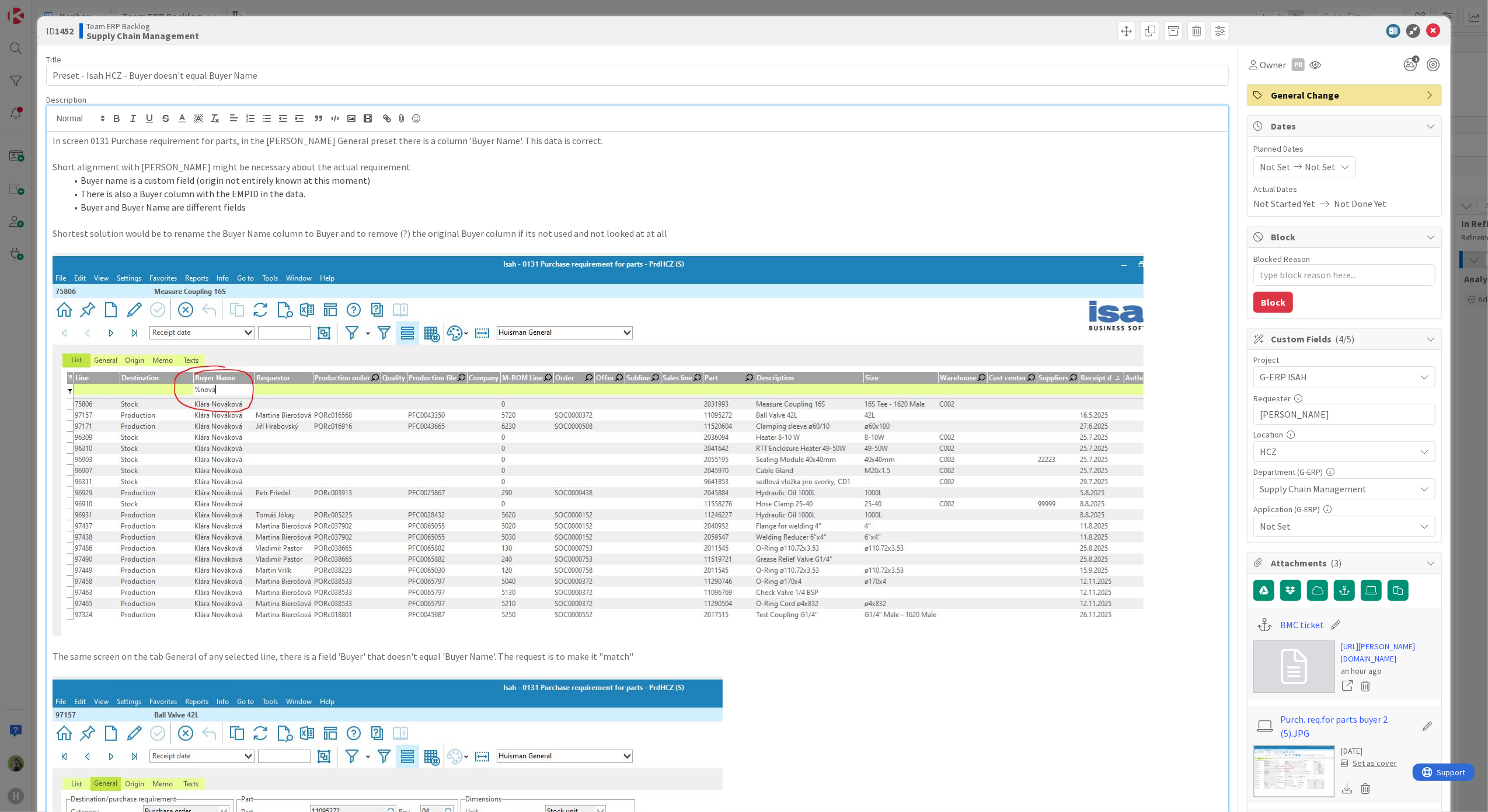
click at [278, 215] on p at bounding box center [638, 220] width 1170 height 13
click at [647, 234] on p "Shortest solution would be to rename the Buyer Name column to Buyer and to remo…" at bounding box center [638, 233] width 1170 height 13
click at [224, 182] on li "Buyer name is a custom field (origin not entirely known at this moment)" at bounding box center [644, 180] width 1156 height 13
click at [396, 176] on li "Buyer name is a custom field (origin of data not entirely known at this moment)" at bounding box center [644, 180] width 1156 height 13
click at [398, 179] on li "Buyer name is a custom field (origin of data not entirely known at this moment)" at bounding box center [644, 180] width 1156 height 13
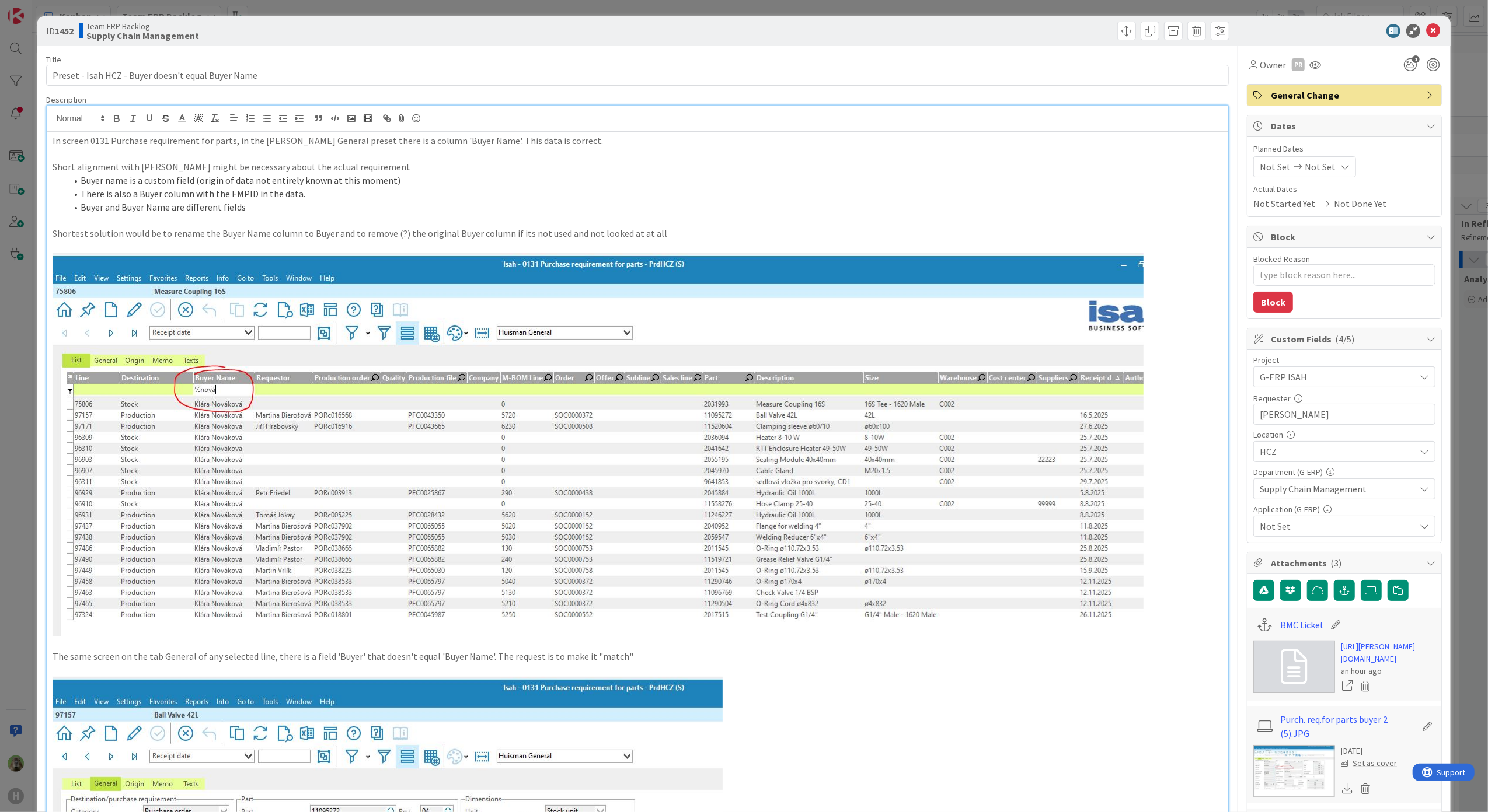
click at [398, 169] on p "Short alignment with Martin might be necessary about the actual requirement" at bounding box center [638, 167] width 1170 height 13
click at [1383, 519] on div "Not Set" at bounding box center [1344, 526] width 182 height 21
click at [1282, 508] on span "Isah Global" at bounding box center [1292, 512] width 46 height 18
click at [12, 420] on div "ID 1452 Team ERP Backlog Supply Chain Management Title 50 / 128 Preset - Isah H…" at bounding box center [744, 406] width 1488 height 812
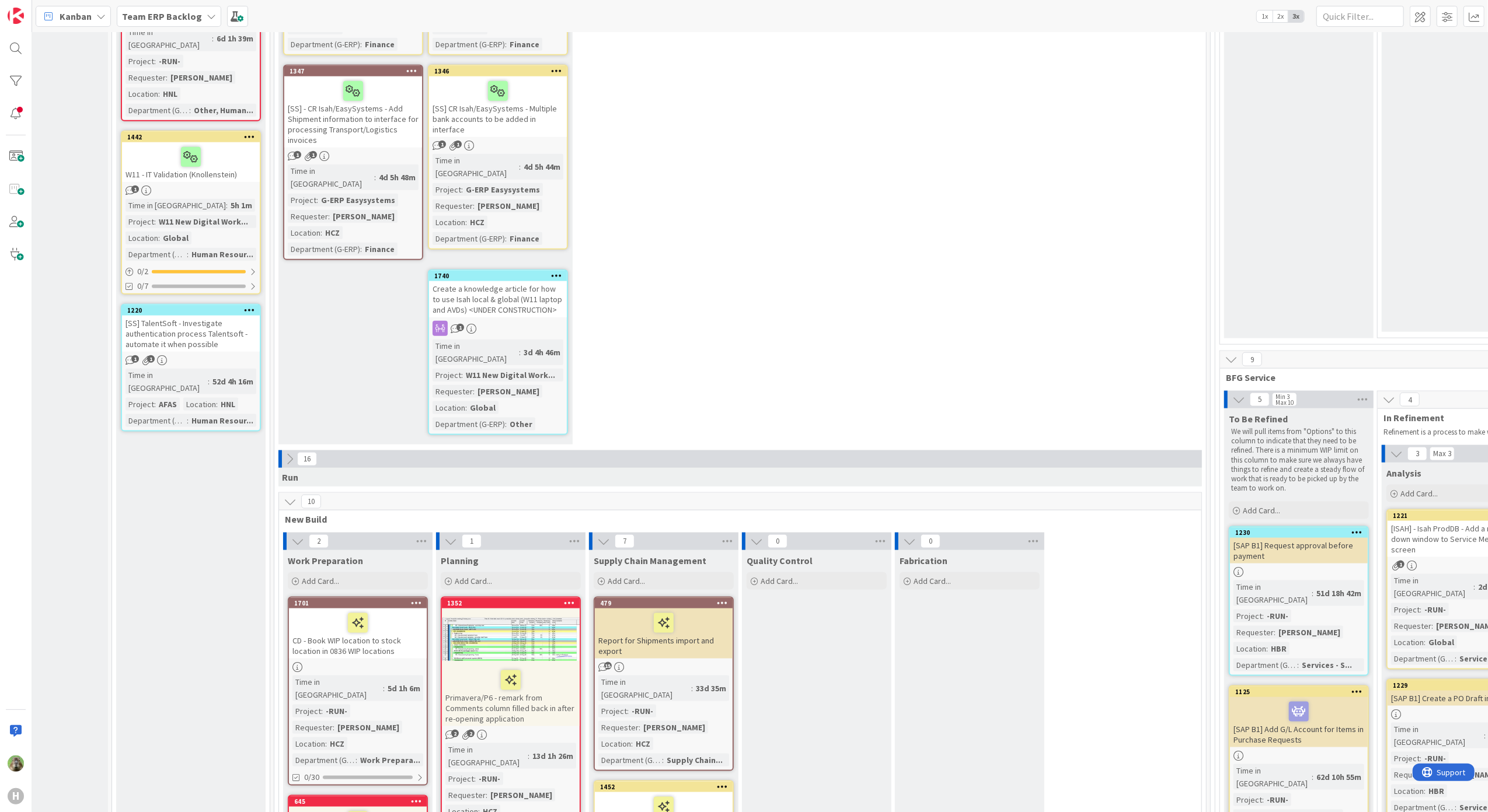
scroll to position [1245, 78]
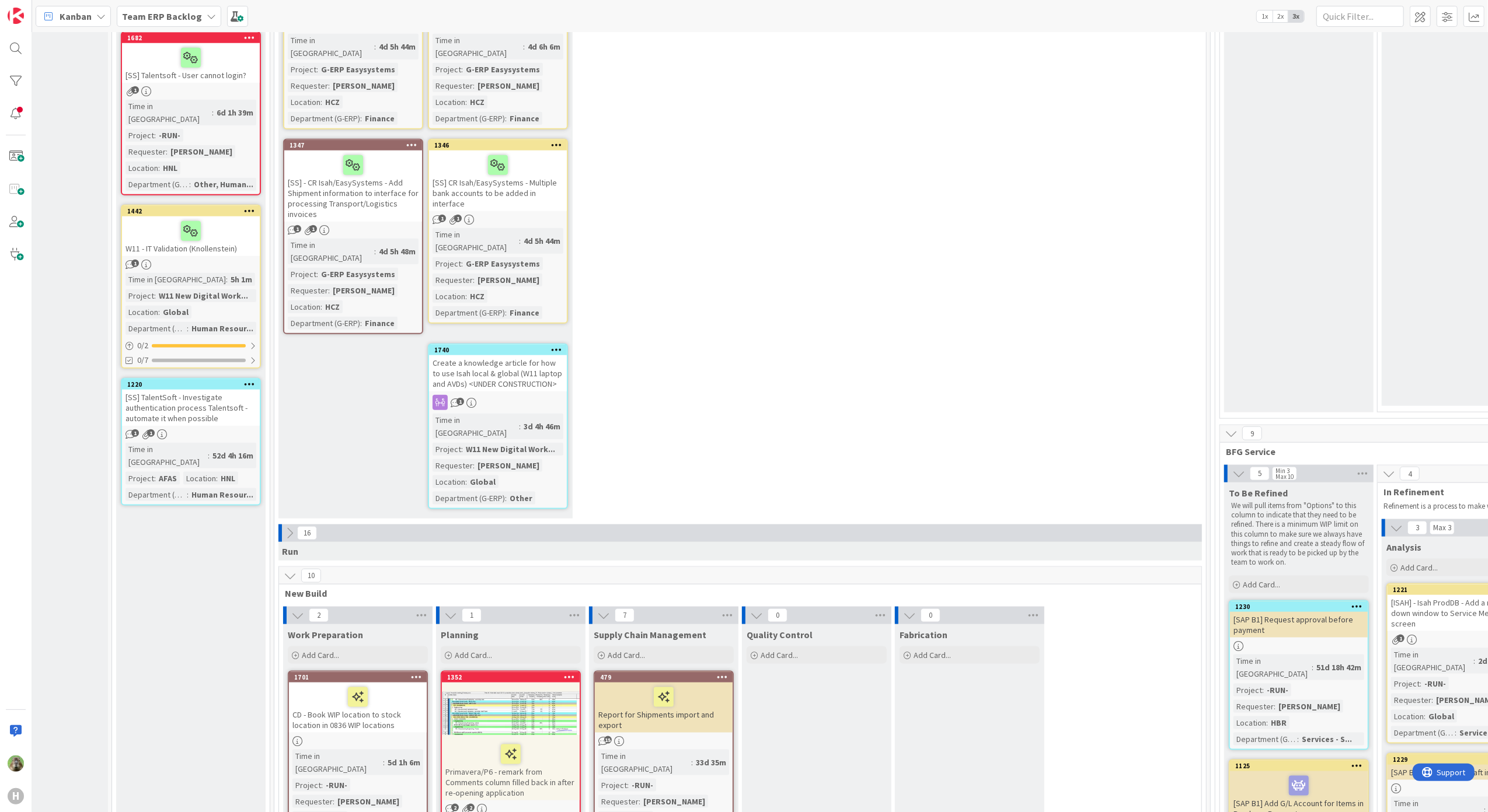
click at [1234, 427] on icon at bounding box center [1231, 433] width 13 height 13
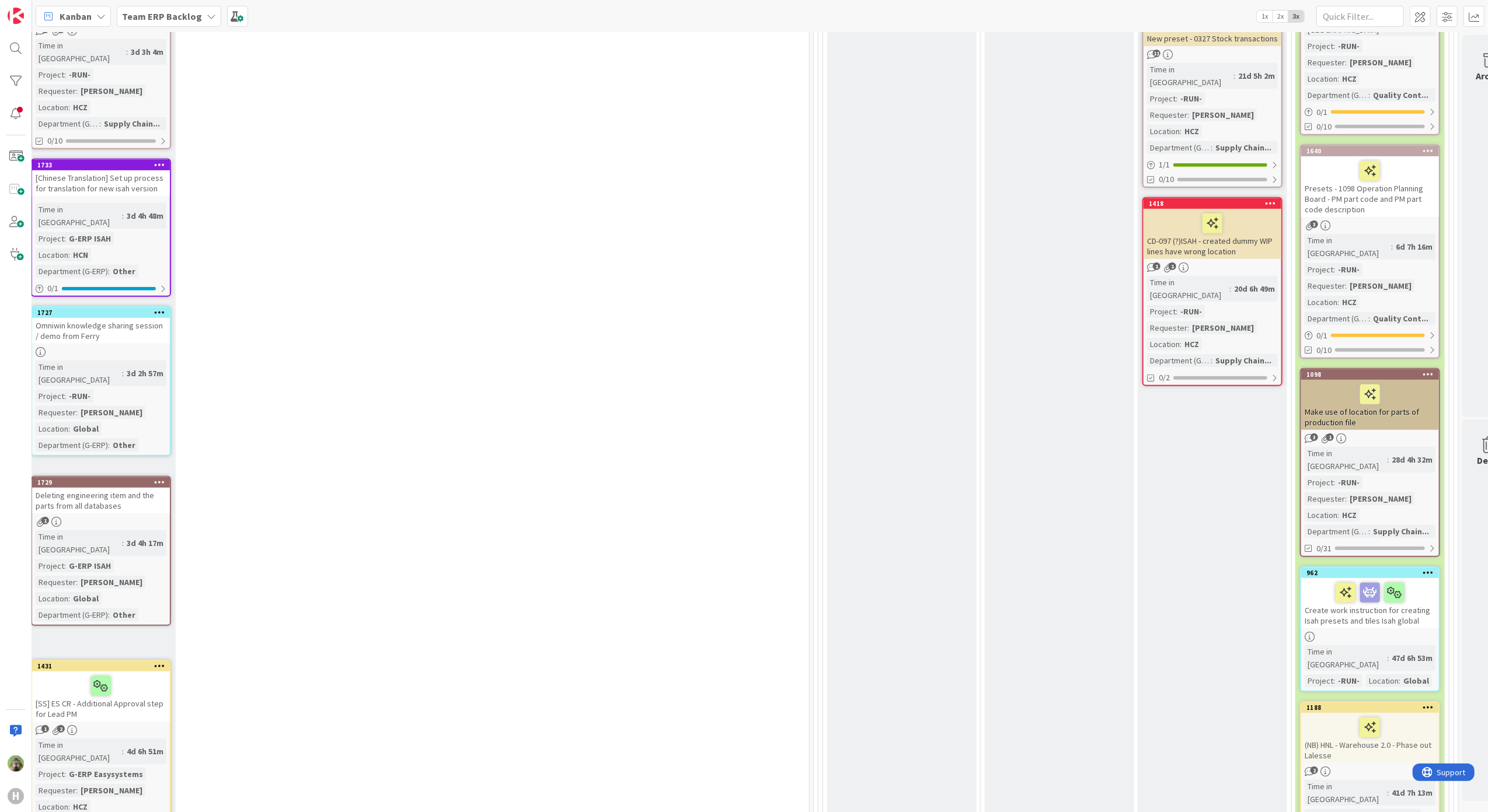
scroll to position [467, 475]
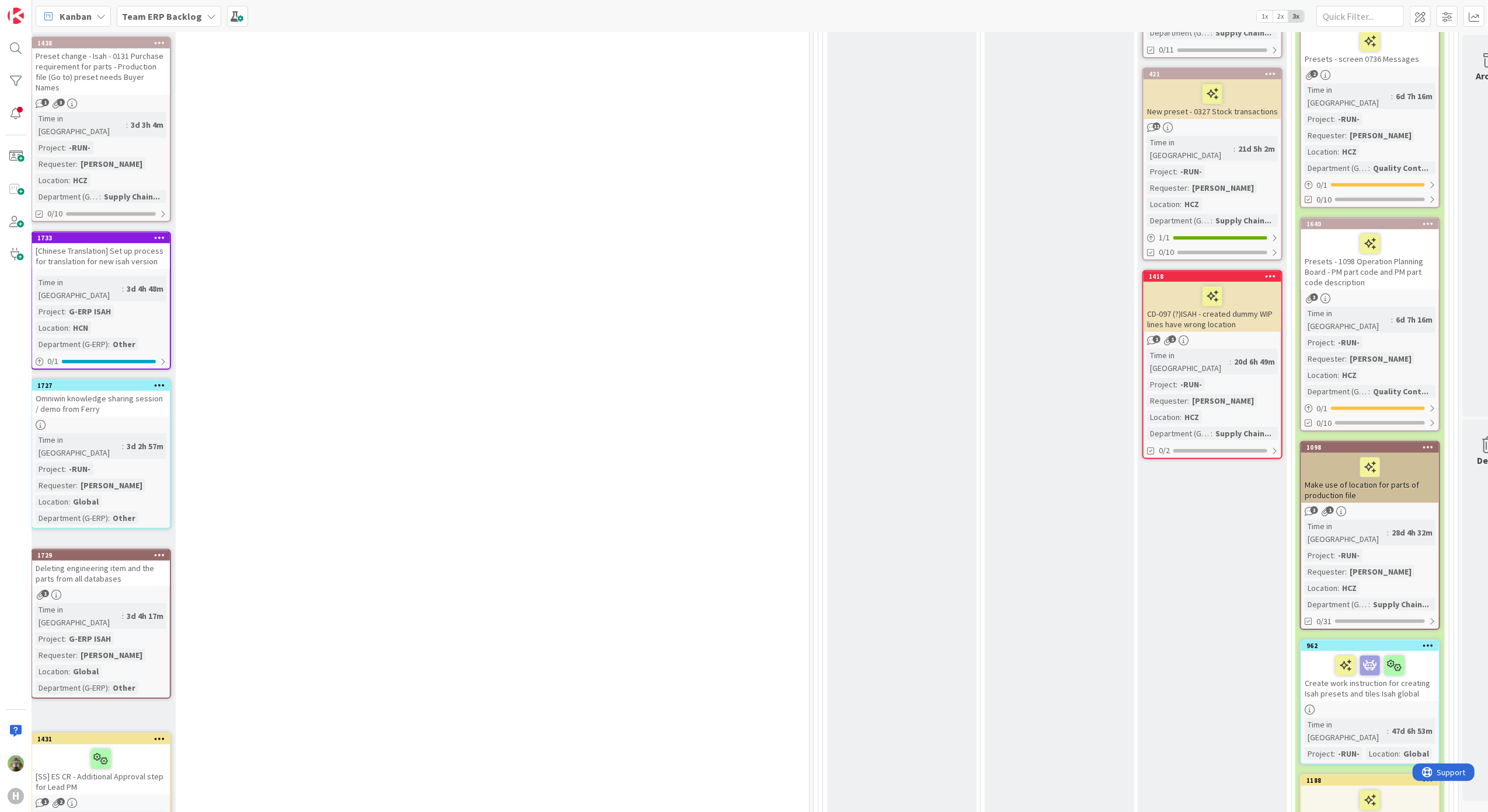
click at [1177, 282] on div "CD-097 (?)ISAH - created dummy WIP lines have wrong location" at bounding box center [1212, 307] width 138 height 50
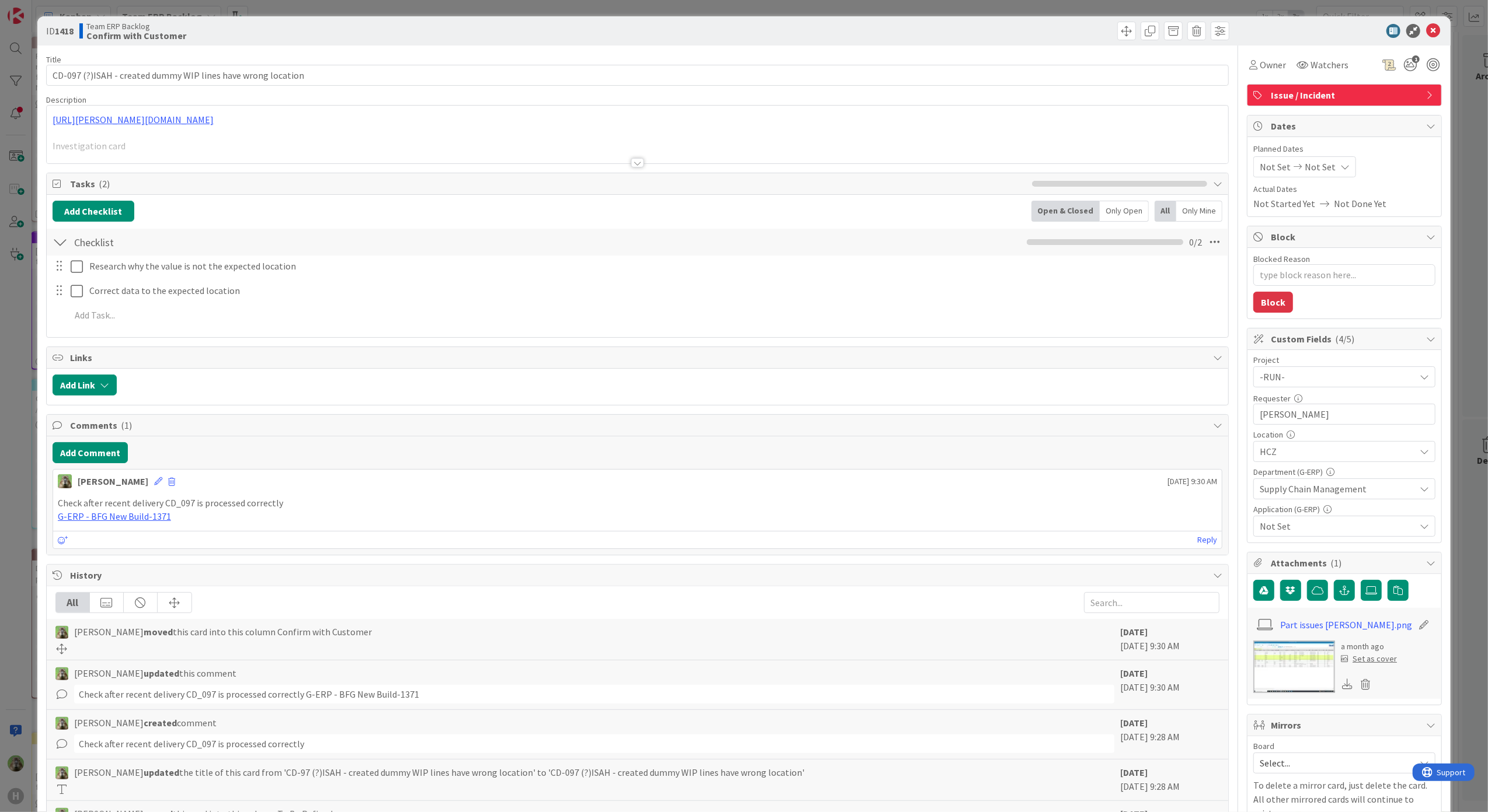
type textarea "x"
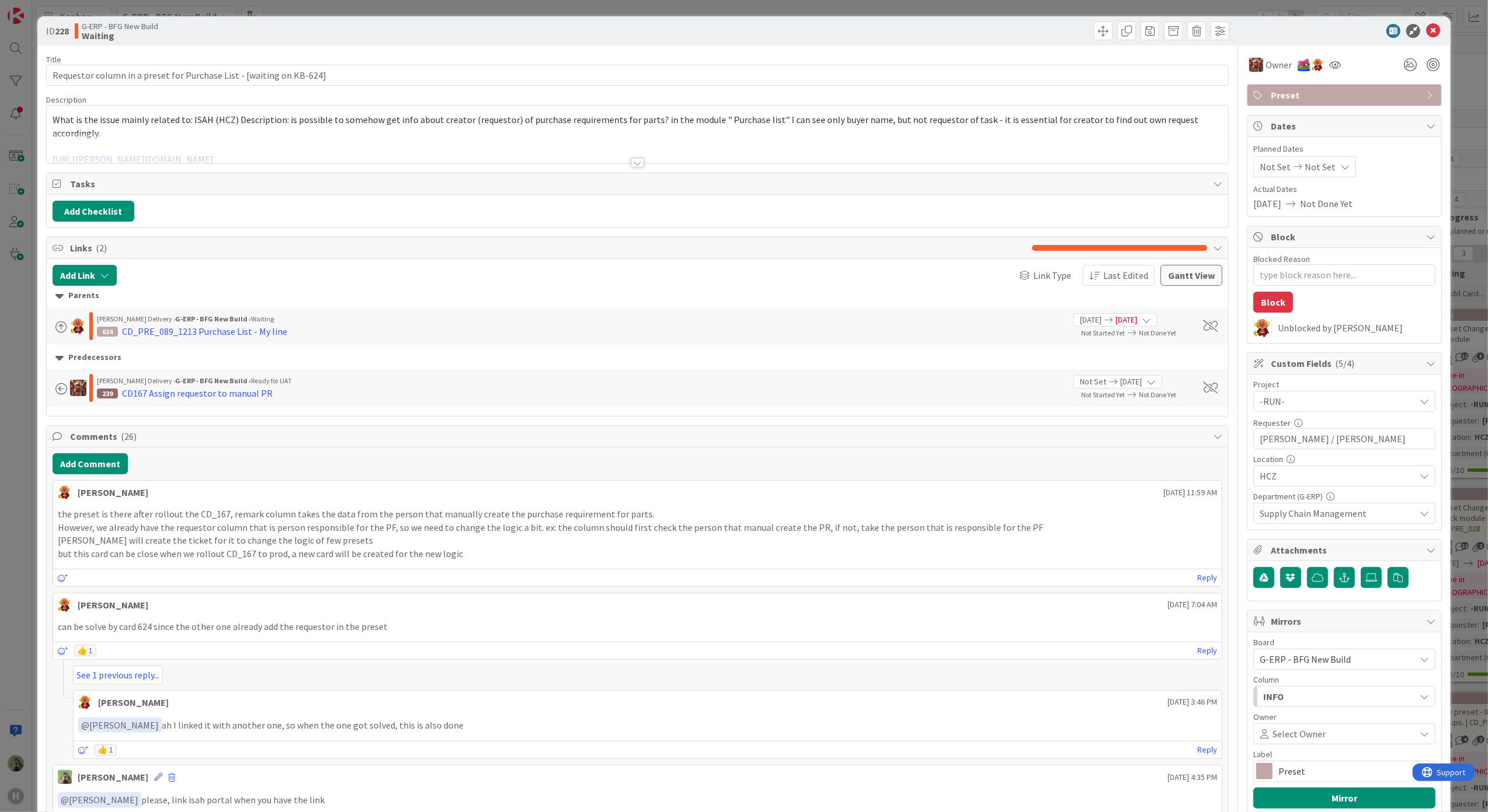
type textarea "x"
drag, startPoint x: 19, startPoint y: 481, endPoint x: 119, endPoint y: 467, distance: 101.0
click at [19, 481] on div "ID 228 G-ERP - BFG New Build Archive Title 68 / 128 Requestor column in a prese…" at bounding box center [744, 406] width 1488 height 812
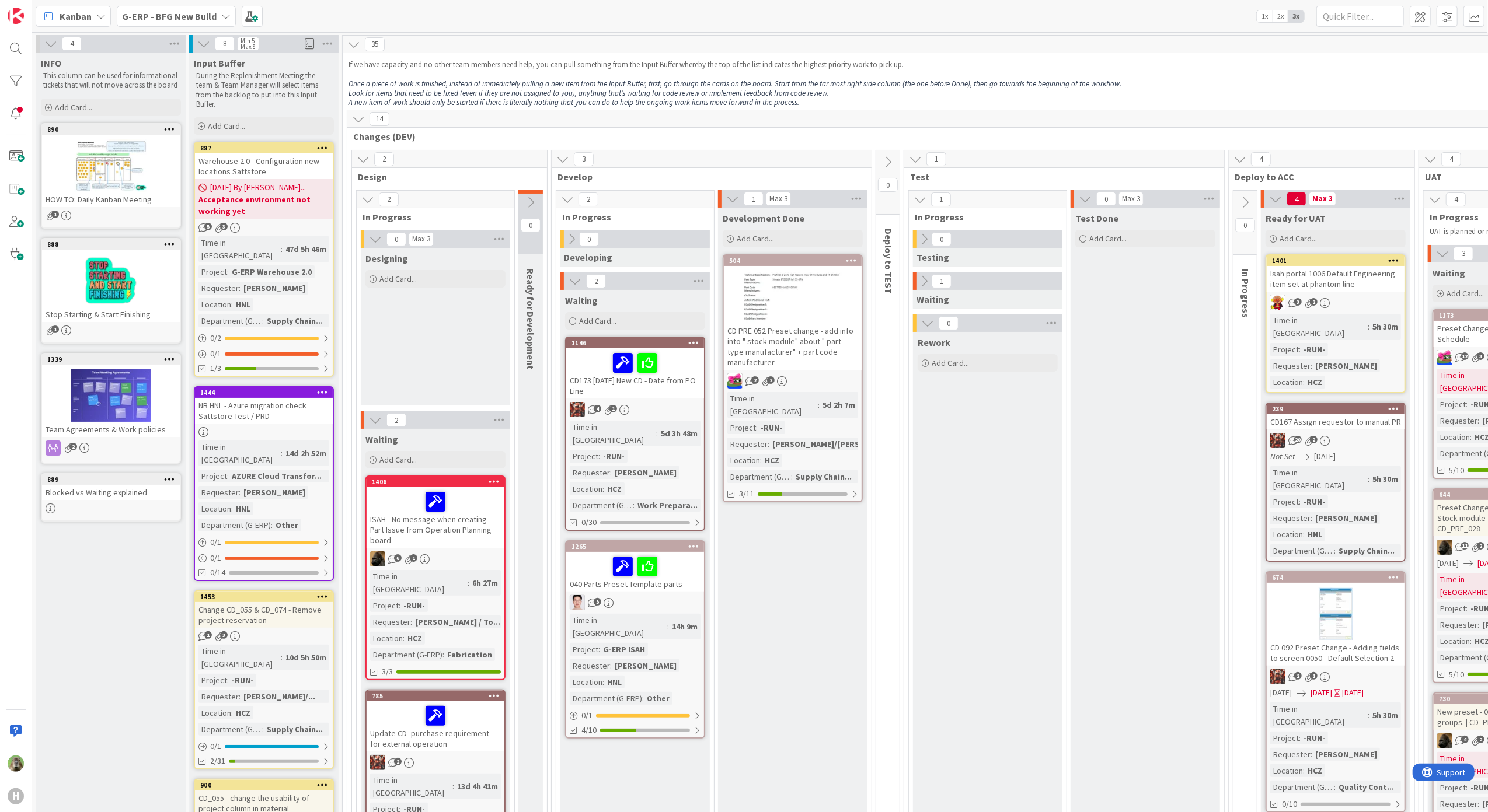
click at [164, 15] on b "G-ERP - BFG New Build" at bounding box center [169, 16] width 94 height 12
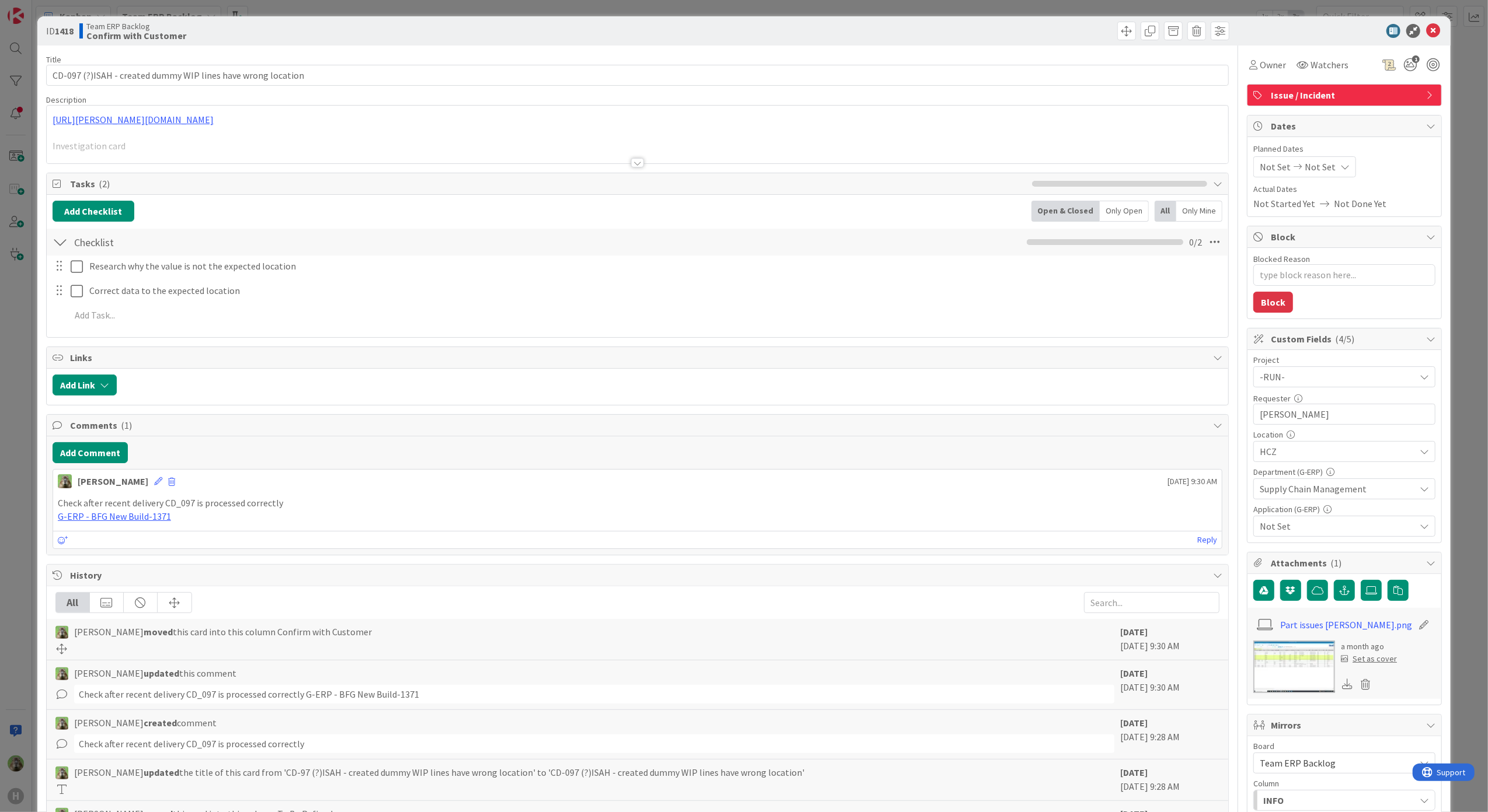
type textarea "x"
click at [126, 461] on button "Add Comment" at bounding box center [90, 453] width 75 height 21
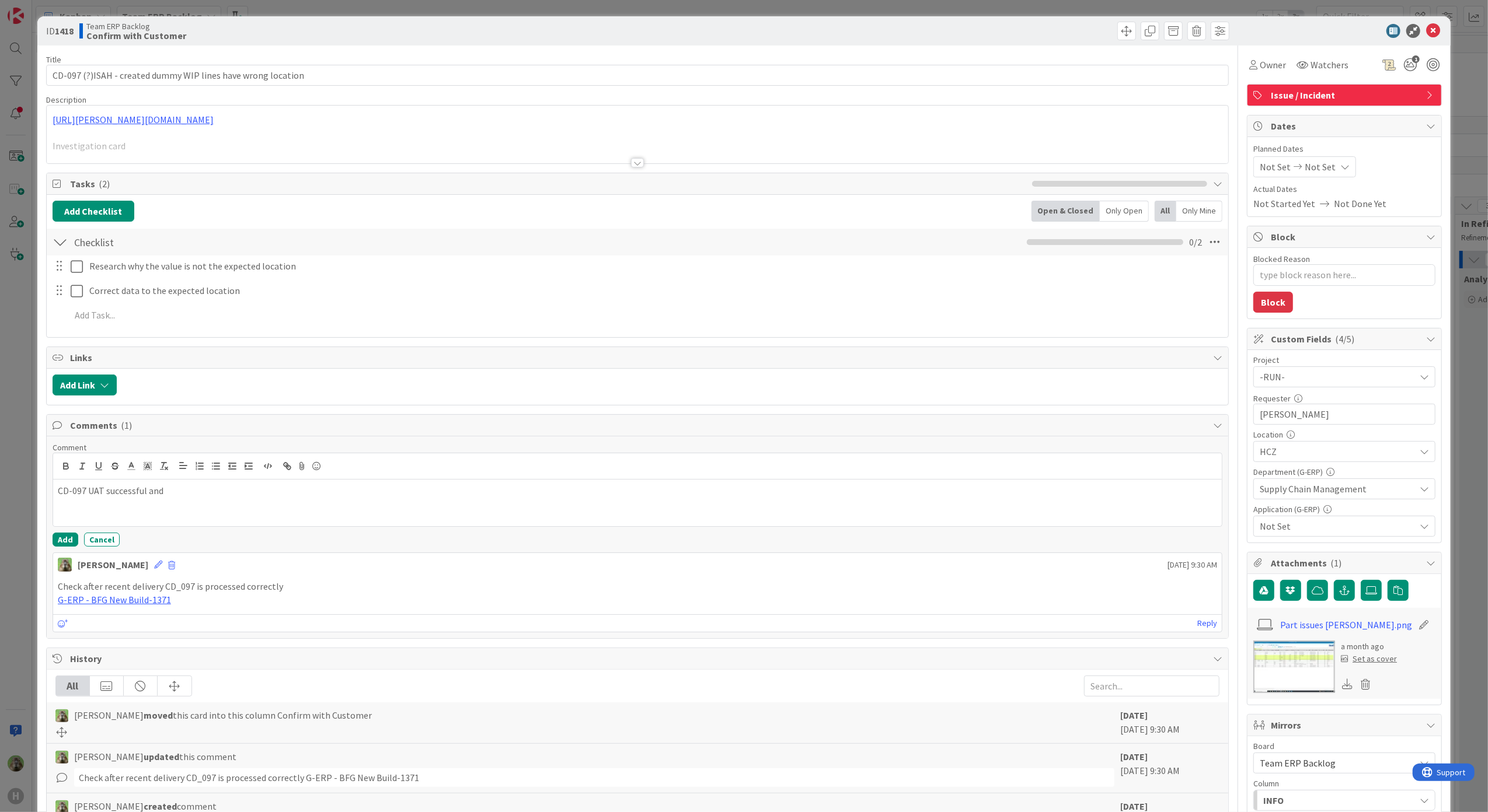
click at [181, 494] on p "CD-097 UAT successful and" at bounding box center [637, 491] width 1160 height 13
click at [1404, 530] on div "Not Set" at bounding box center [1344, 526] width 182 height 21
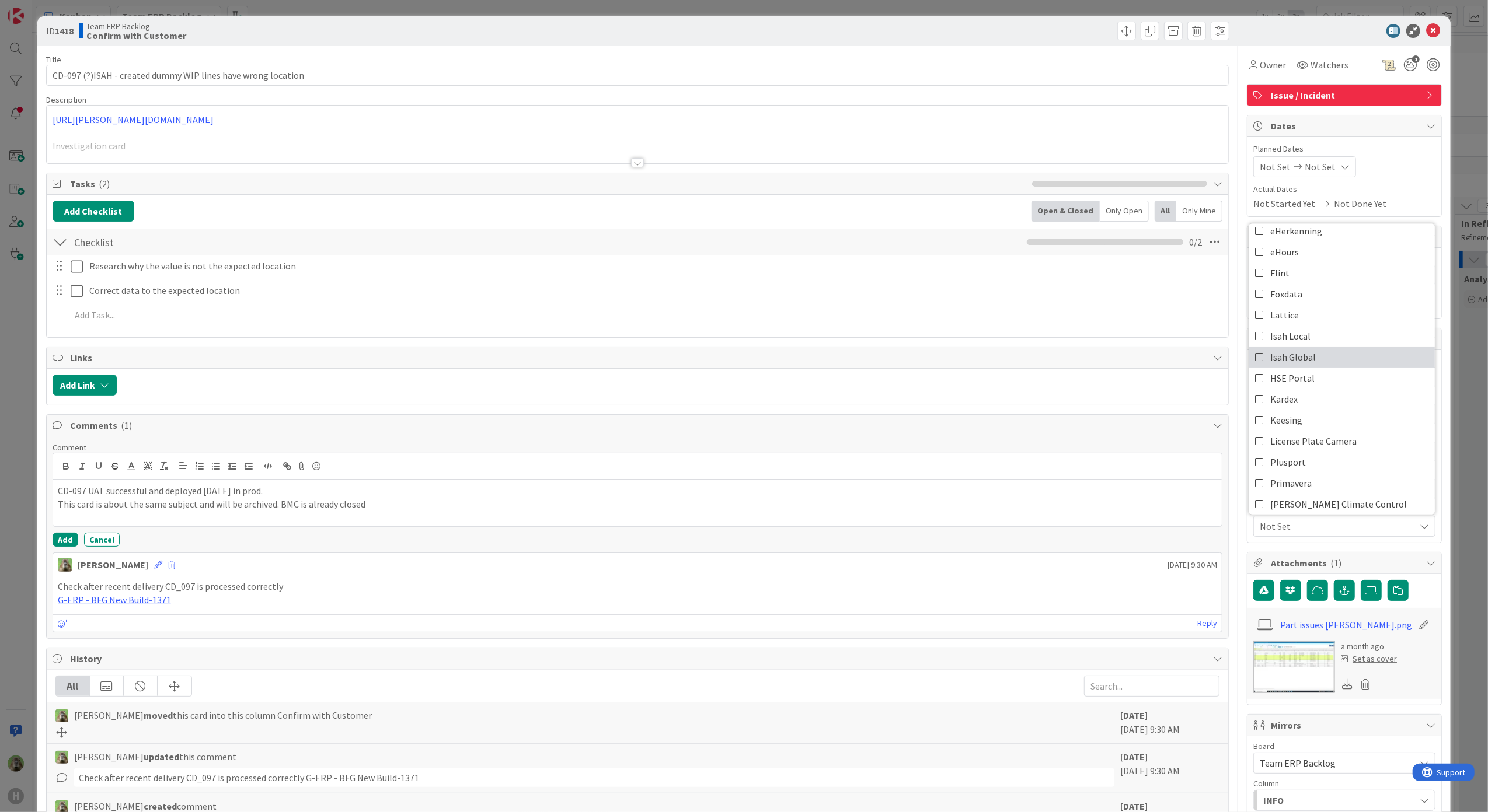
drag, startPoint x: 1304, startPoint y: 358, endPoint x: 1047, endPoint y: 355, distance: 257.0
click at [1304, 358] on link "Isah Global" at bounding box center [1342, 357] width 186 height 21
click at [58, 540] on button "Add" at bounding box center [65, 539] width 26 height 14
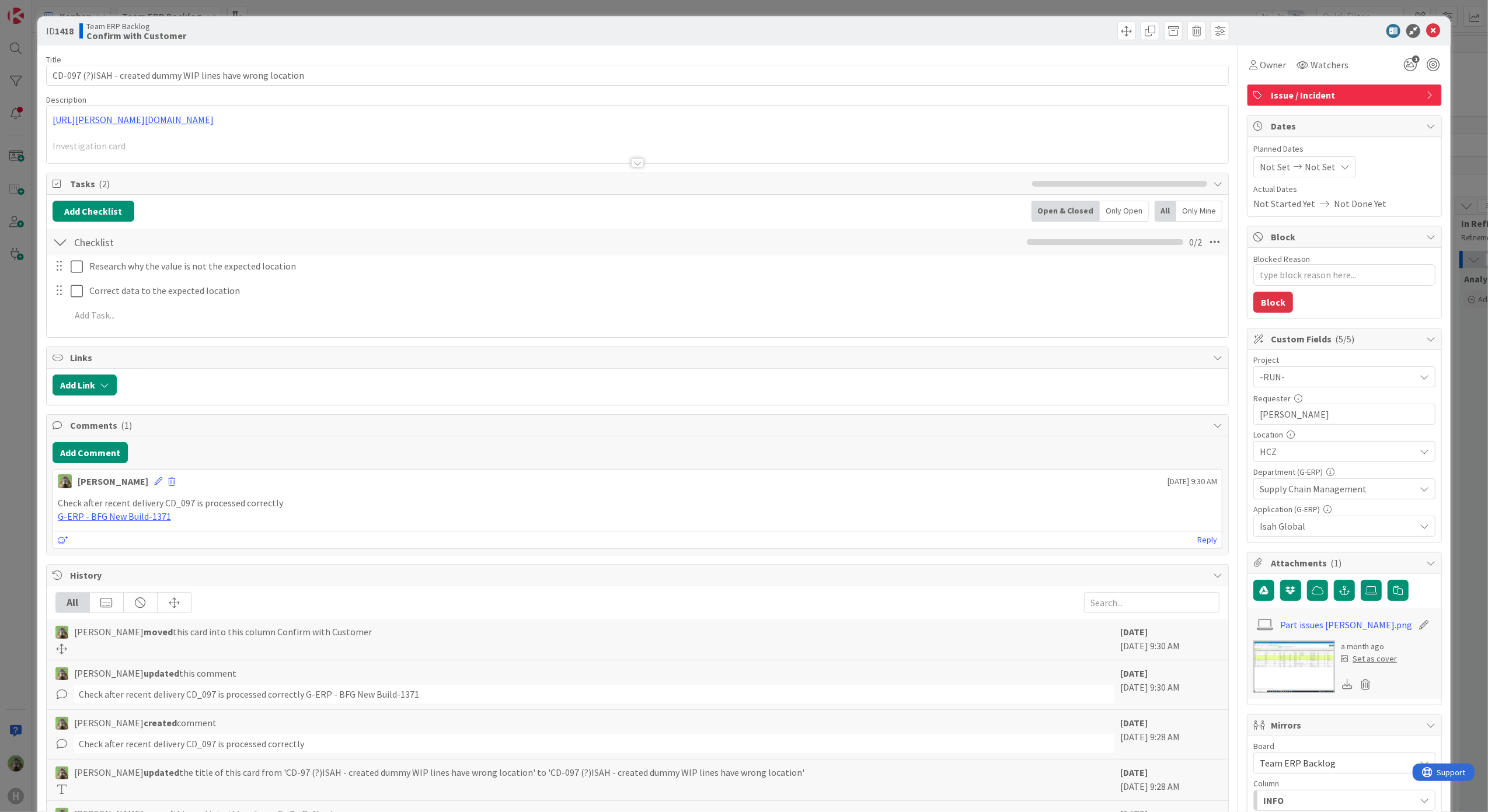
type textarea "x"
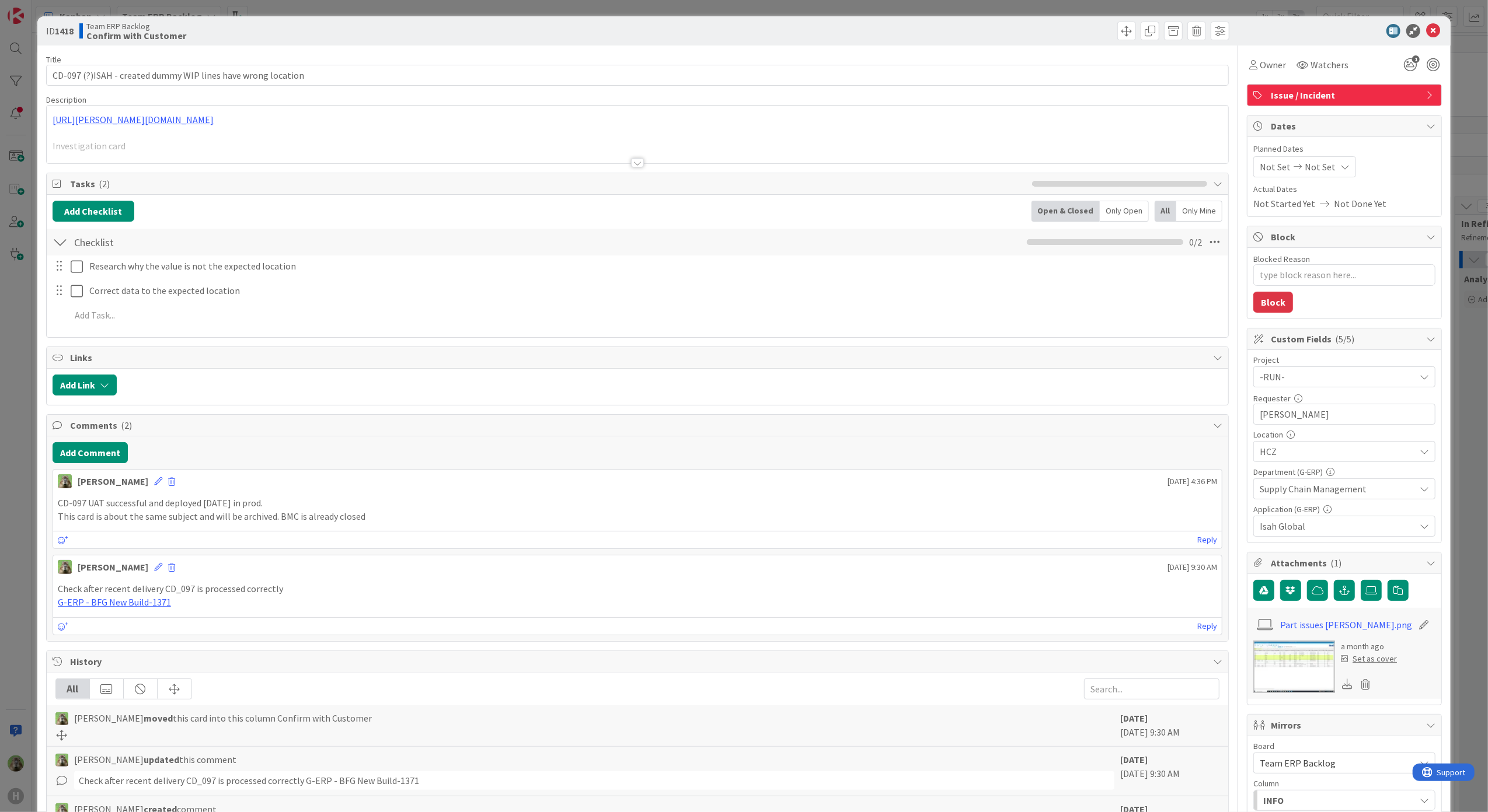
click at [13, 524] on div "ID 1418 Team ERP Backlog Confirm with Customer Title 60 / 128 CD-097 (?)ISAH - …" at bounding box center [744, 406] width 1488 height 812
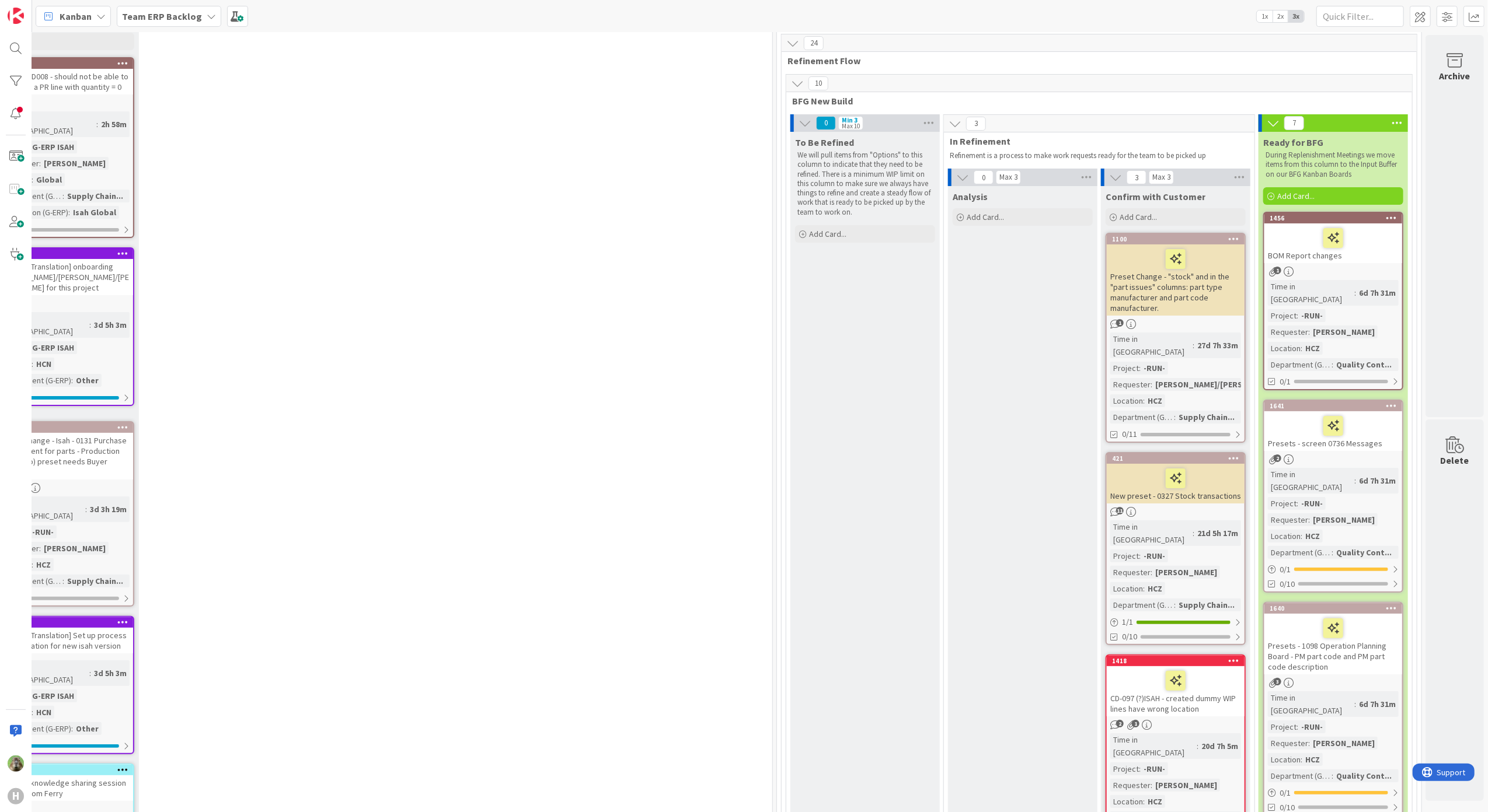
scroll to position [233, 525]
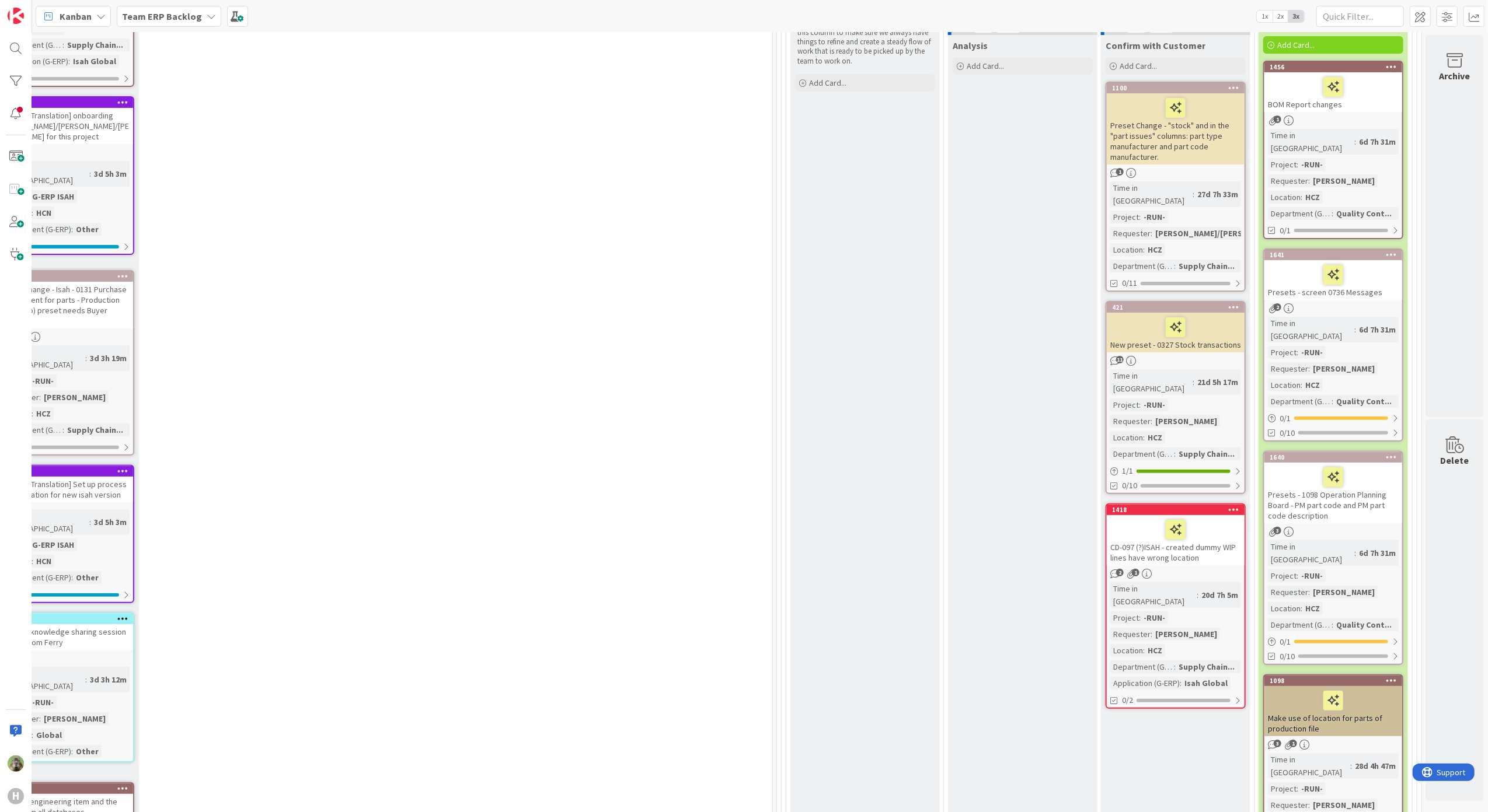
click at [1229, 505] on icon at bounding box center [1234, 509] width 11 height 8
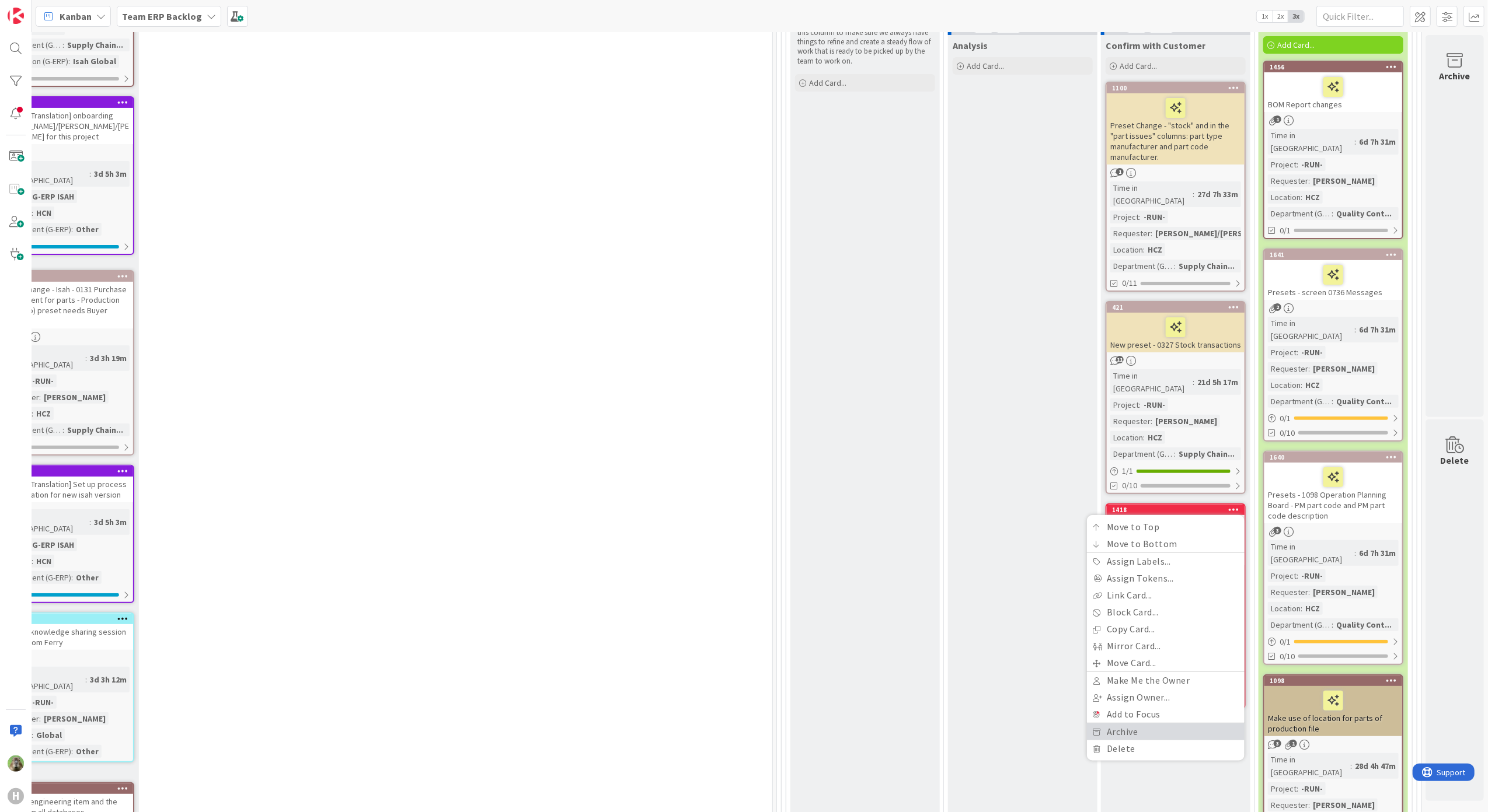
click at [1149, 724] on link "Archive" at bounding box center [1165, 732] width 158 height 17
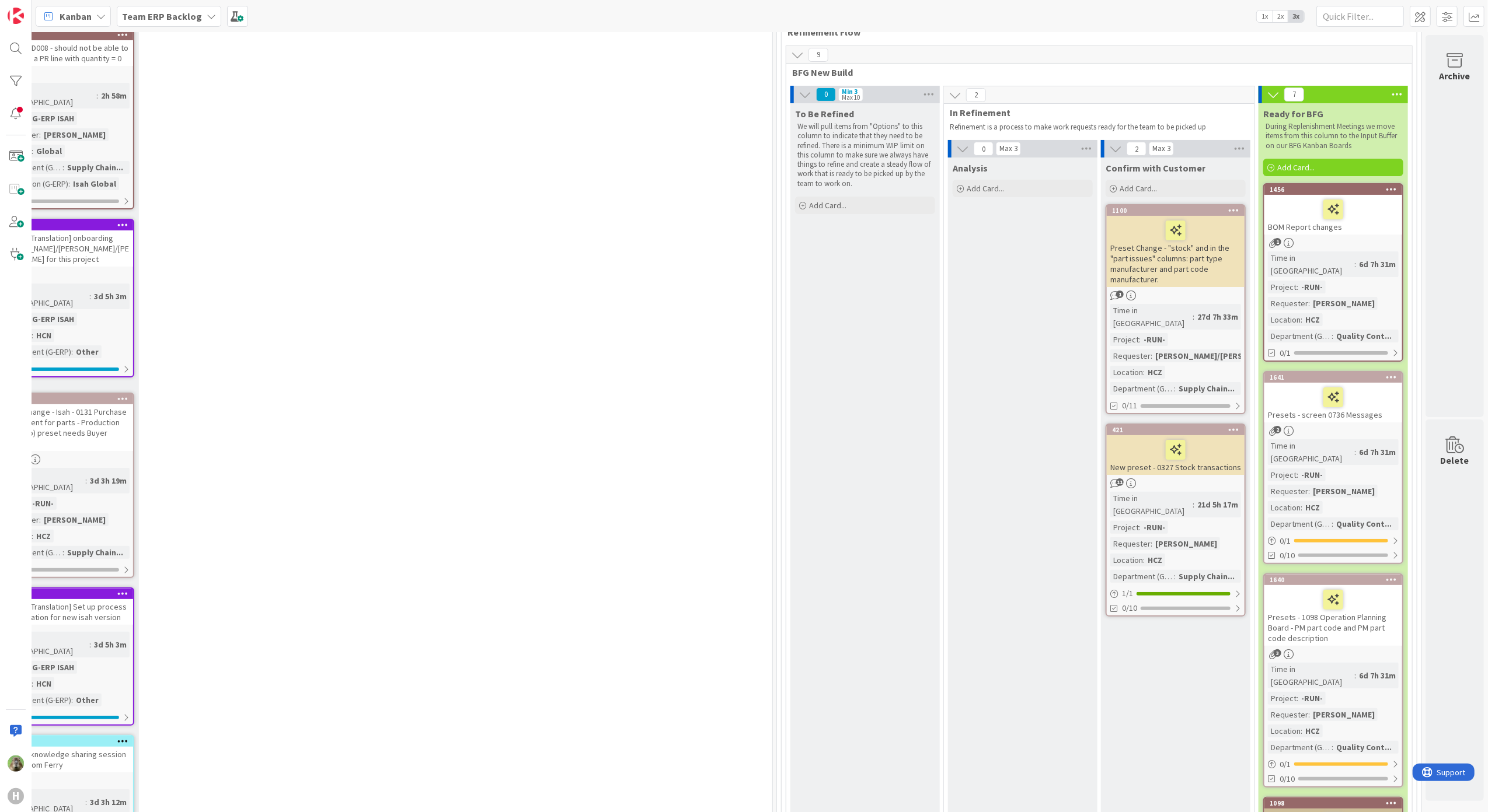
scroll to position [0, 525]
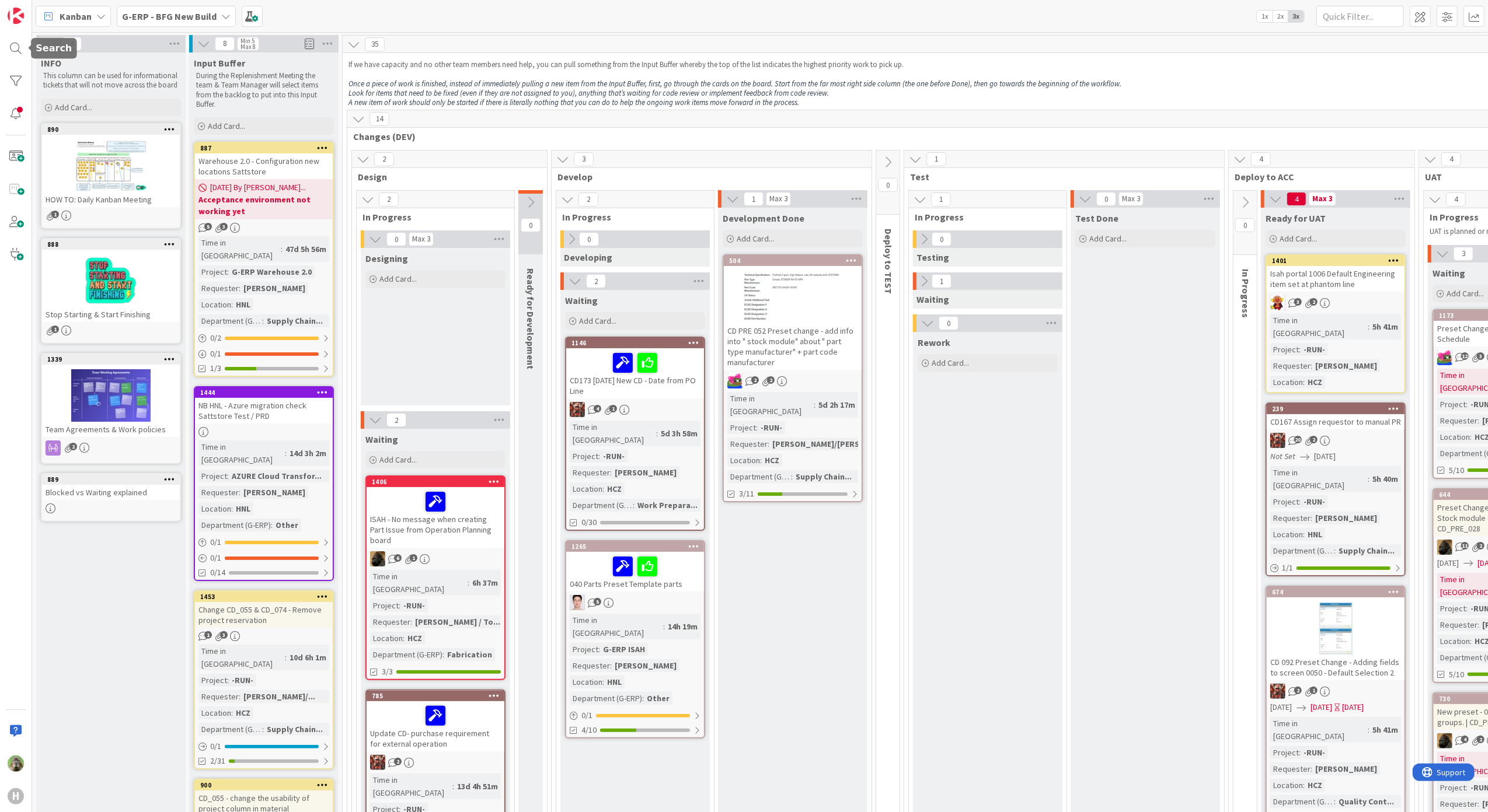
click at [28, 49] on div at bounding box center [29, 48] width 4 height 8
click at [19, 49] on div at bounding box center [16, 48] width 23 height 23
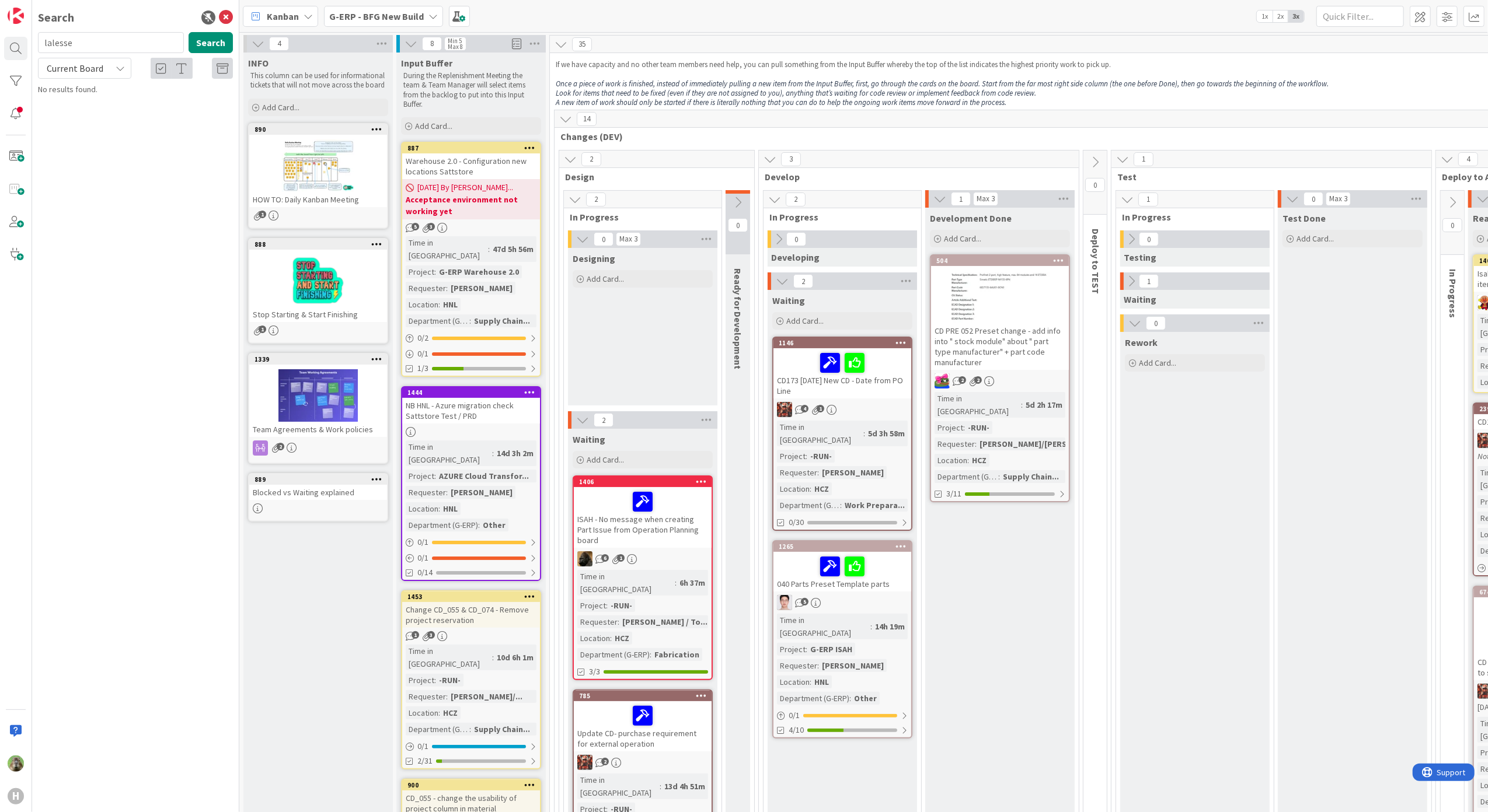
type input "lalesse"
click at [150, 149] on p "NB HNL - Azure migration check Lalesse PRD" at bounding box center [144, 137] width 179 height 24
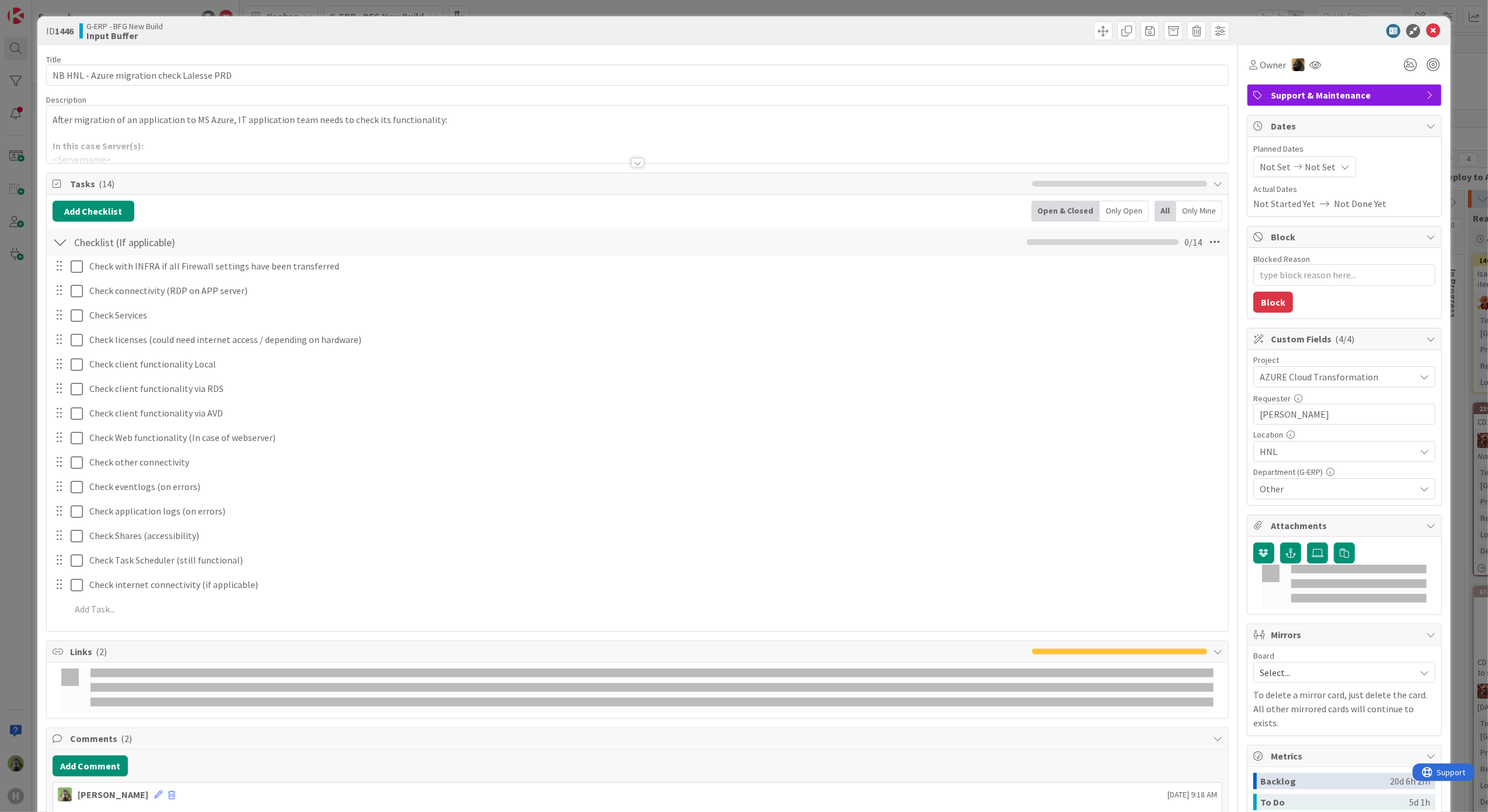
click at [324, 143] on div at bounding box center [638, 149] width 1182 height 30
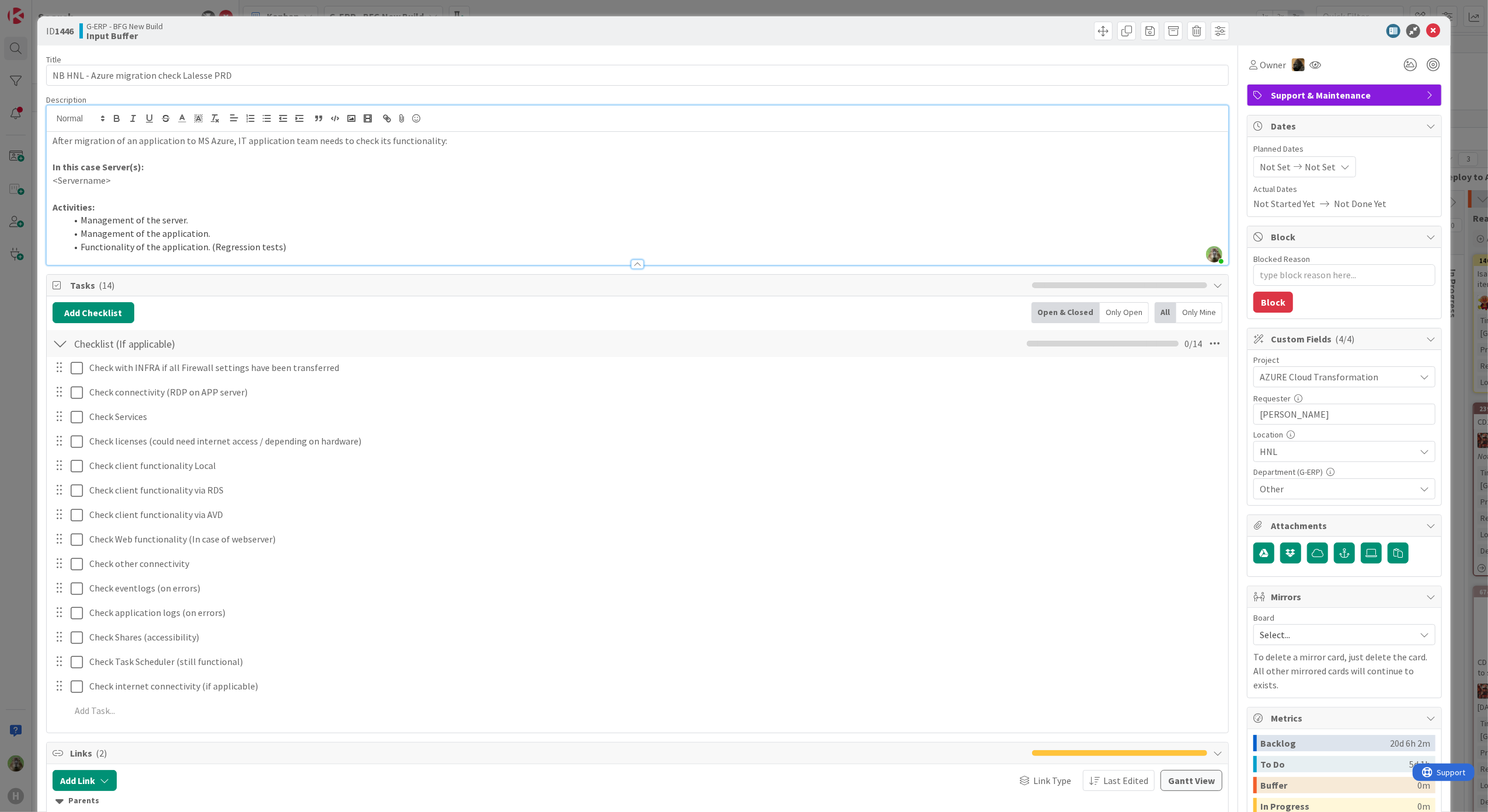
click at [19, 370] on div "ID 1446 G-ERP - BFG New Build Input Buffer Title 42 / 128 NB HNL - Azure migrat…" at bounding box center [744, 406] width 1488 height 812
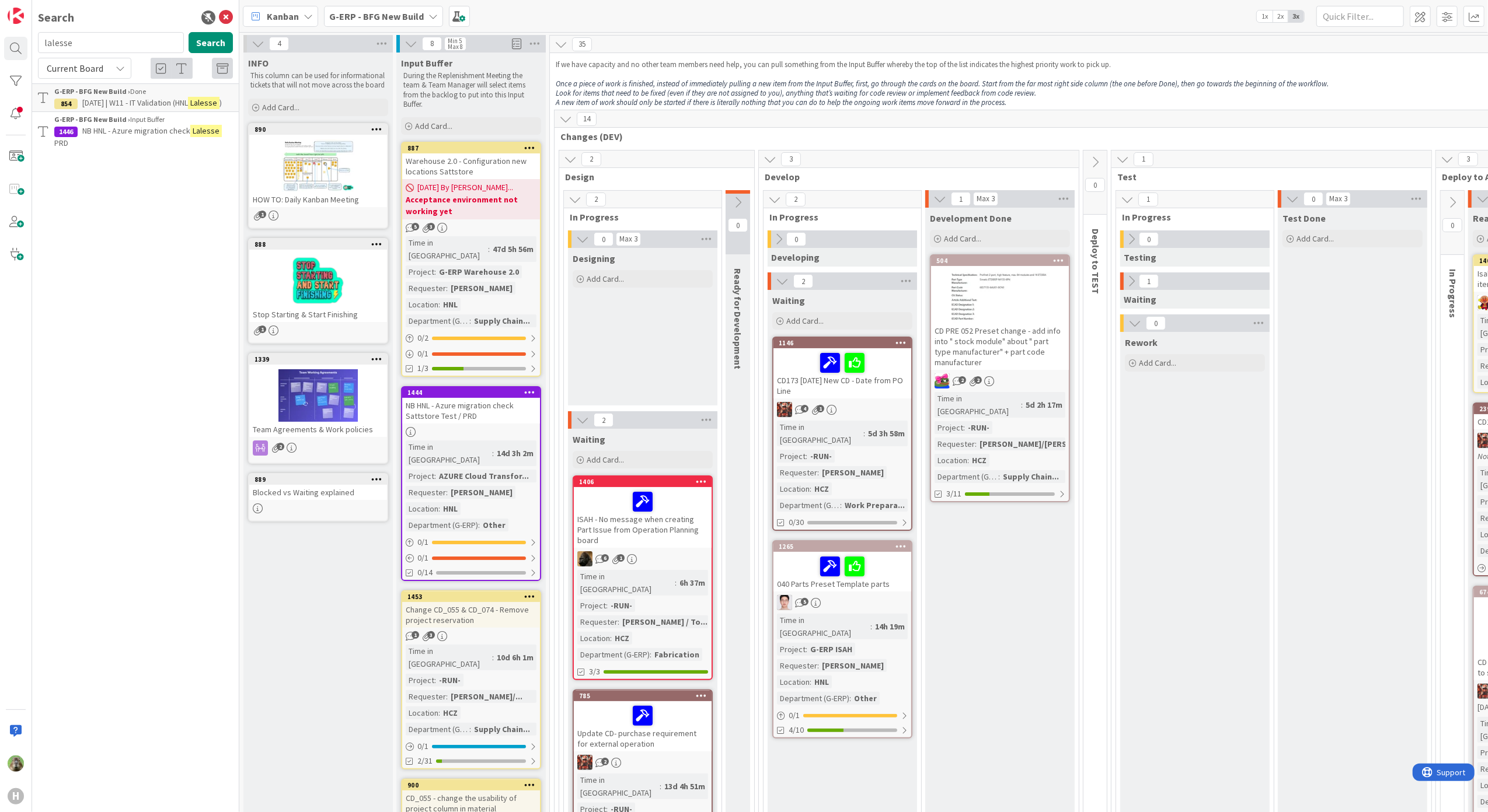
click at [391, 18] on b "G-ERP - BFG New Build" at bounding box center [376, 16] width 94 height 12
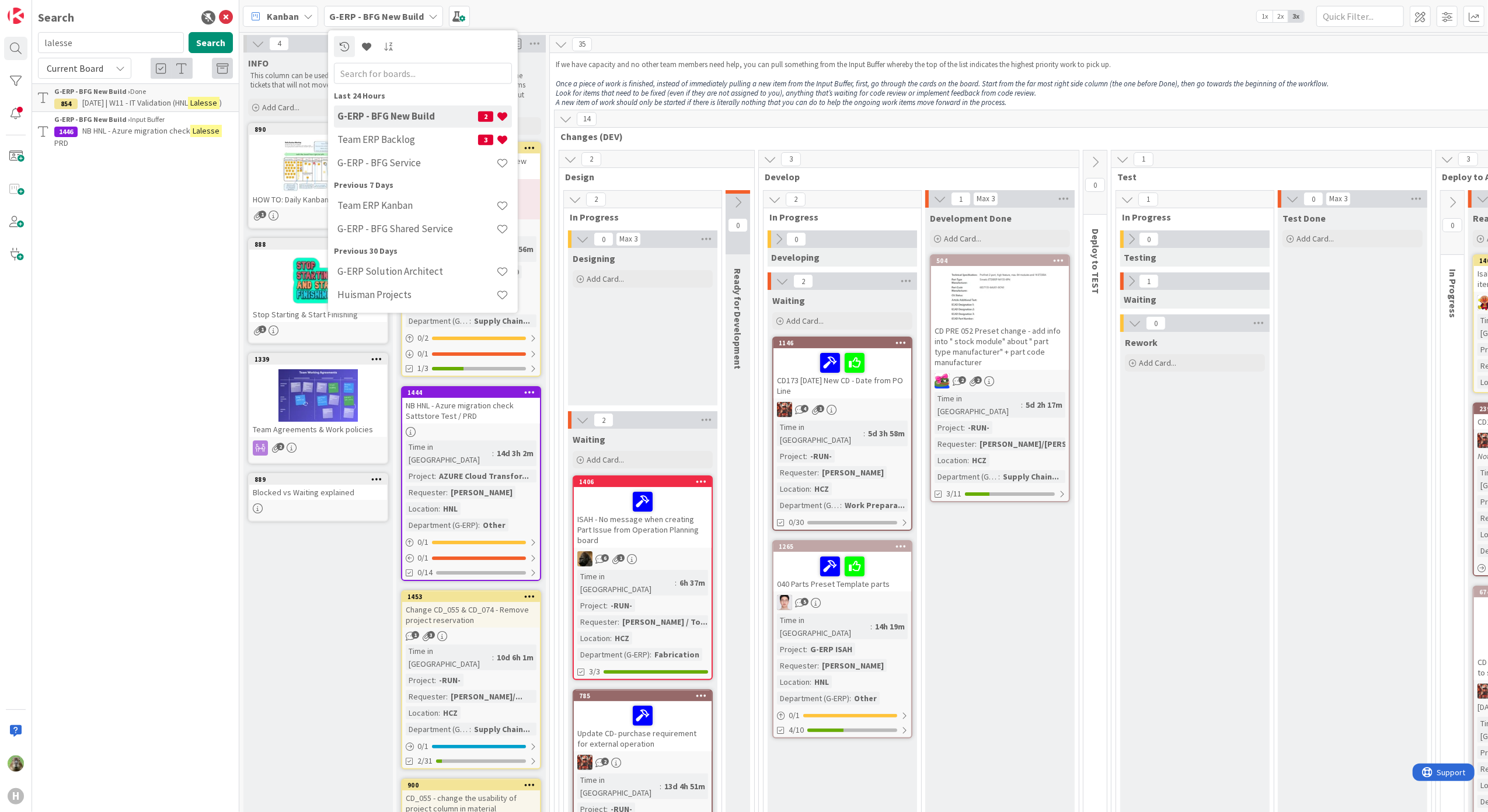
click at [391, 127] on div "G-ERP - BFG New Build 2" at bounding box center [423, 116] width 178 height 22
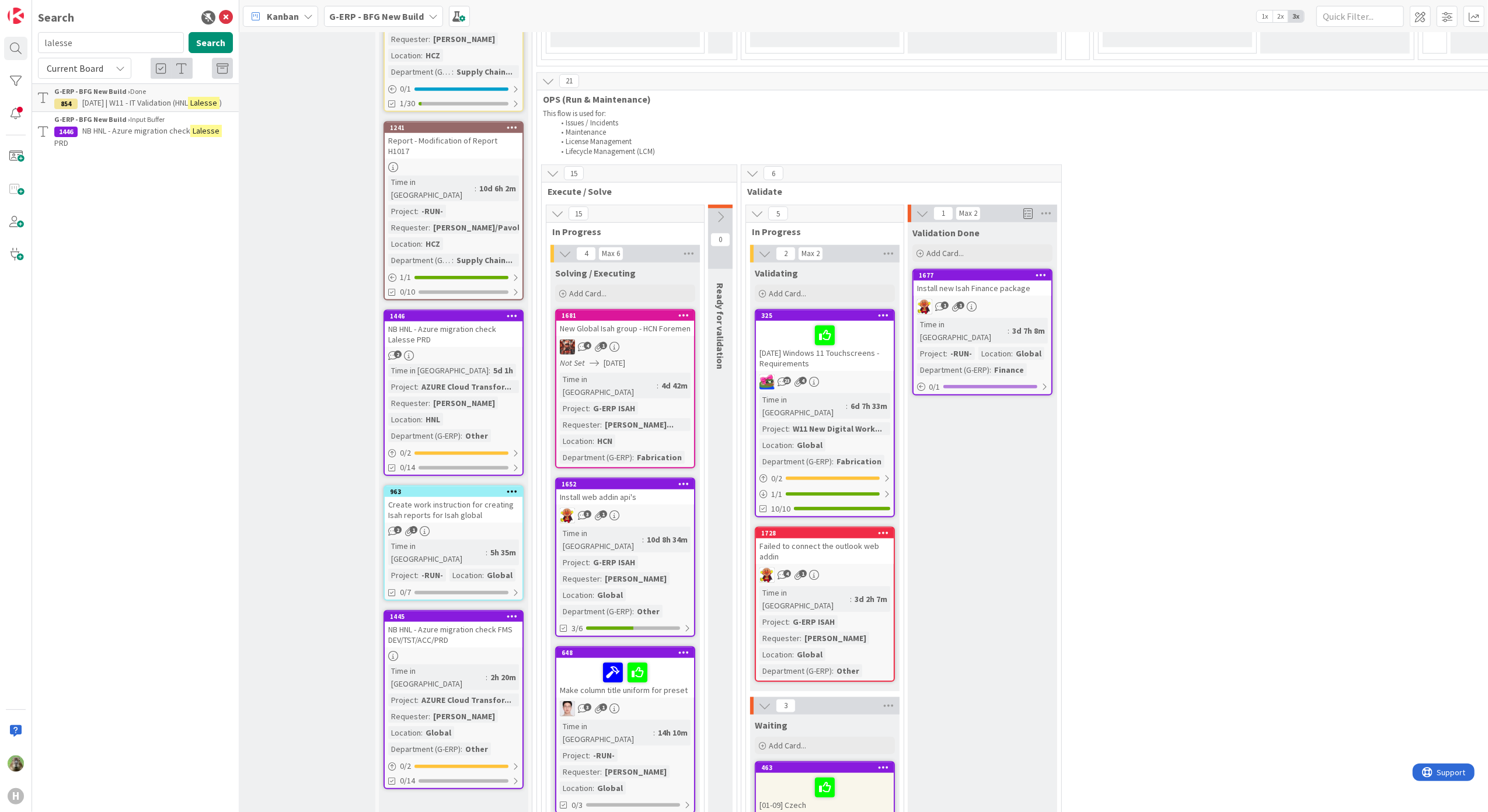
scroll to position [1089, 18]
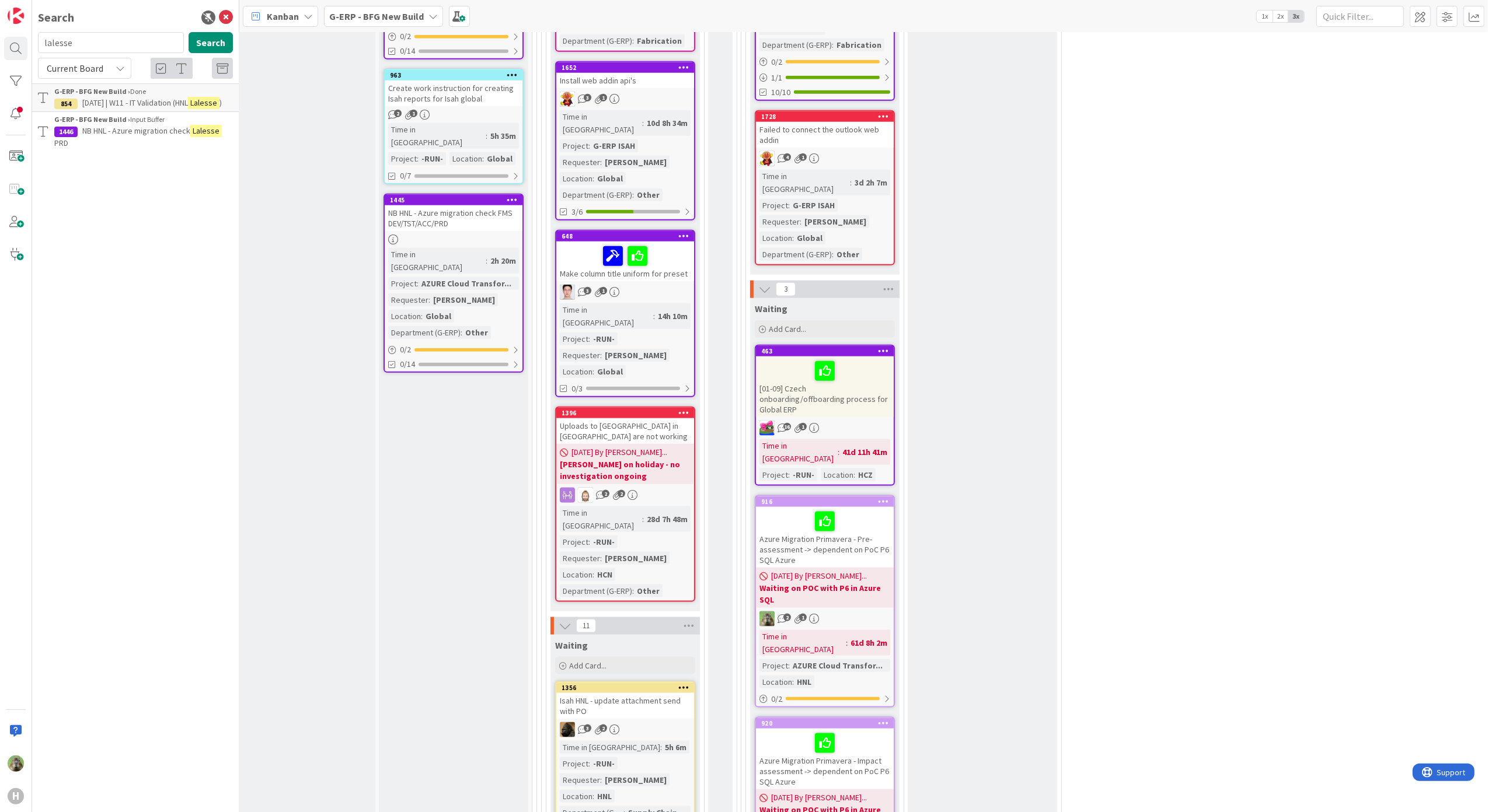
scroll to position [1541, 18]
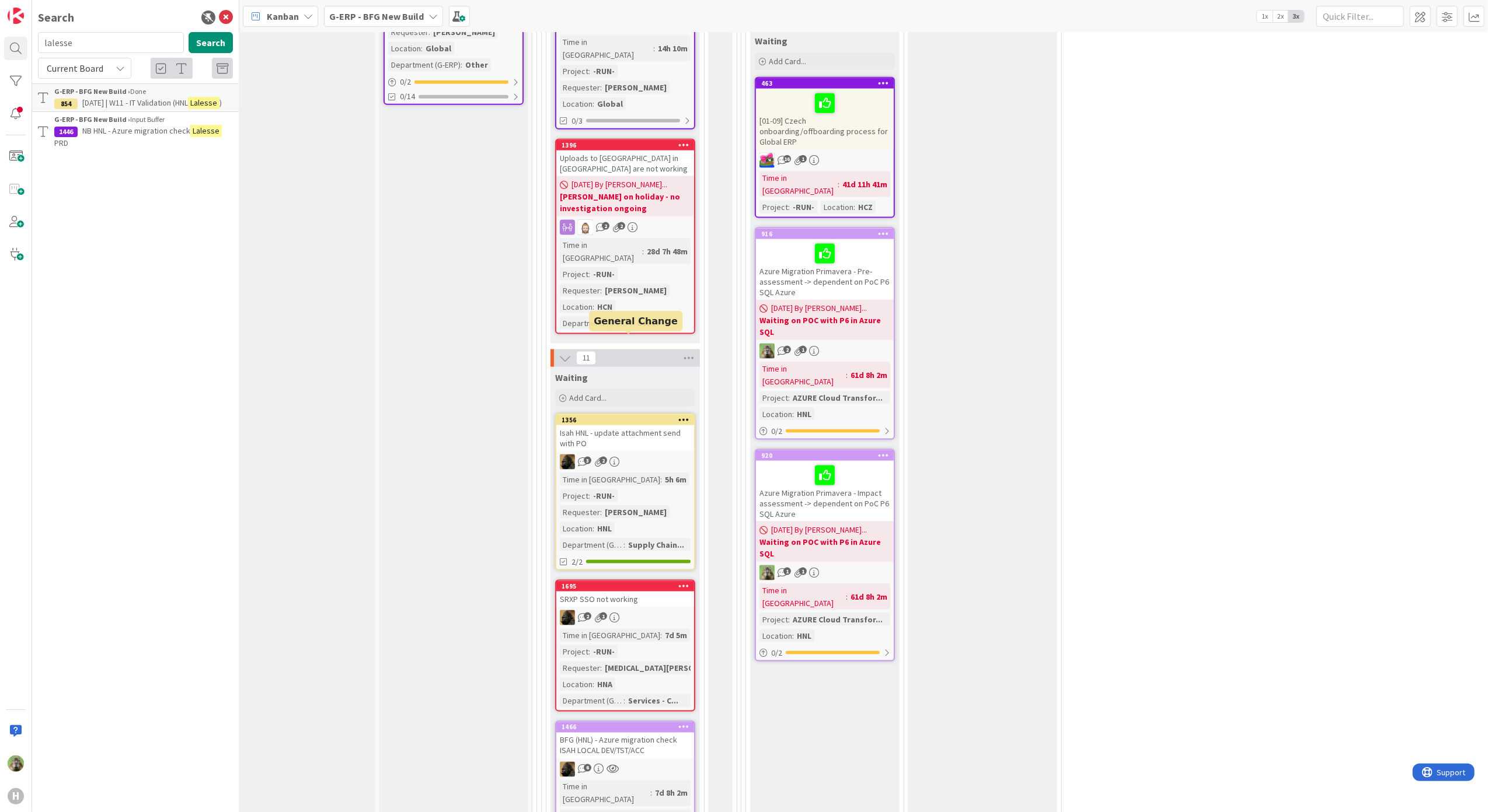
click at [653, 416] on div "1356" at bounding box center [628, 420] width 133 height 8
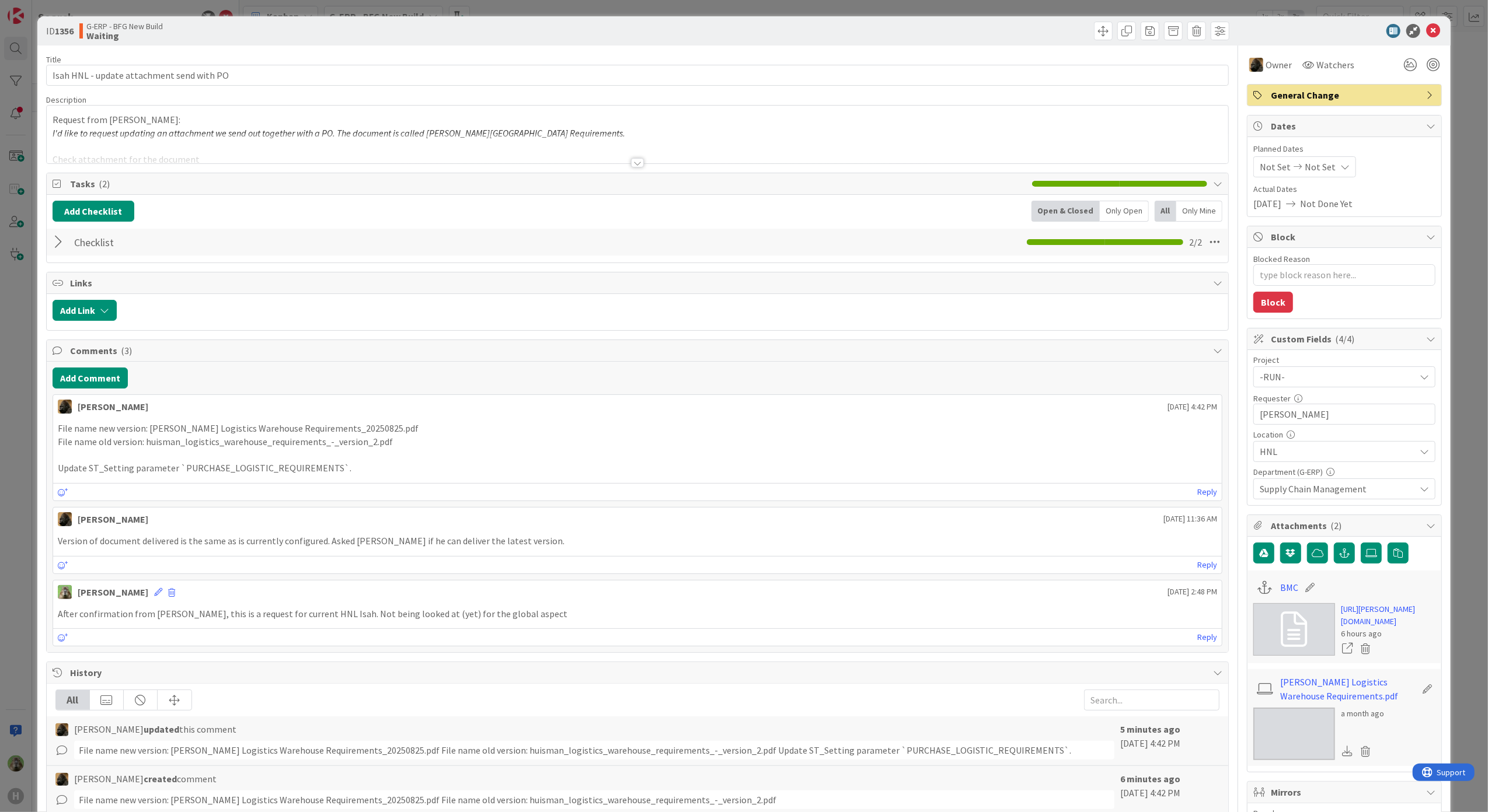
type textarea "x"
click at [19, 370] on div "ID 1356 G-ERP - BFG New Build Waiting Title 41 / 128 Isah HNL - update attachme…" at bounding box center [744, 406] width 1488 height 812
